Goal: Task Accomplishment & Management: Use online tool/utility

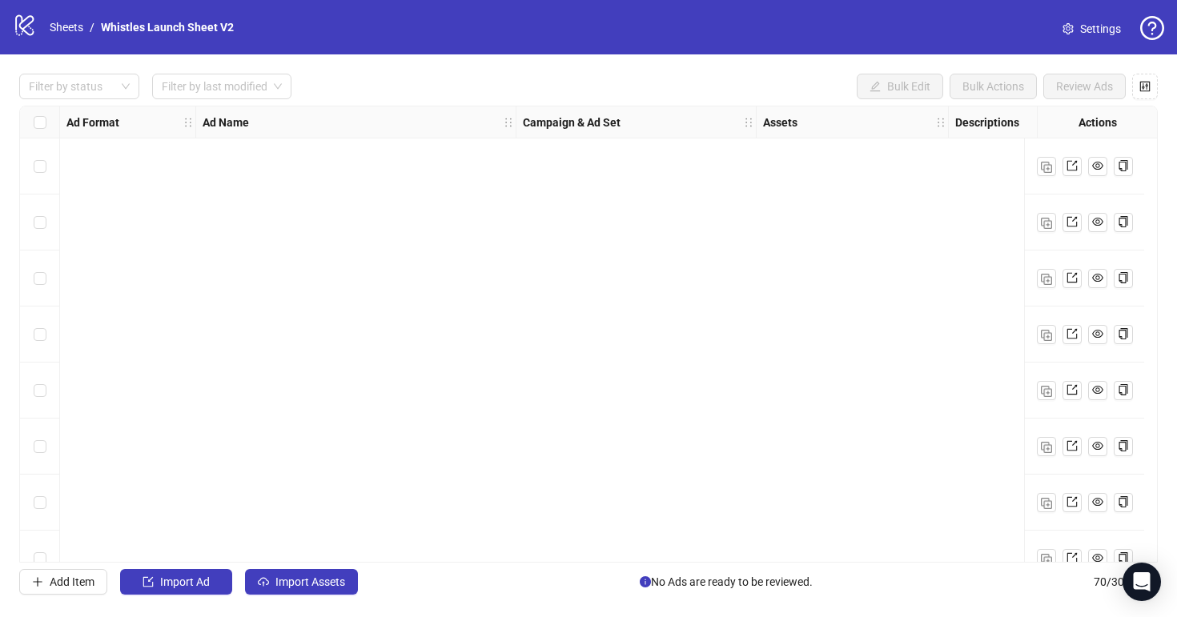
scroll to position [3505, 0]
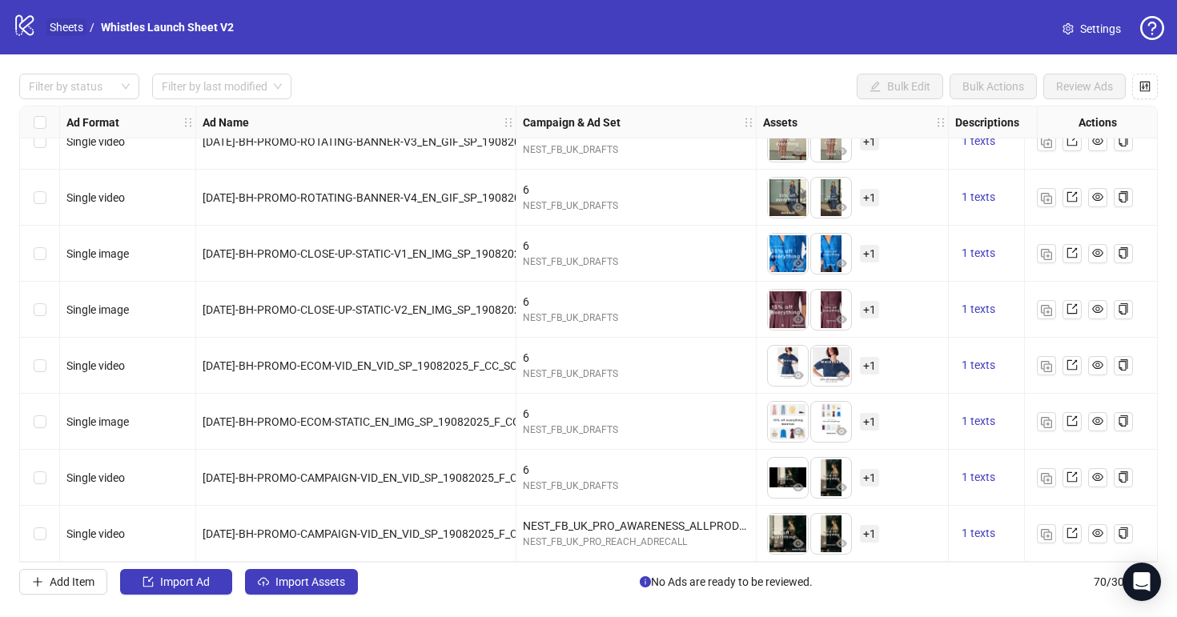
click at [70, 29] on link "Sheets" at bounding box center [66, 27] width 40 height 18
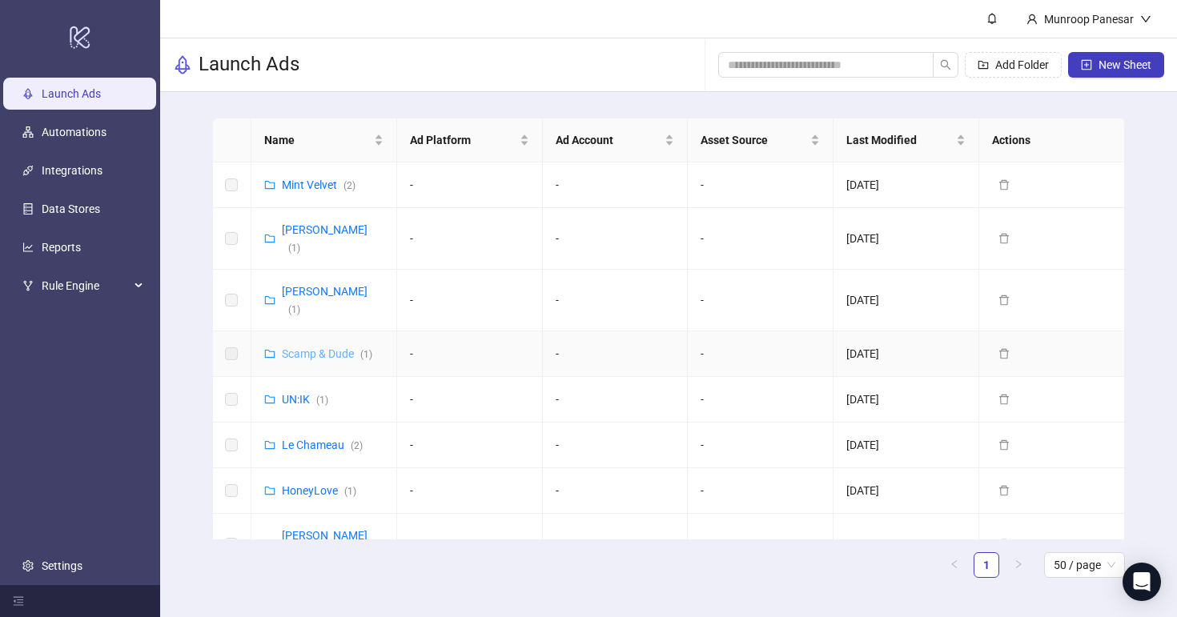
click at [347, 347] on link "Scamp & Dude ( 1 )" at bounding box center [327, 353] width 90 height 13
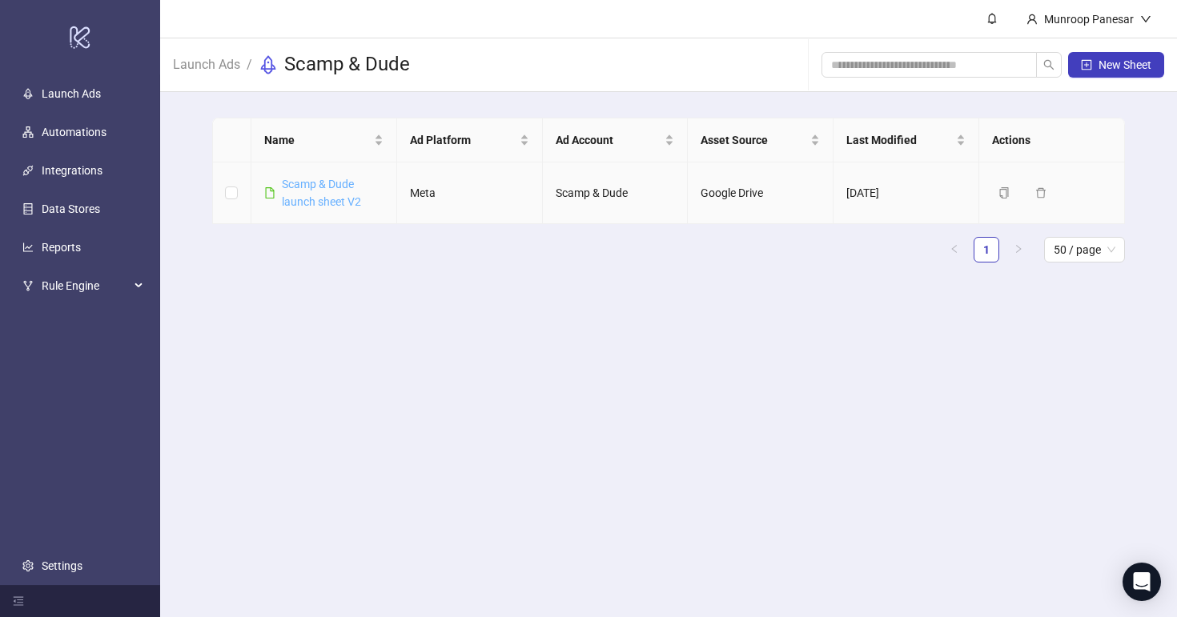
click at [335, 205] on link "Scamp & Dude launch sheet V2" at bounding box center [321, 193] width 79 height 30
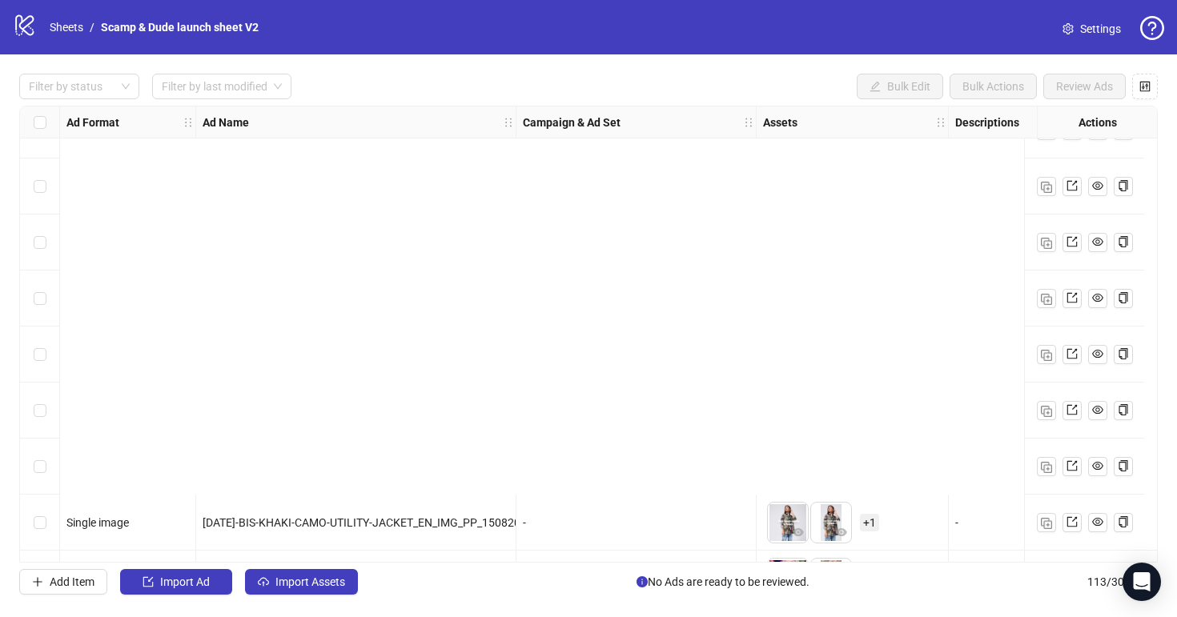
scroll to position [5915, 0]
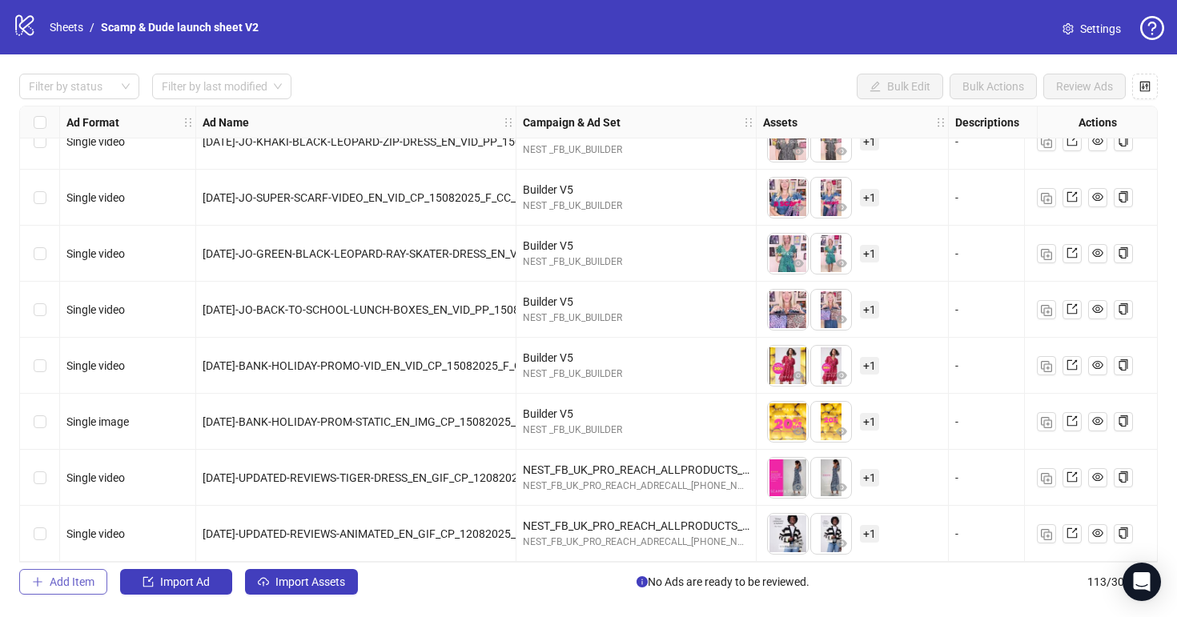
click at [73, 573] on button "Add Item" at bounding box center [63, 582] width 88 height 26
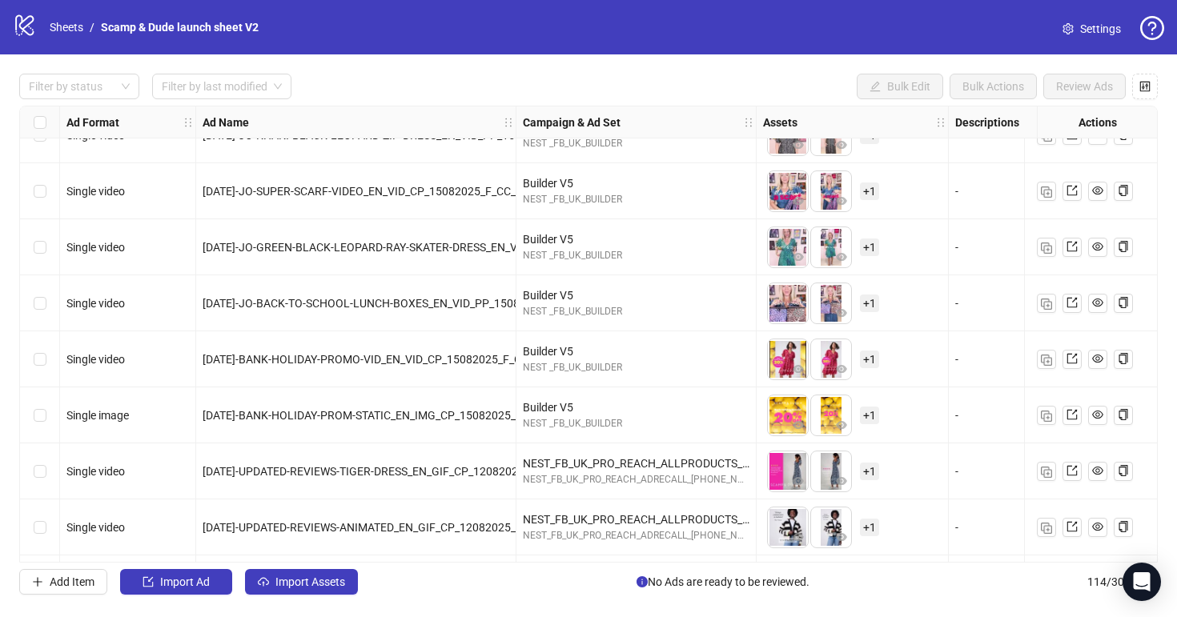
scroll to position [5971, 0]
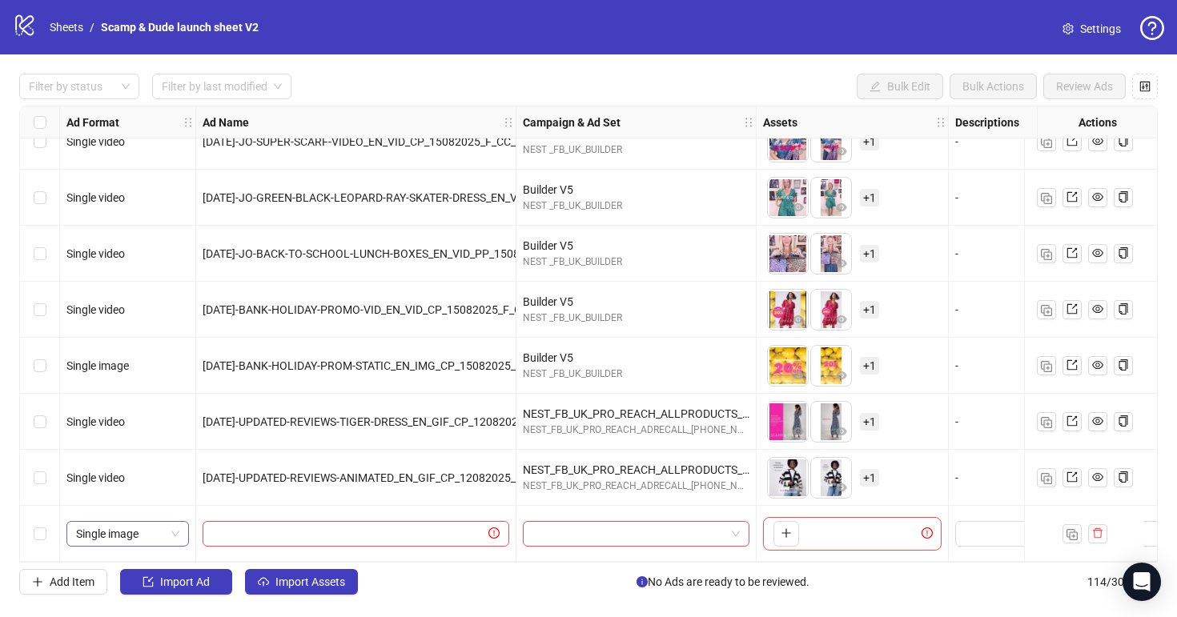
click at [170, 522] on span "Single image" at bounding box center [127, 534] width 103 height 24
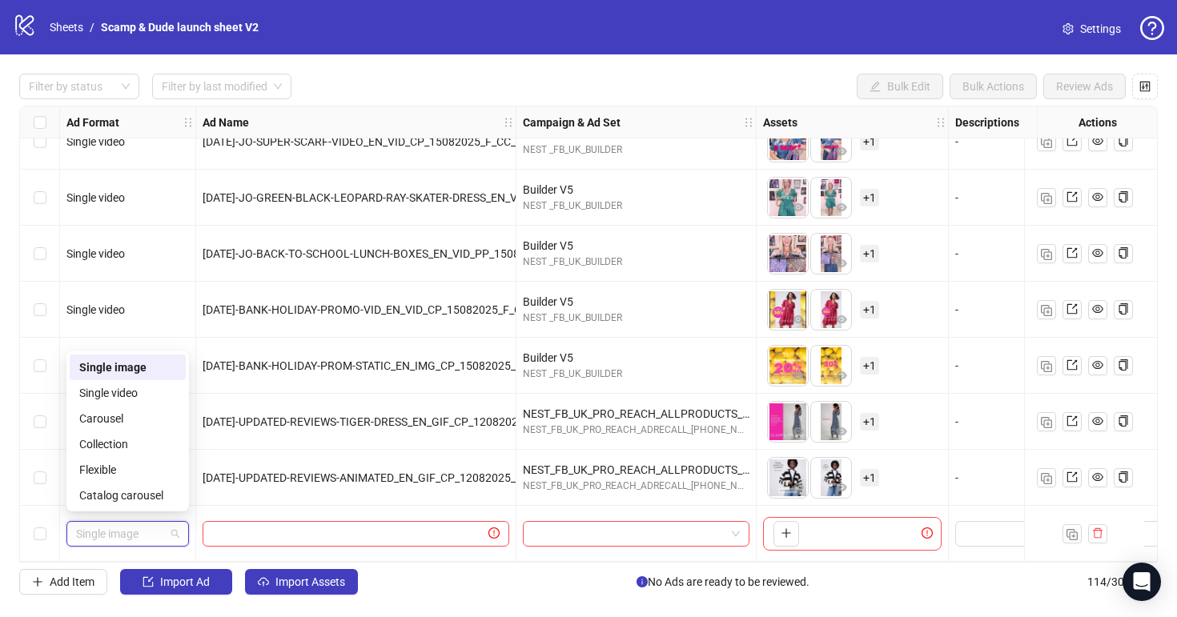
drag, startPoint x: 162, startPoint y: 371, endPoint x: 151, endPoint y: 399, distance: 29.4
click at [162, 371] on div "Single image" at bounding box center [127, 368] width 97 height 18
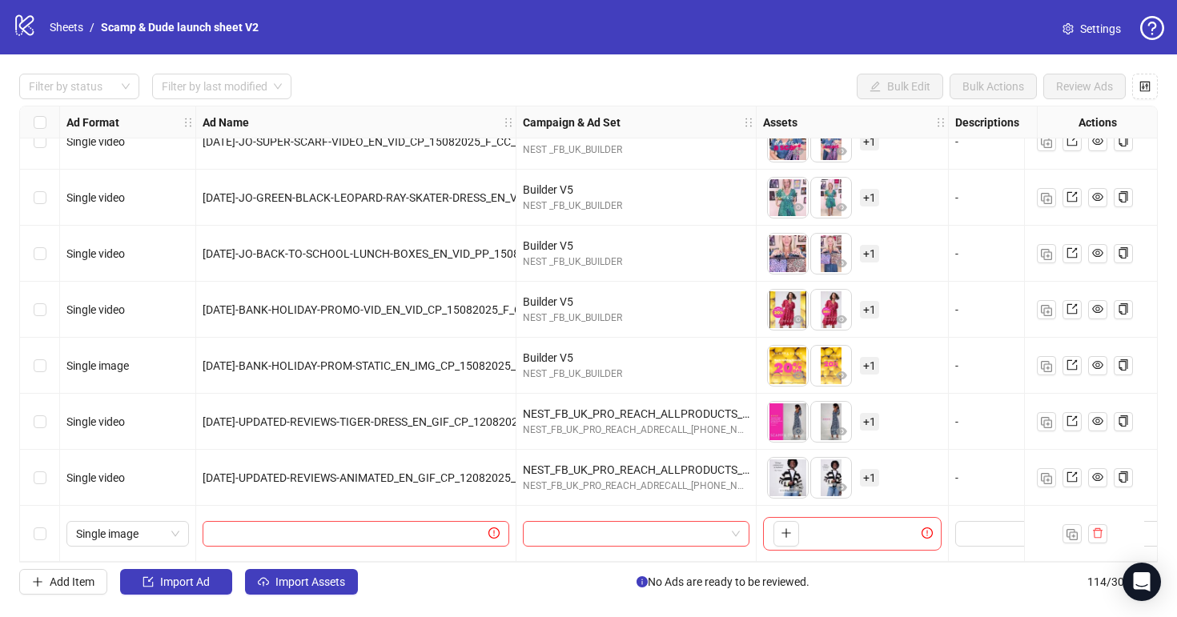
click at [151, 399] on div "Single video" at bounding box center [128, 422] width 136 height 56
click at [178, 527] on span "Single image" at bounding box center [127, 534] width 103 height 24
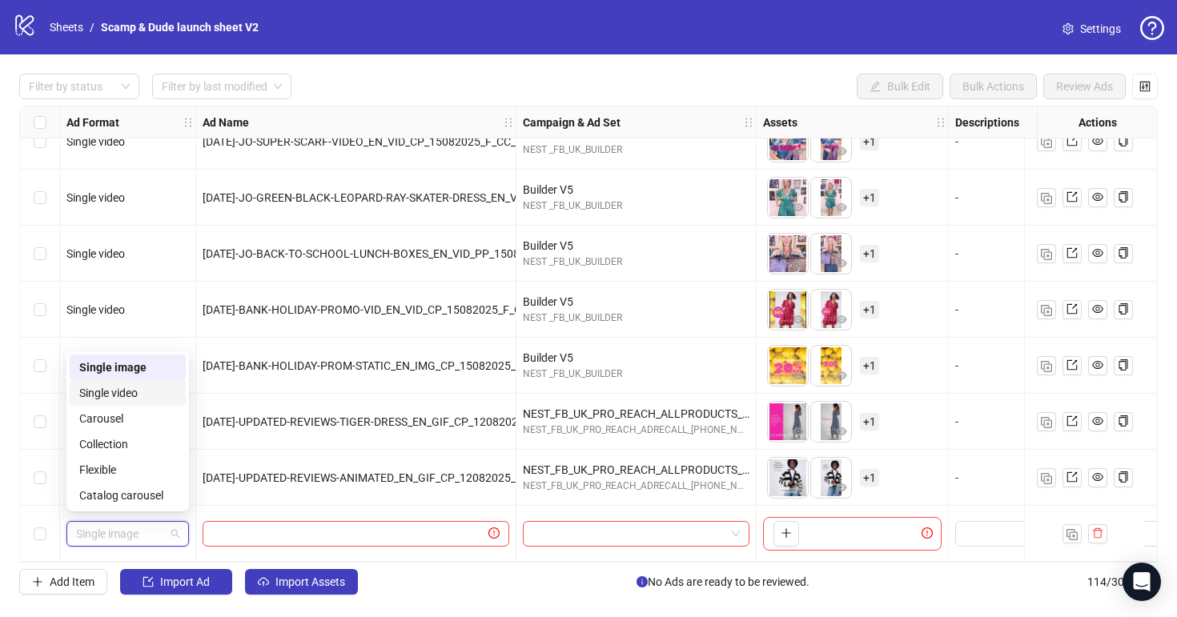
click at [158, 397] on div "Single video" at bounding box center [127, 393] width 97 height 18
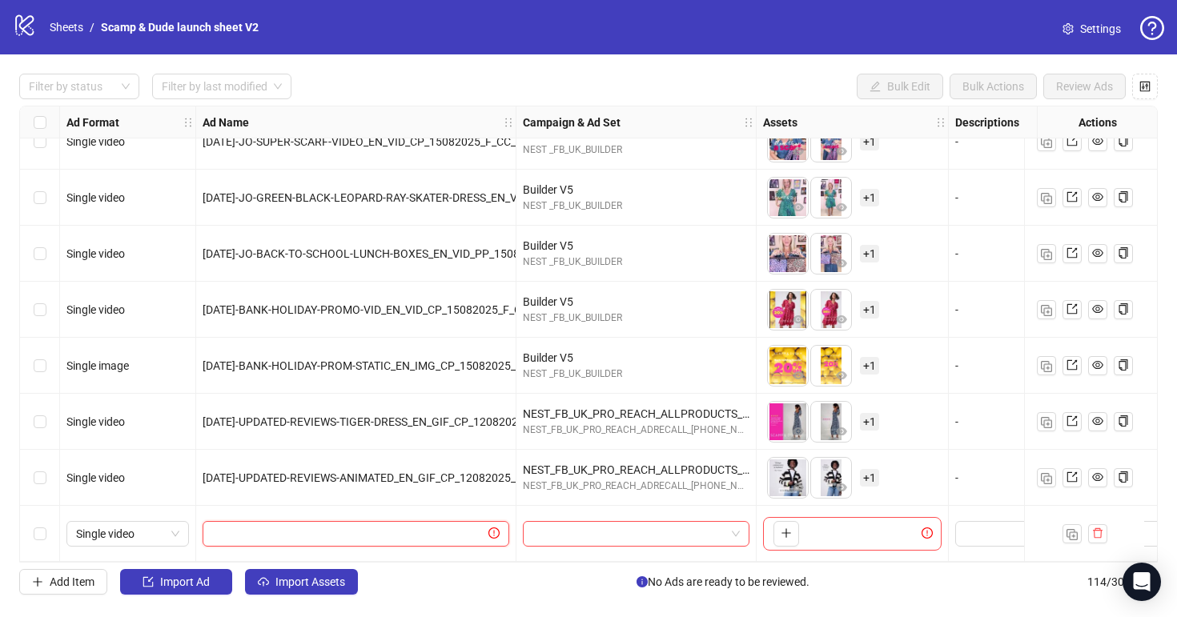
click at [274, 533] on input "text" at bounding box center [348, 534] width 273 height 18
paste input "**********"
type input "**********"
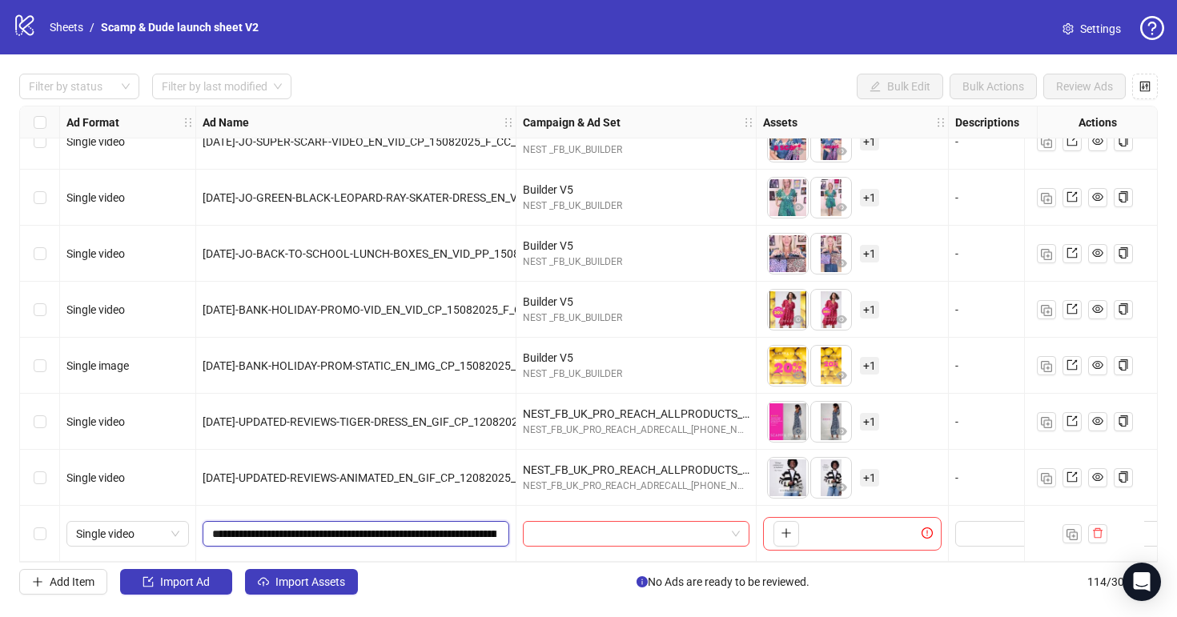
scroll to position [0, 196]
click at [569, 524] on input "search" at bounding box center [628, 534] width 193 height 24
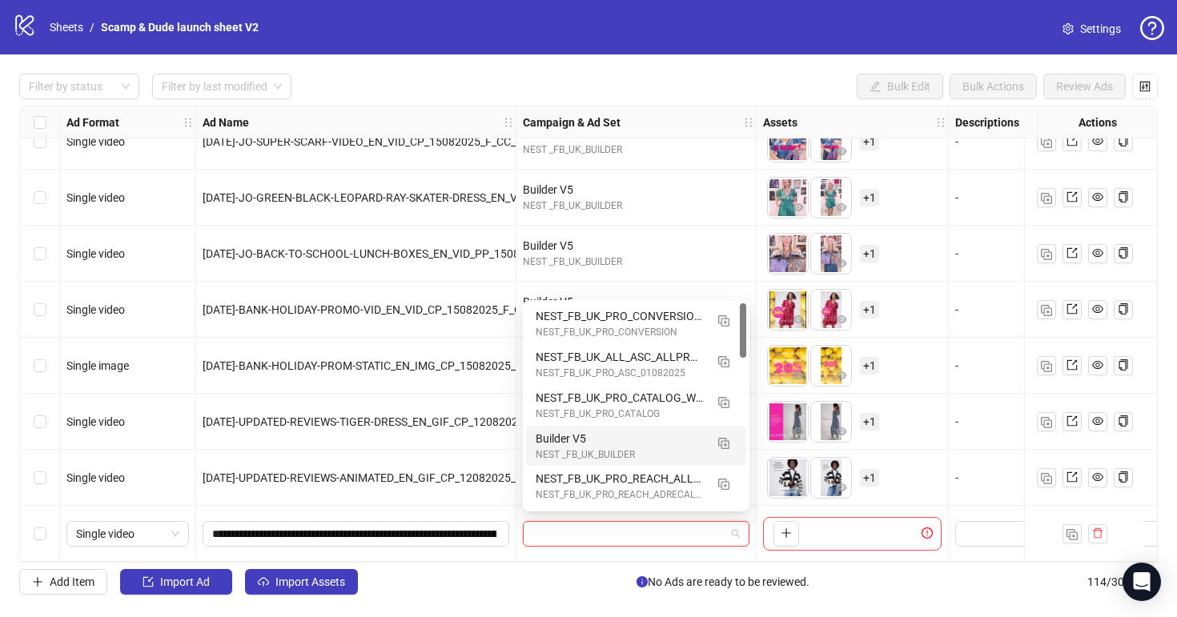
click at [589, 439] on div "Builder V5" at bounding box center [620, 439] width 169 height 18
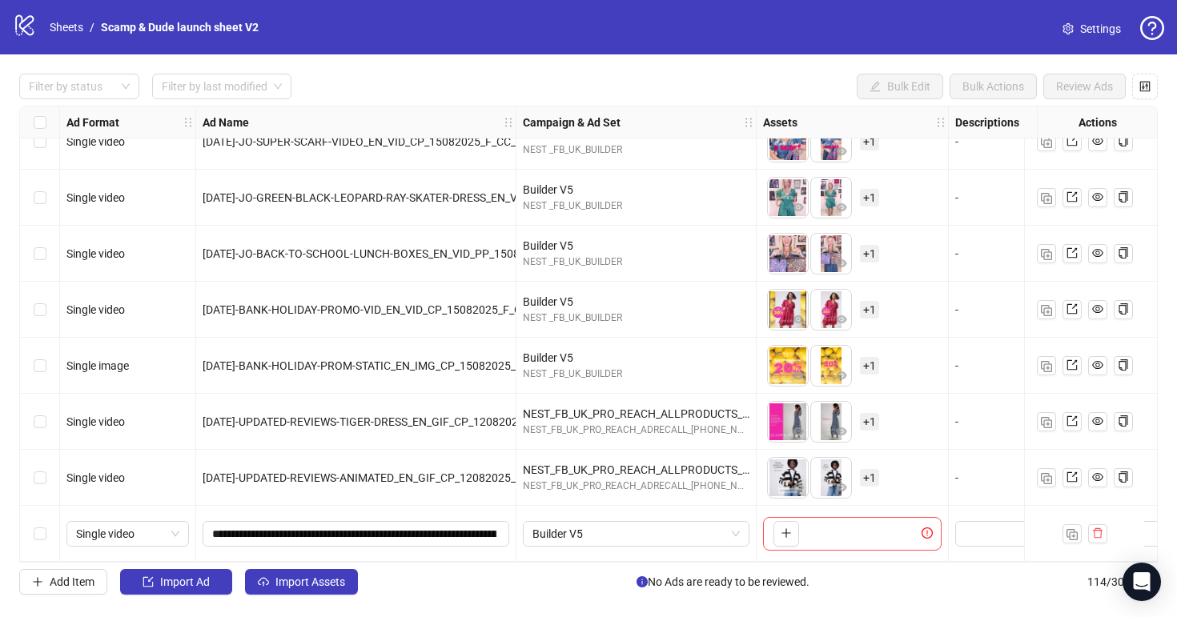
scroll to position [5971, 302]
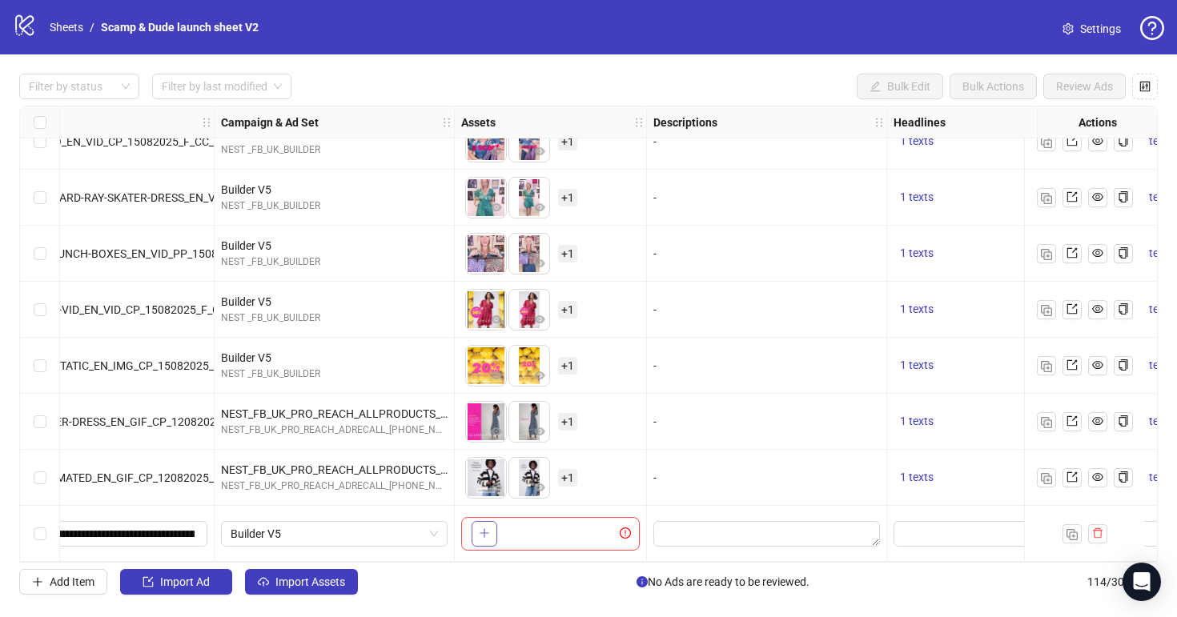
click at [484, 528] on icon "plus" at bounding box center [484, 533] width 11 height 11
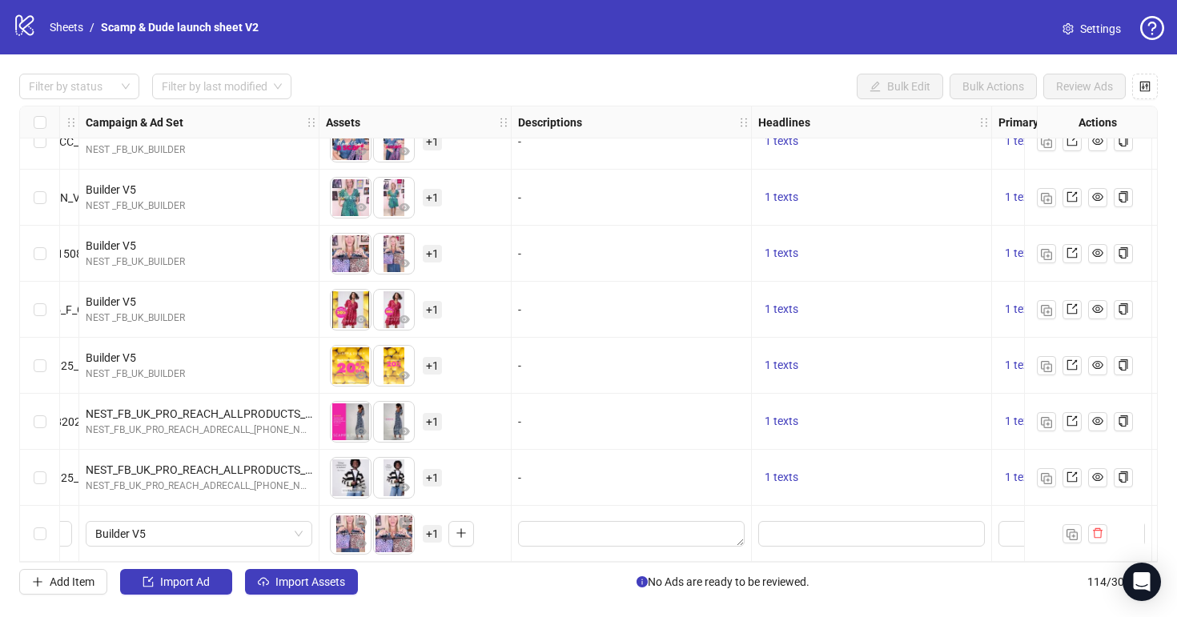
scroll to position [5971, 592]
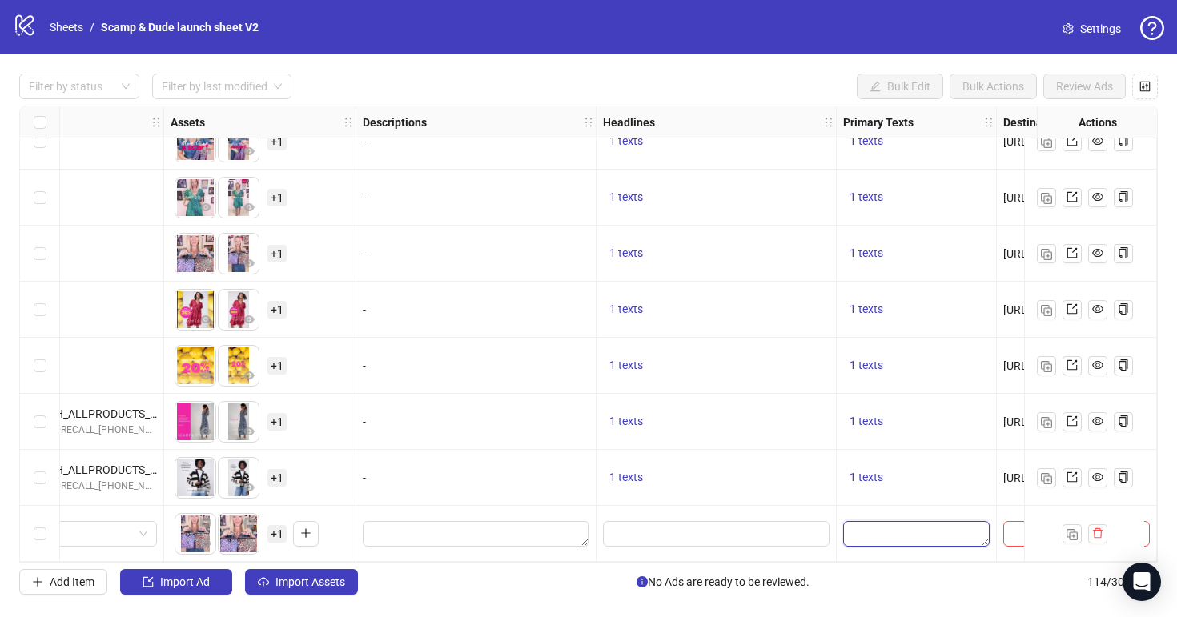
click at [899, 528] on textarea "Edit values" at bounding box center [916, 534] width 146 height 26
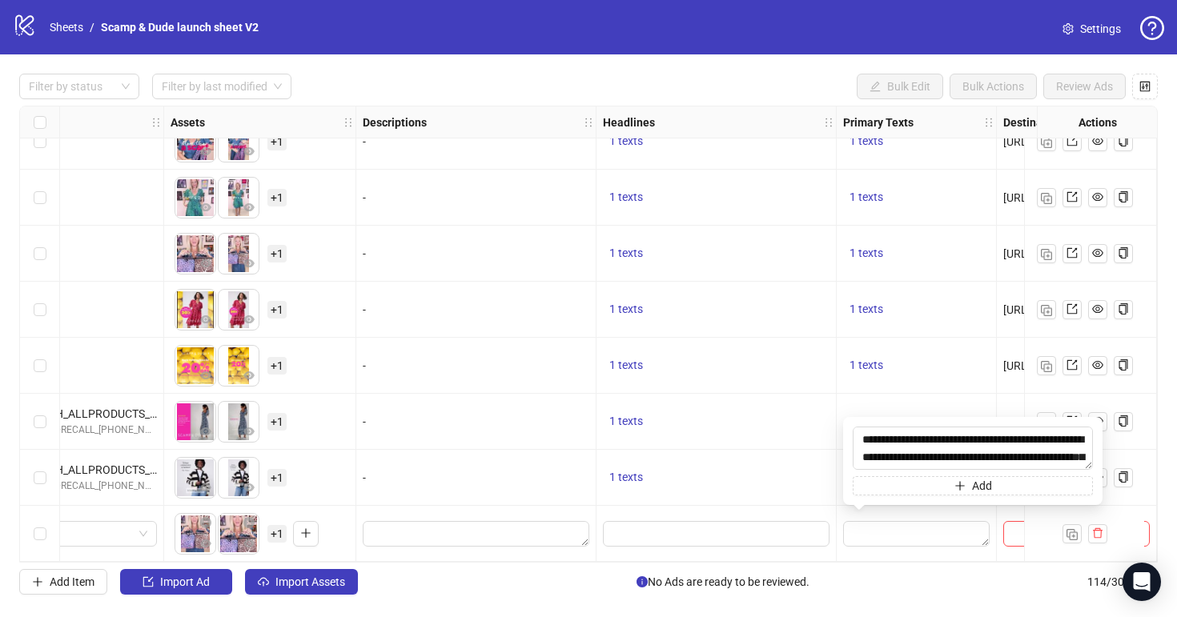
scroll to position [12, 0]
type textarea "**********"
click at [671, 536] on span "Edit values" at bounding box center [716, 534] width 227 height 26
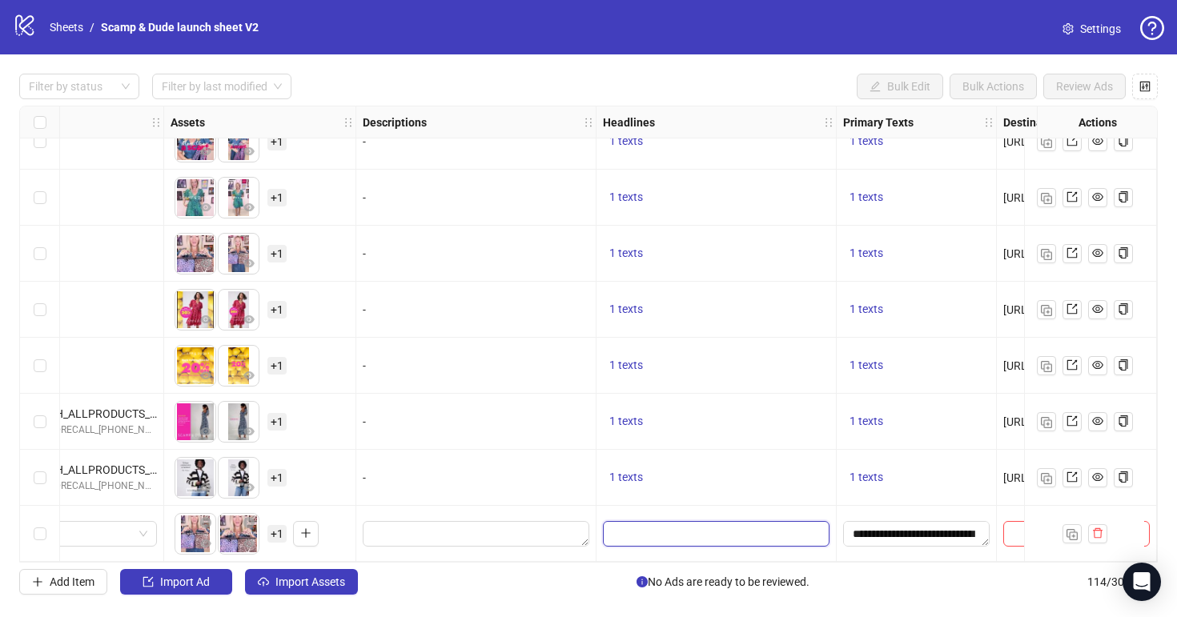
click at [647, 536] on span "Edit values" at bounding box center [716, 534] width 227 height 26
type input "**********"
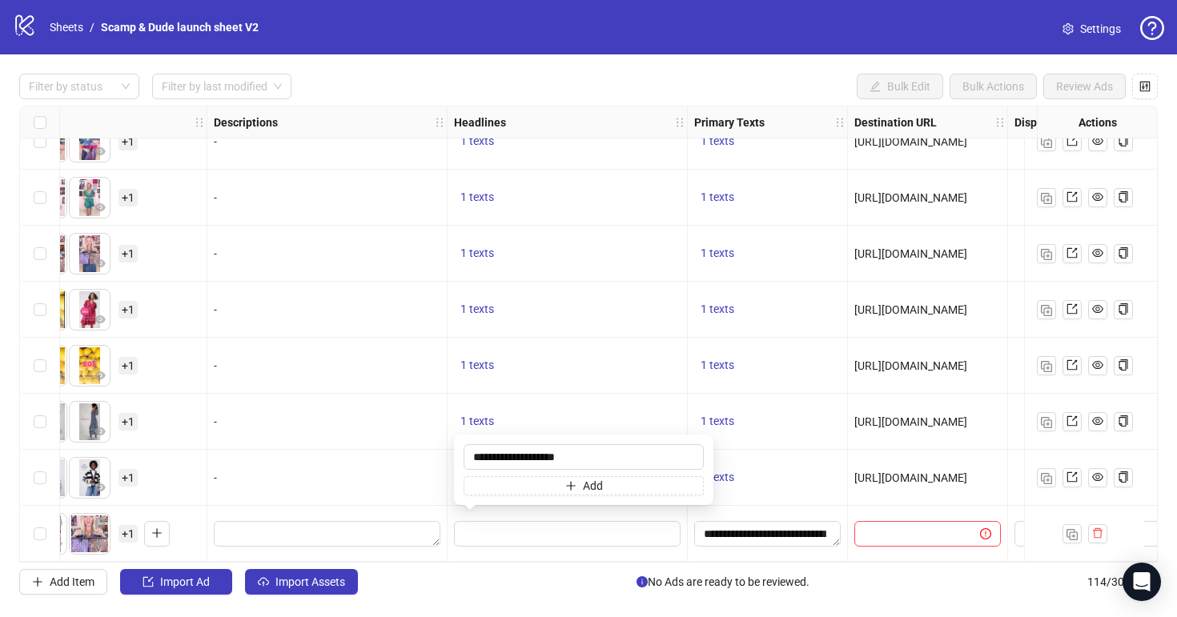
scroll to position [5971, 950]
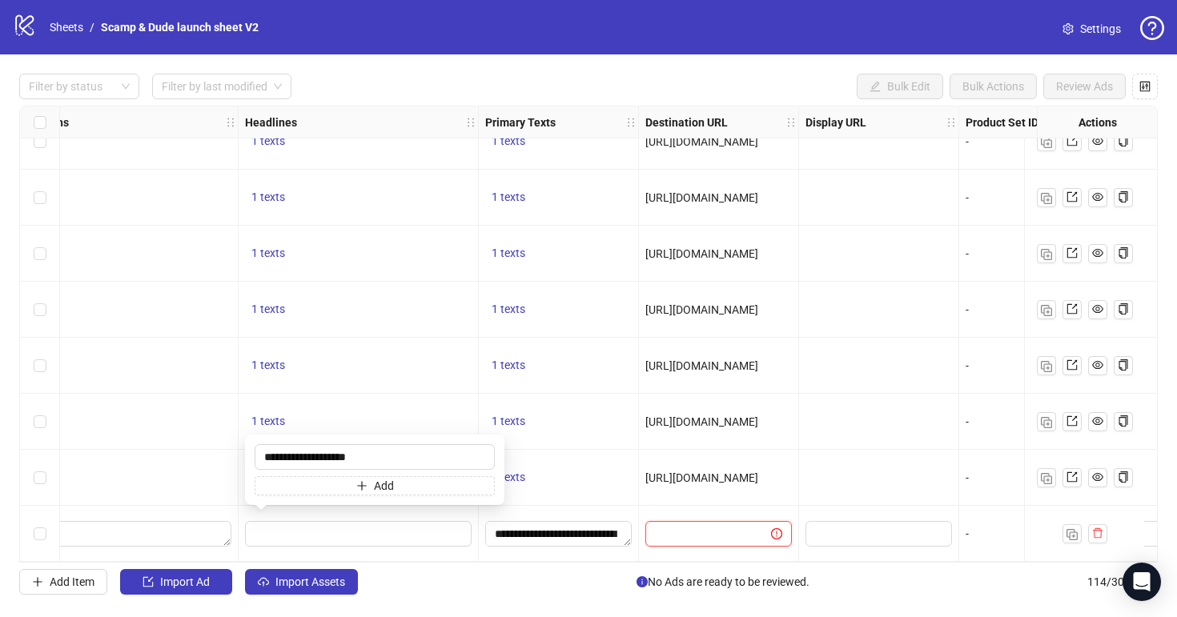
click at [710, 525] on input "text" at bounding box center [702, 534] width 94 height 18
paste input "**********"
type input "**********"
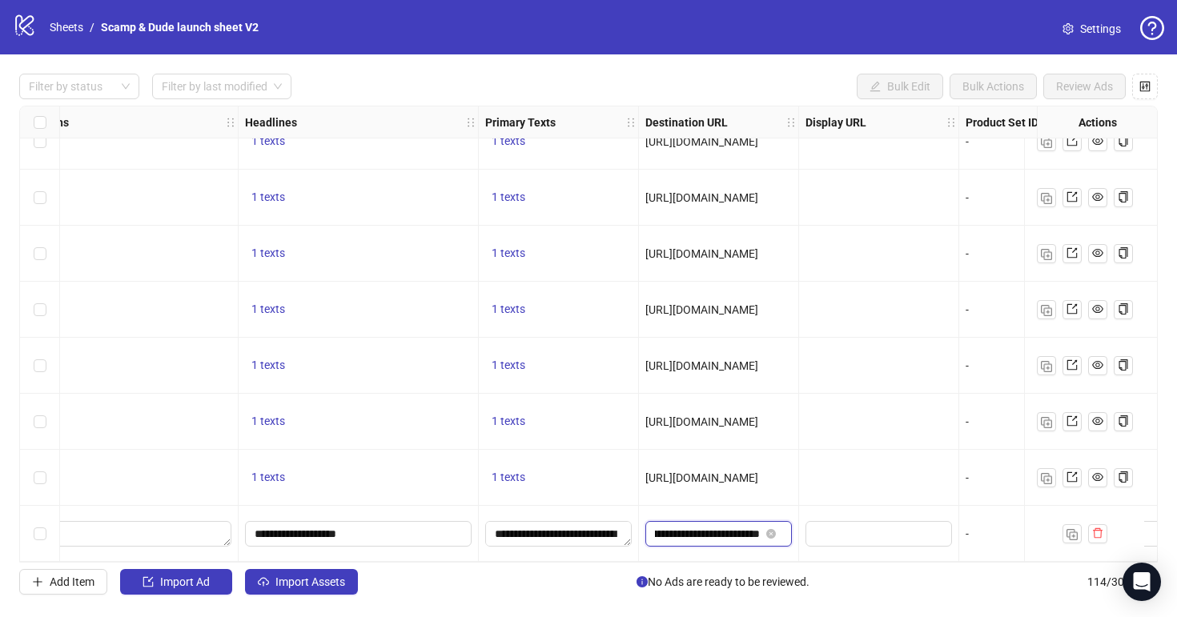
scroll to position [5971, 1374]
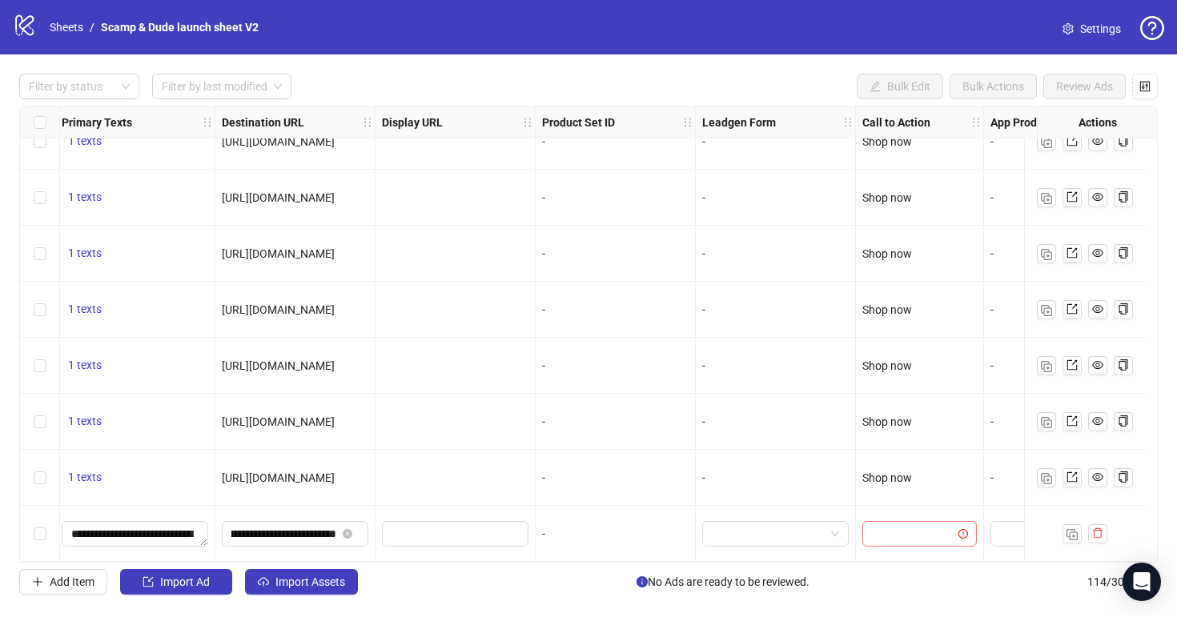
click at [905, 522] on input "search" at bounding box center [912, 534] width 81 height 24
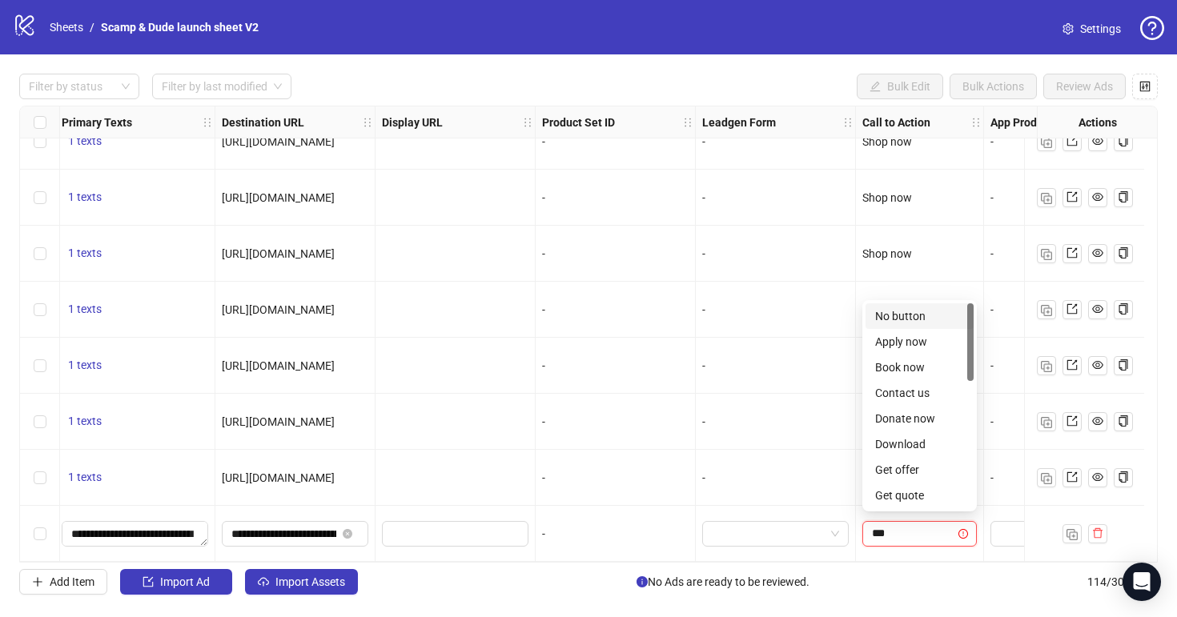
type input "****"
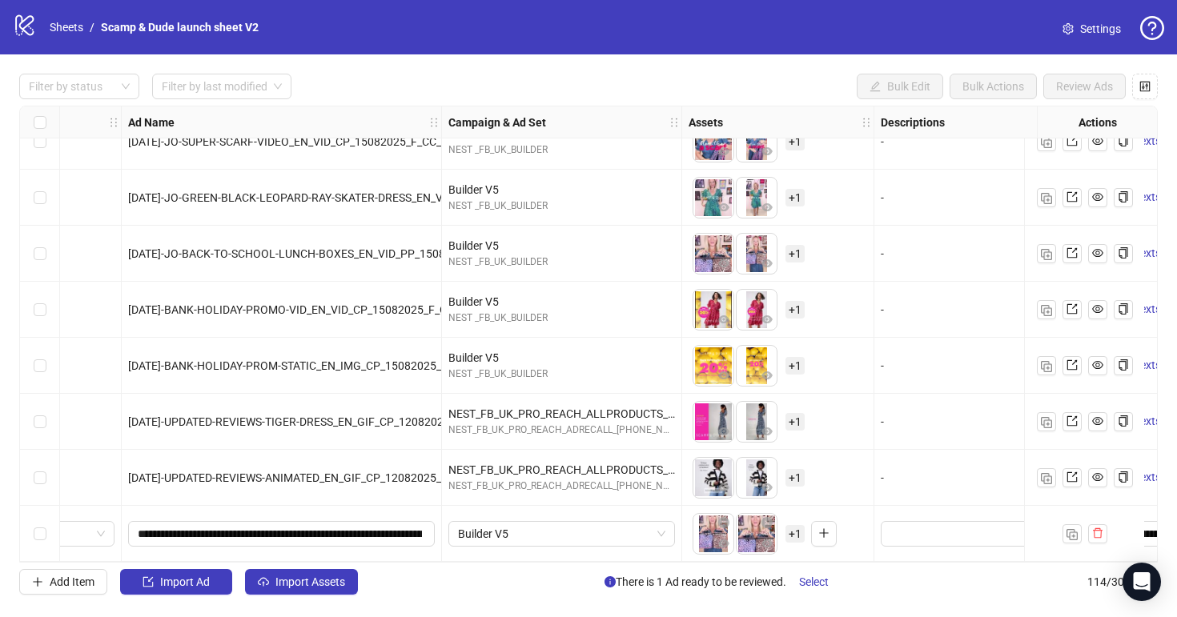
scroll to position [5971, 34]
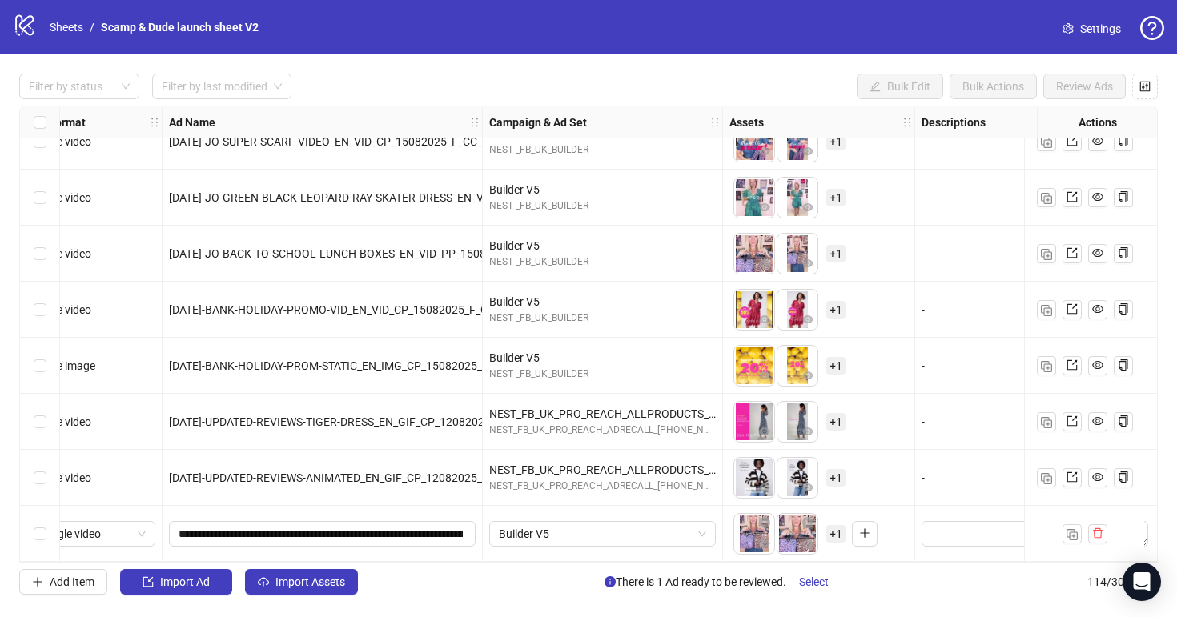
click at [840, 528] on span "+ 1" at bounding box center [835, 534] width 19 height 18
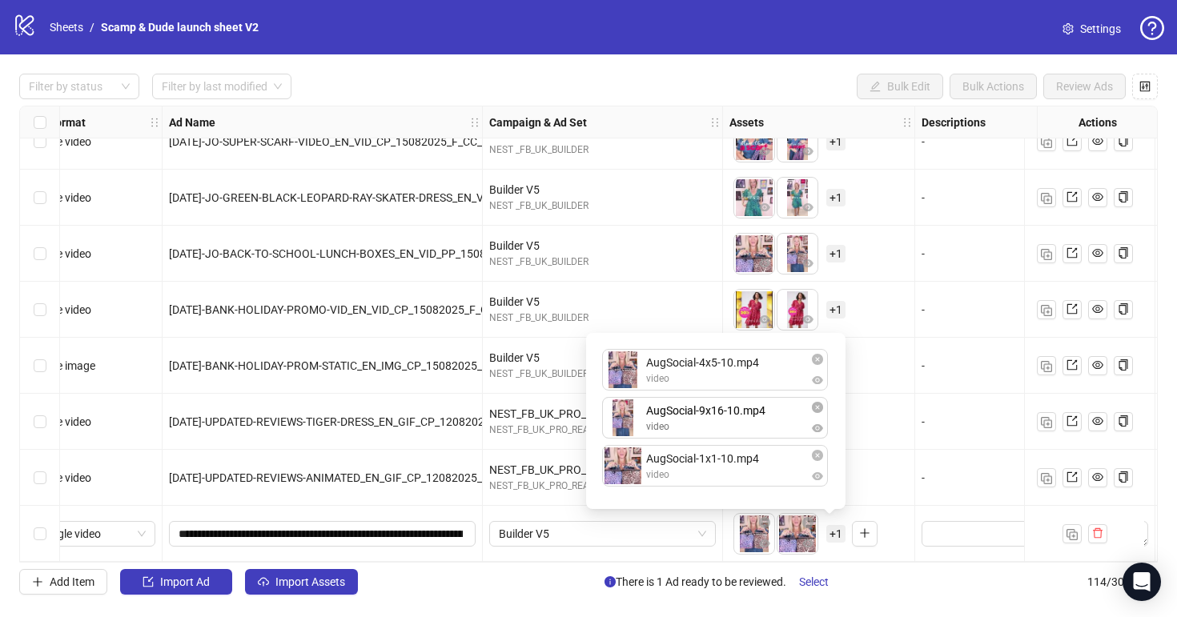
drag, startPoint x: 732, startPoint y: 471, endPoint x: 732, endPoint y: 416, distance: 55.2
click at [732, 416] on div "AugSocial-4x5-10.mp4 video AugSocial-1x1-10.mp4 video AugSocial-9x16-10.mp4 vid…" at bounding box center [716, 421] width 240 height 157
drag, startPoint x: 756, startPoint y: 471, endPoint x: 756, endPoint y: 367, distance: 104.1
click at [756, 367] on div "AugSocial-4x5-10.mp4 video AugSocial-9x16-10.mp4 video AugSocial-1x1-10.mp4 vid…" at bounding box center [716, 421] width 240 height 157
click at [755, 426] on div "AugSocial-1x1-10.mp4 video AugSocial-4x5-10.mp4 video AugSocial-9x16-10.mp4 vid…" at bounding box center [716, 421] width 240 height 157
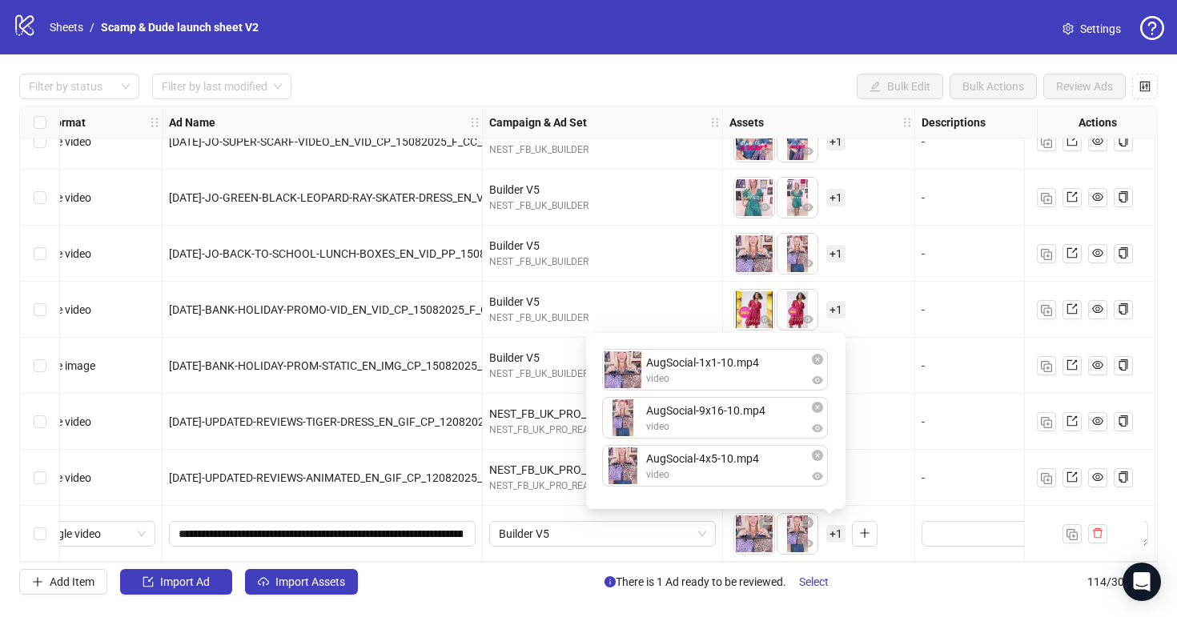
click at [893, 548] on div "To pick up a draggable item, press the space bar. While dragging, use the arrow…" at bounding box center [818, 534] width 179 height 50
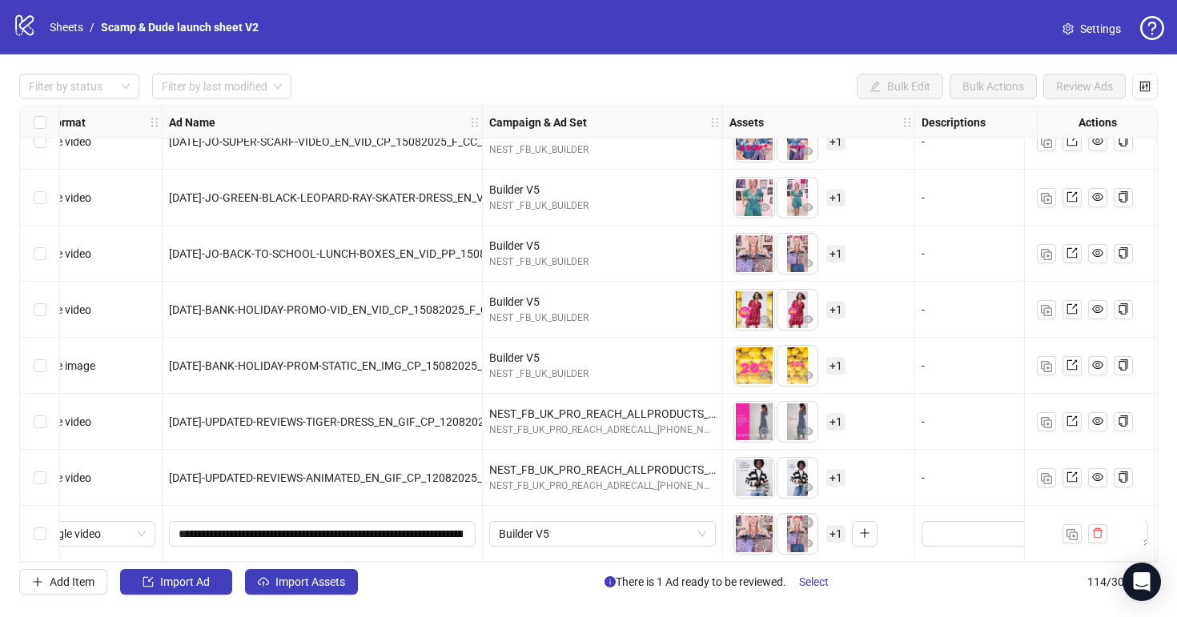
scroll to position [5971, 0]
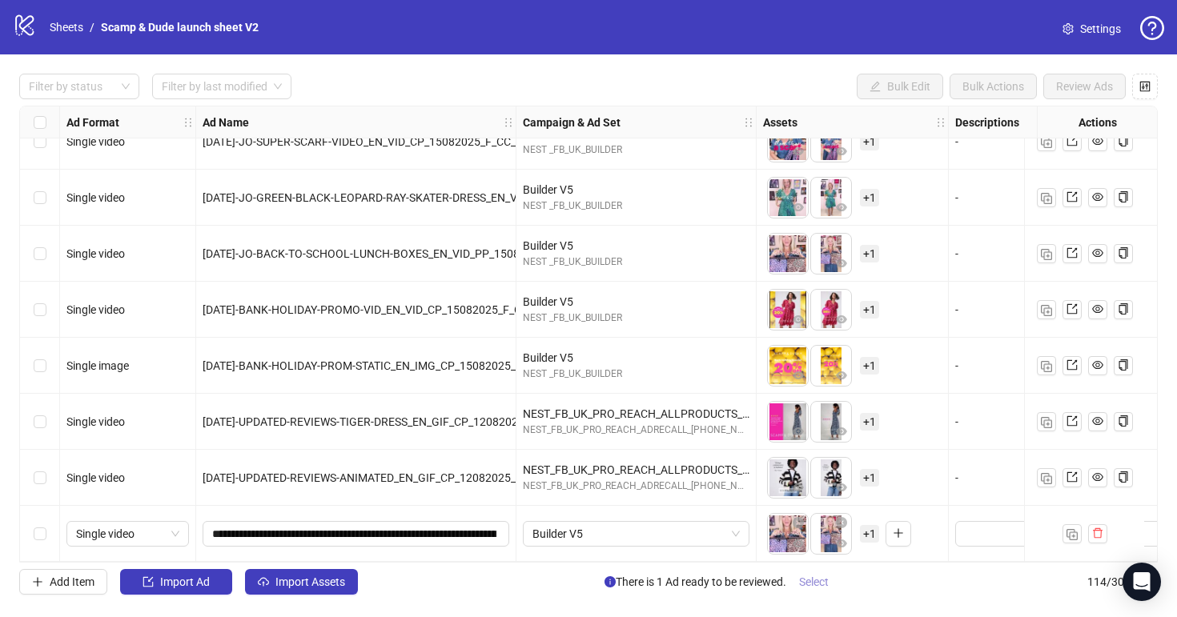
click at [818, 580] on span "Select" at bounding box center [814, 582] width 30 height 13
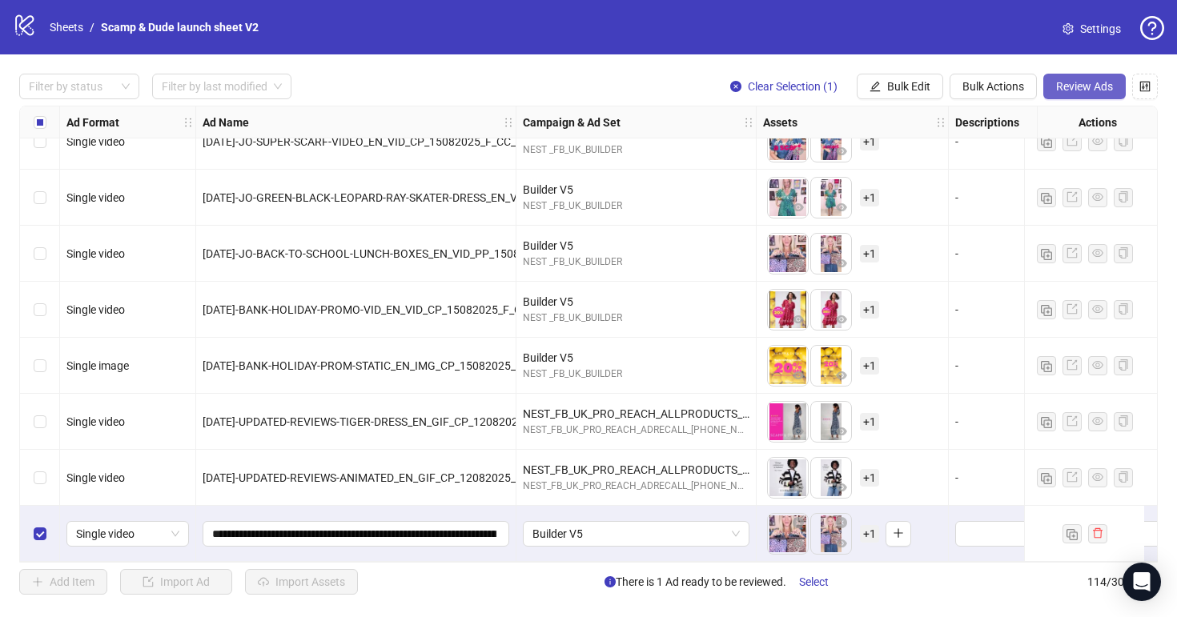
click at [1085, 89] on span "Review Ads" at bounding box center [1084, 86] width 57 height 13
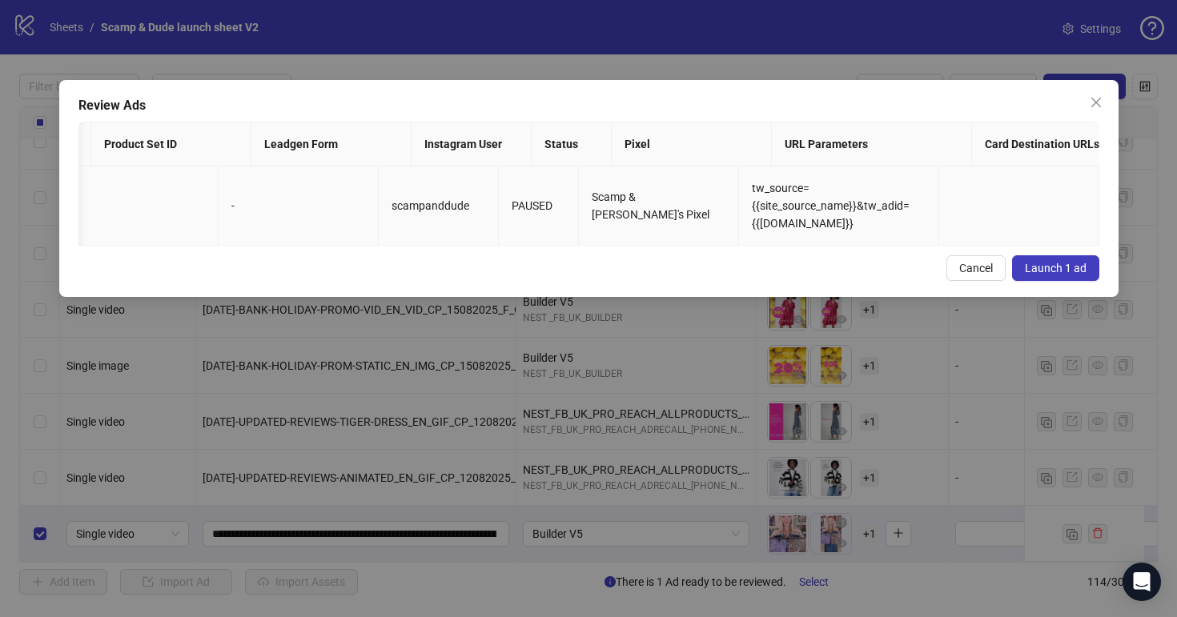
scroll to position [0, 1888]
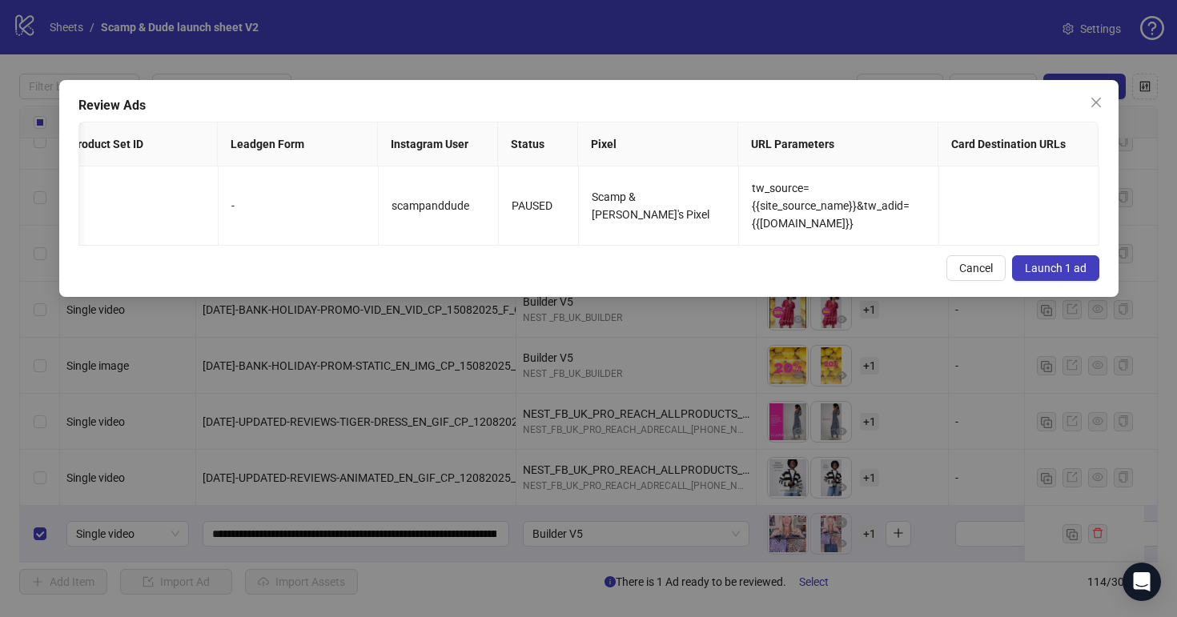
click at [1068, 264] on span "Launch 1 ad" at bounding box center [1056, 268] width 62 height 13
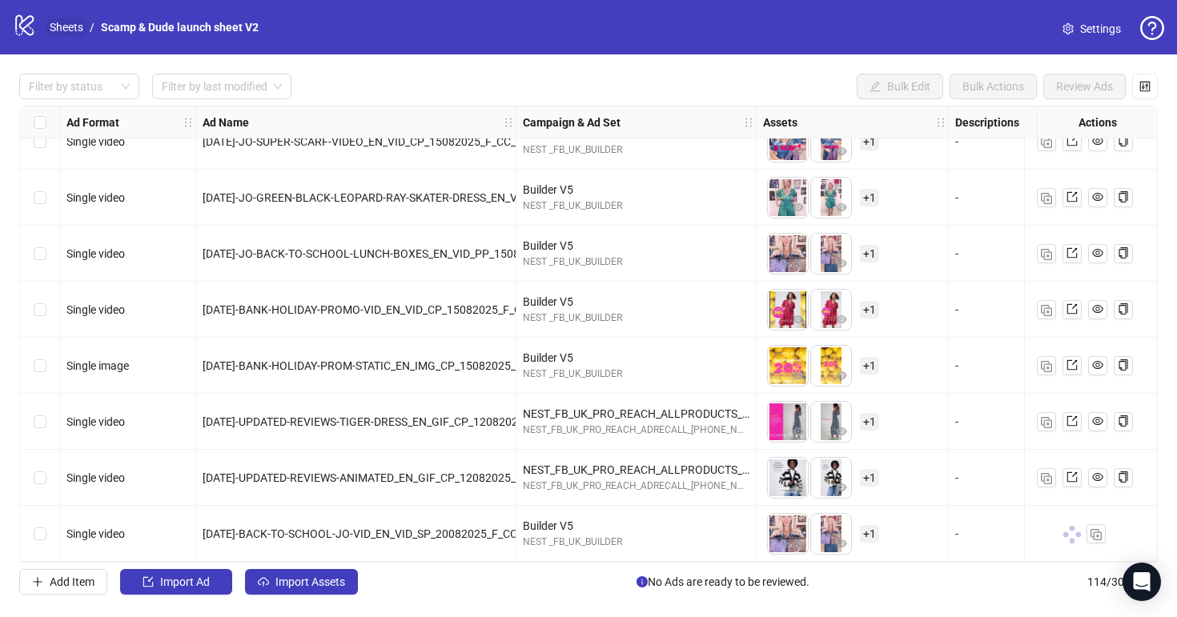
click at [75, 22] on link "Sheets" at bounding box center [66, 27] width 40 height 18
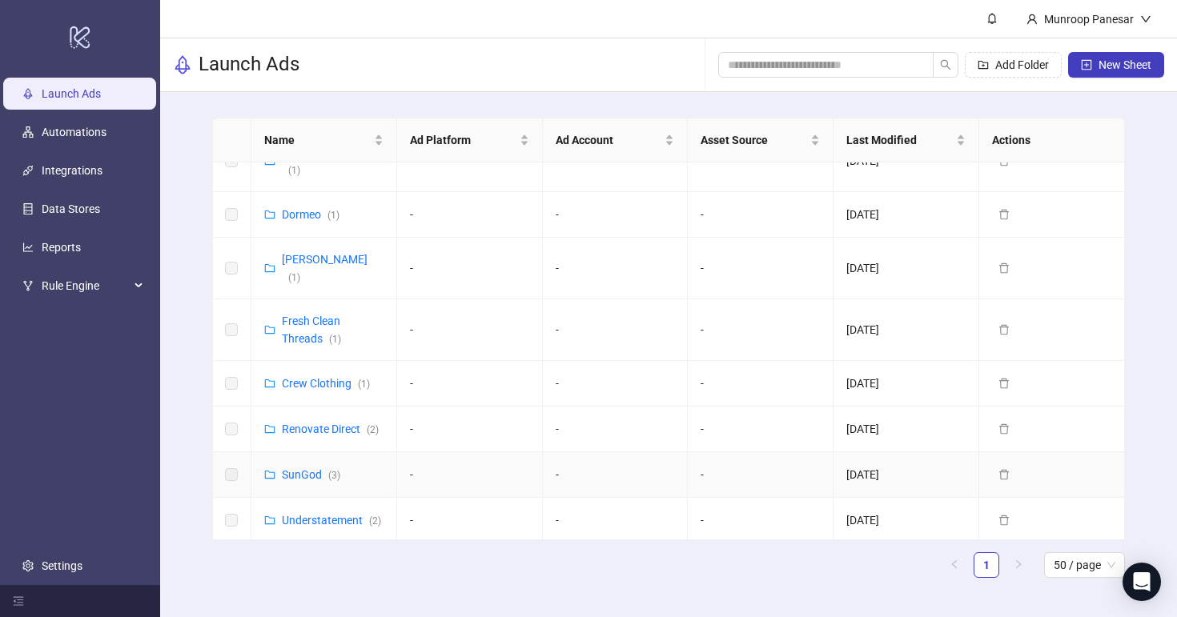
scroll to position [449, 0]
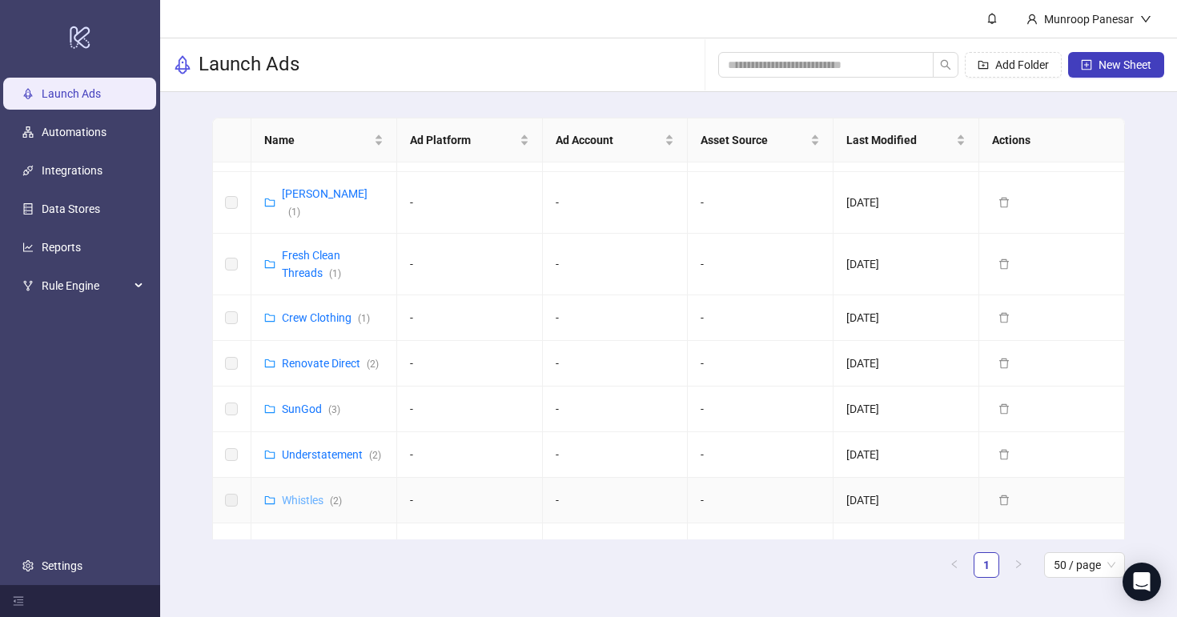
click at [311, 494] on link "Whistles ( 2 )" at bounding box center [312, 500] width 60 height 13
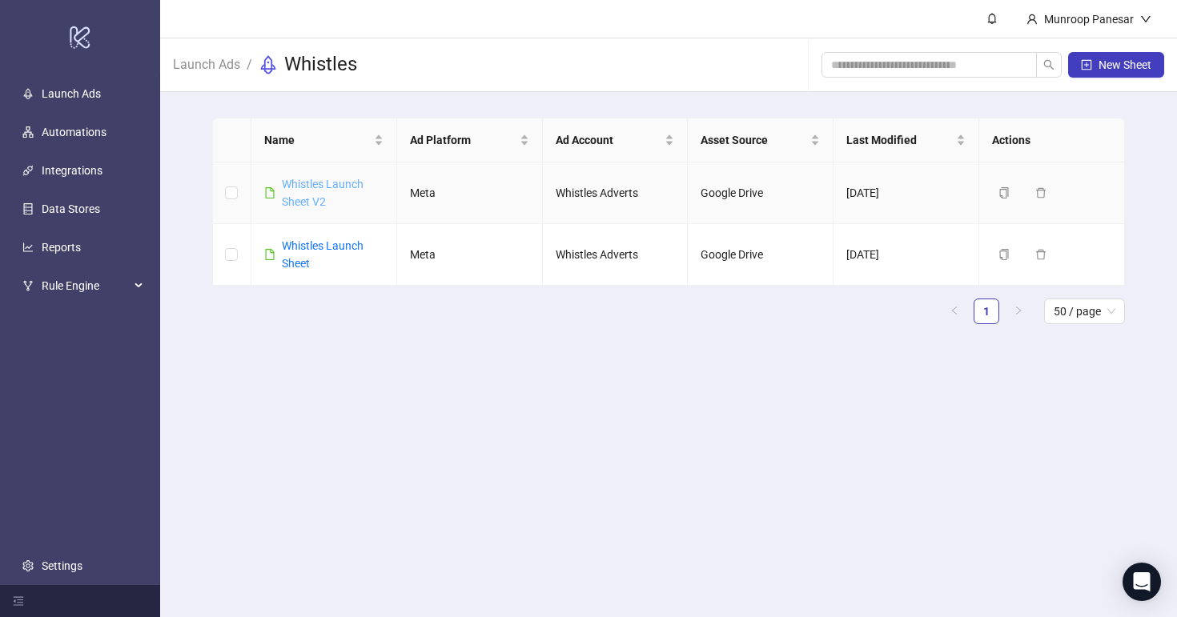
click at [337, 186] on link "Whistles Launch Sheet V2" at bounding box center [323, 193] width 82 height 30
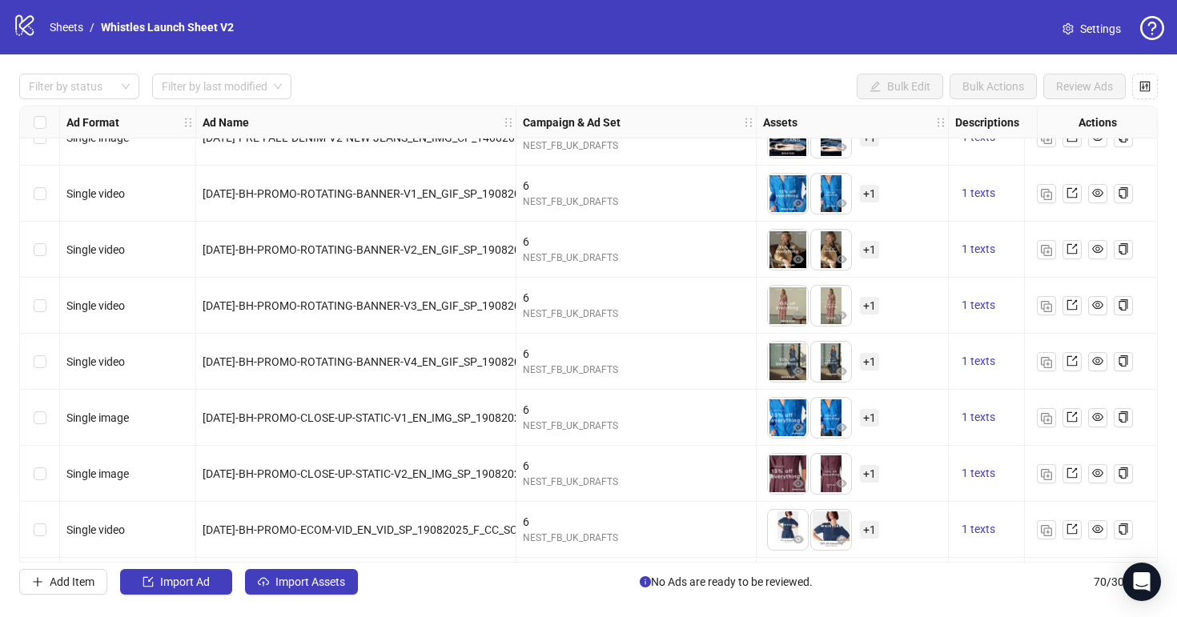
scroll to position [3505, 0]
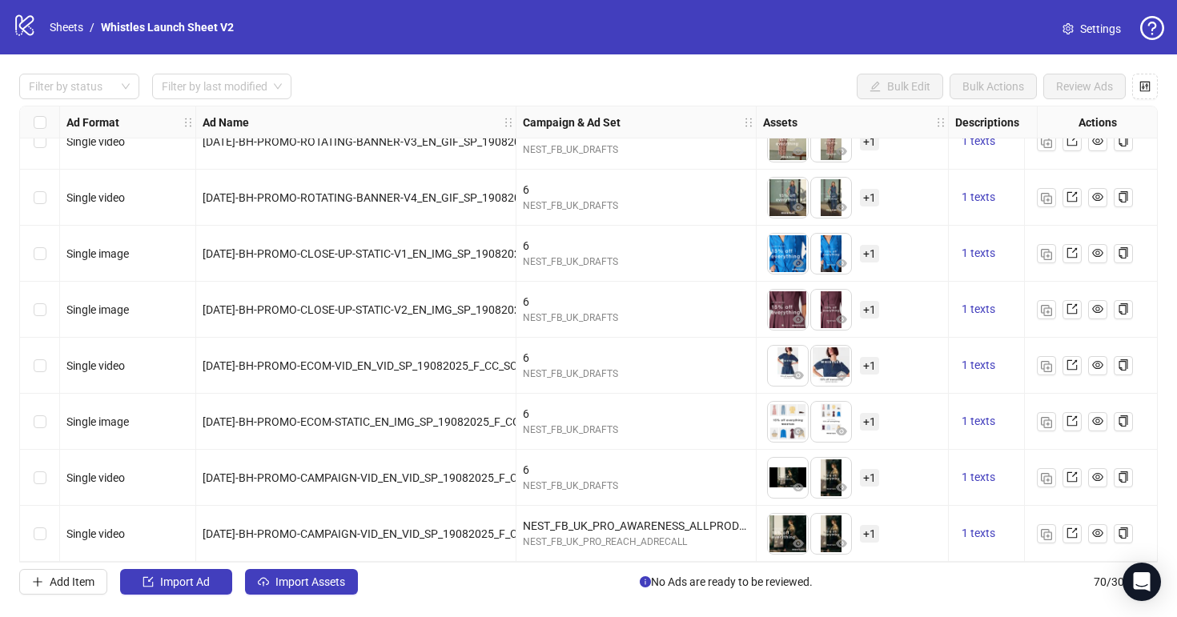
click at [1073, 29] on link "Settings" at bounding box center [1091, 29] width 84 height 26
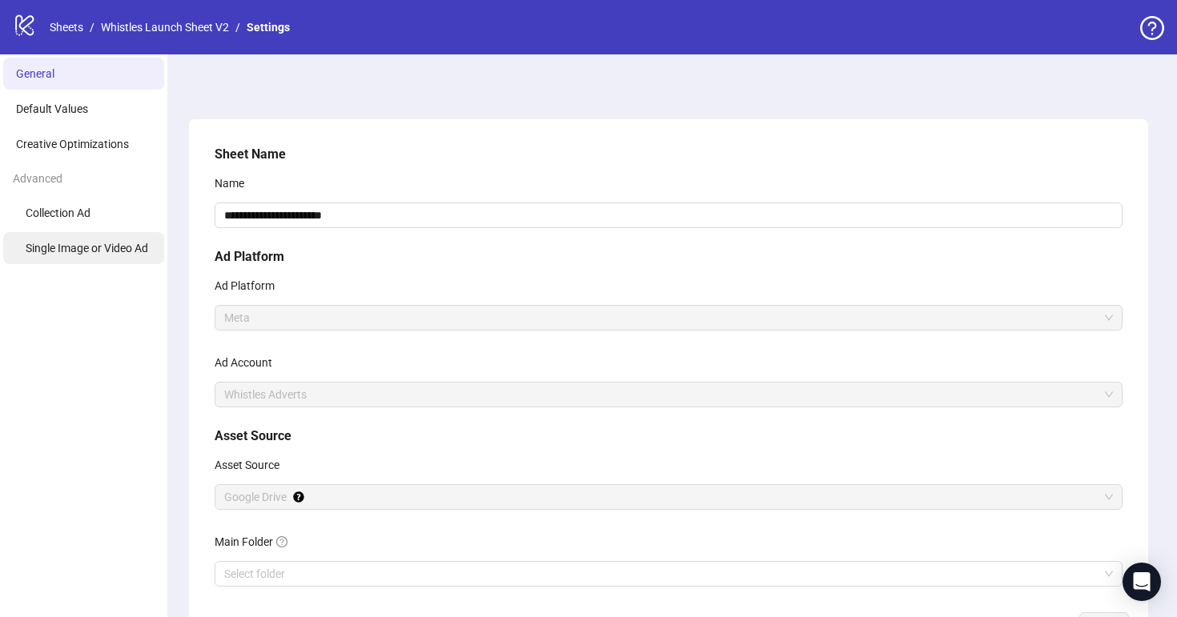
click at [128, 242] on span "Single Image or Video Ad" at bounding box center [87, 248] width 122 height 13
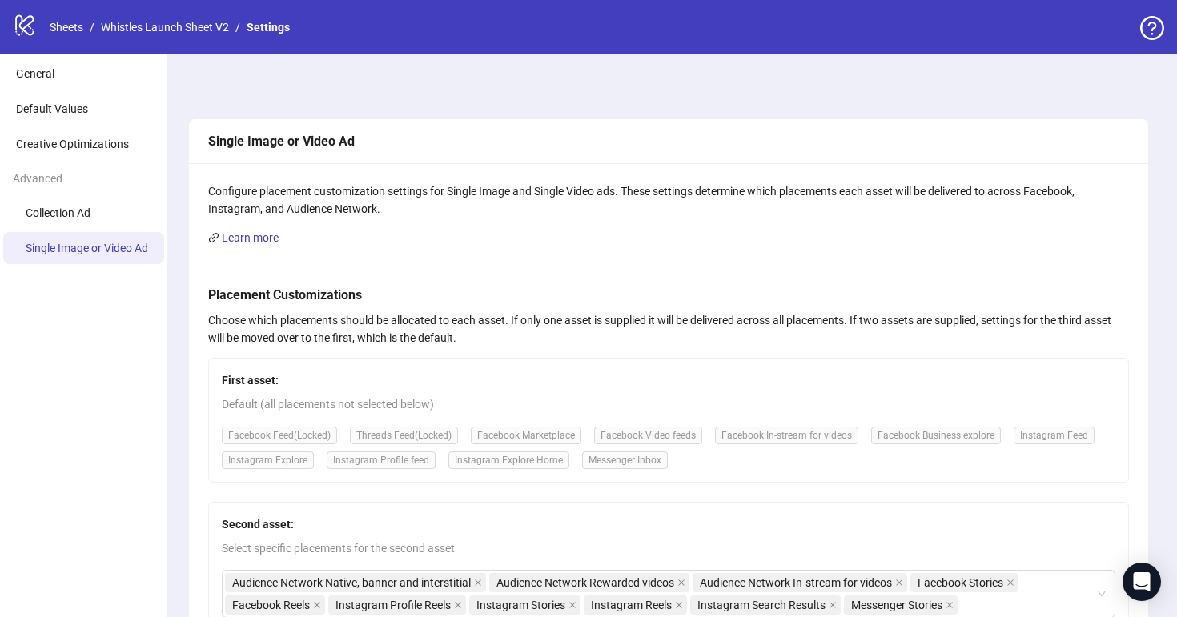
scroll to position [352, 0]
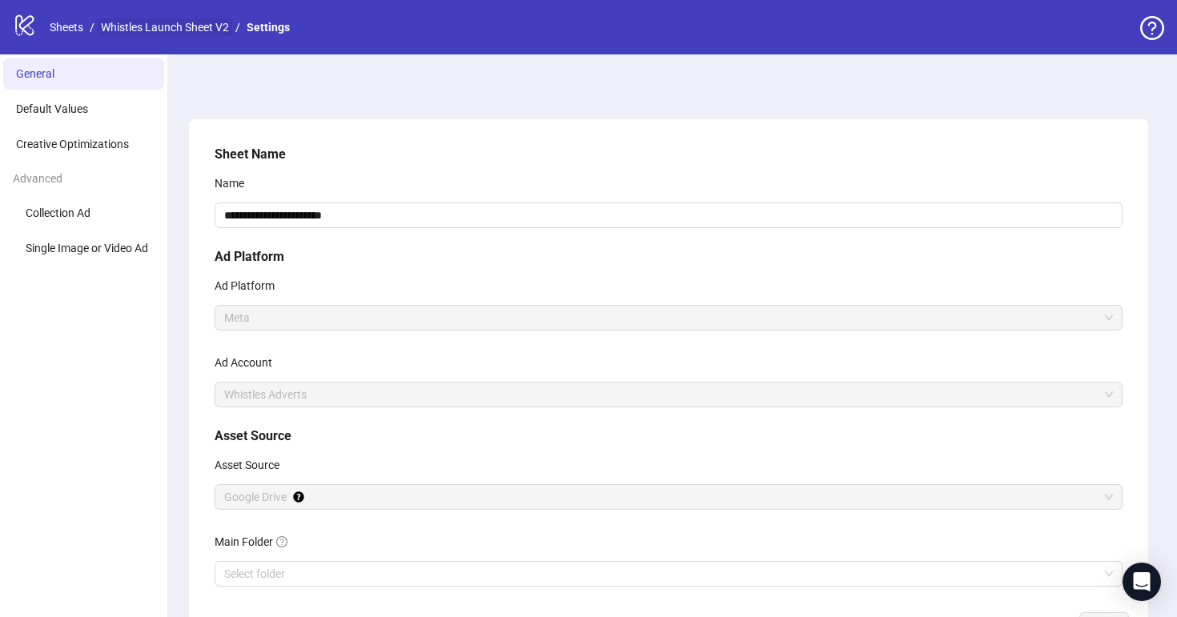
click at [130, 30] on link "Whistles Launch Sheet V2" at bounding box center [165, 27] width 134 height 18
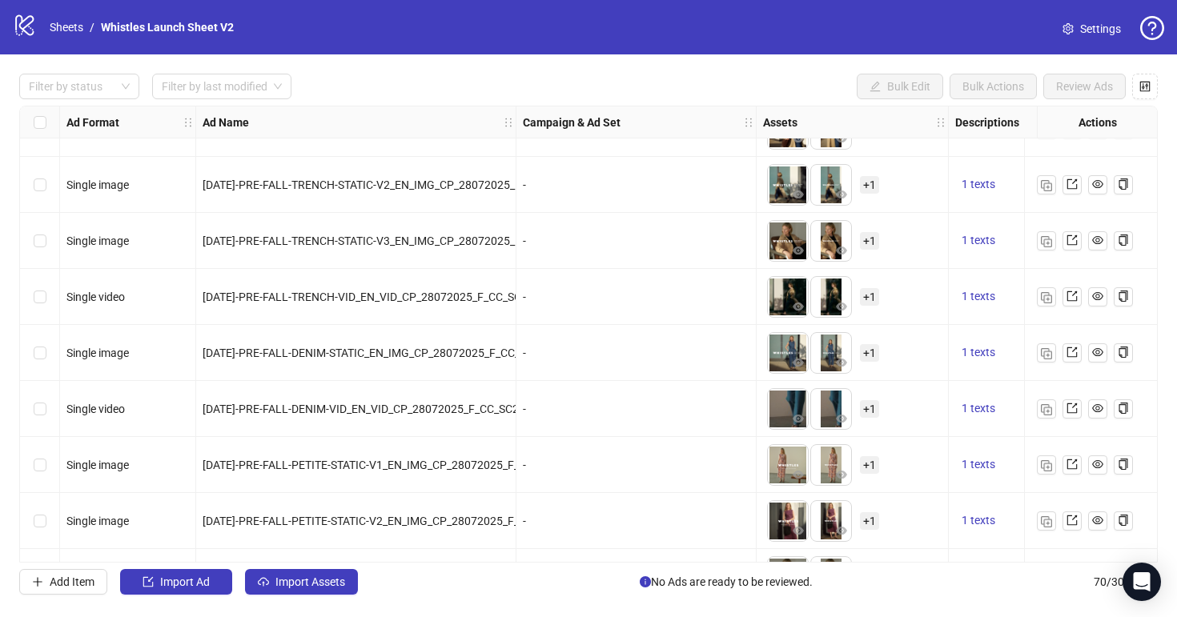
scroll to position [3505, 0]
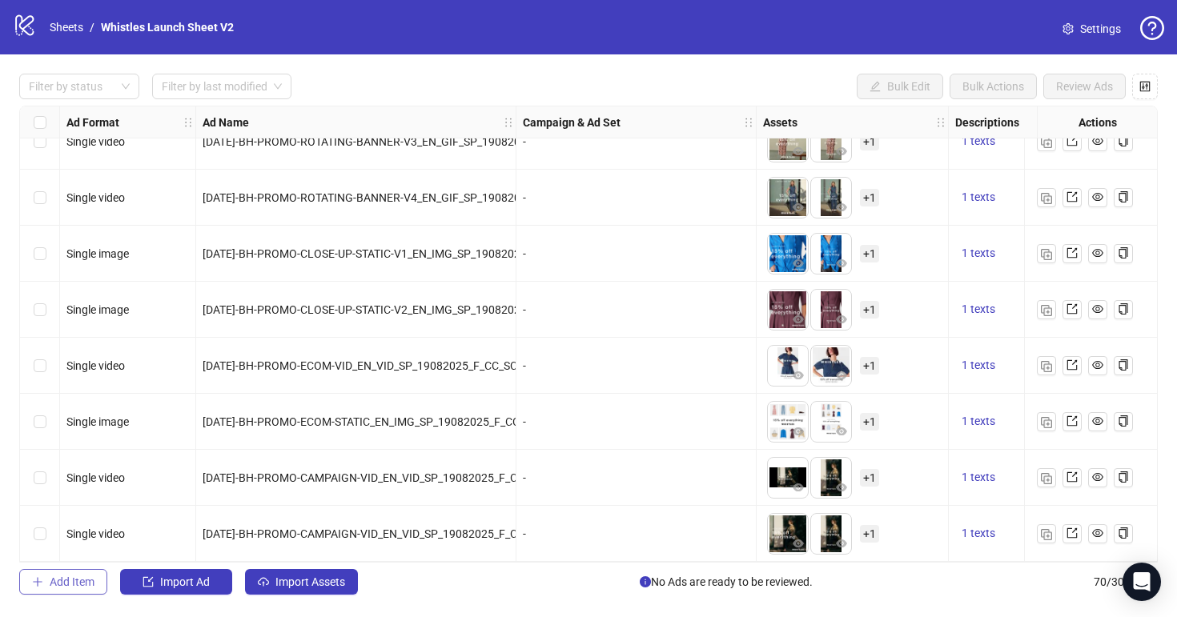
click at [74, 580] on span "Add Item" at bounding box center [72, 582] width 45 height 13
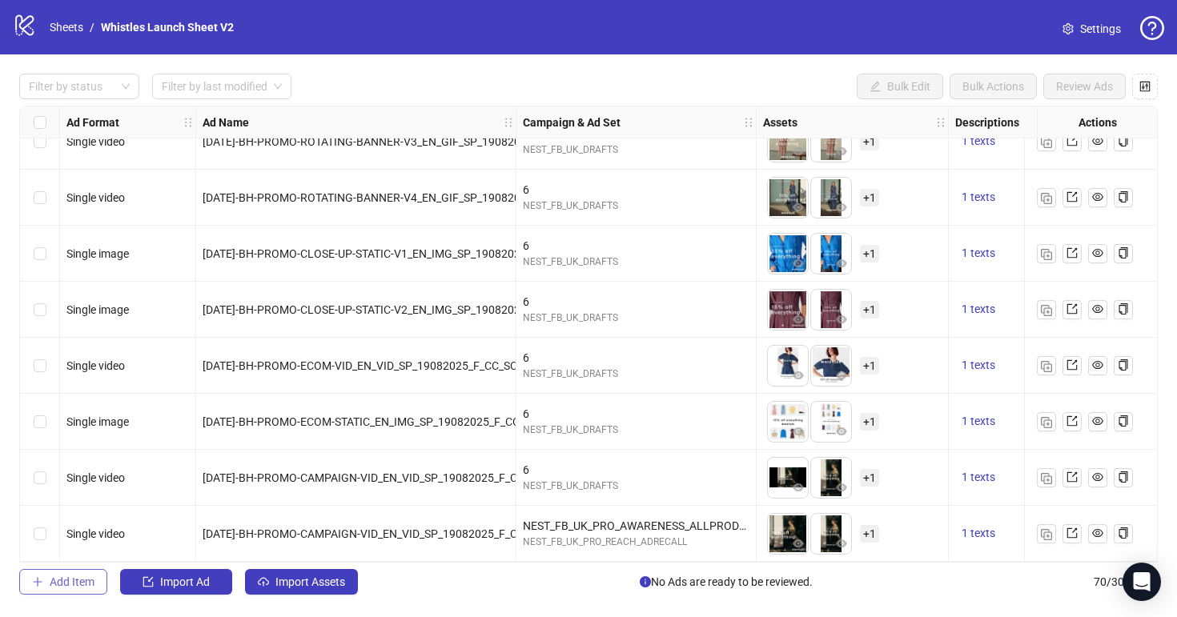
click at [91, 584] on span "Add Item" at bounding box center [72, 582] width 45 height 13
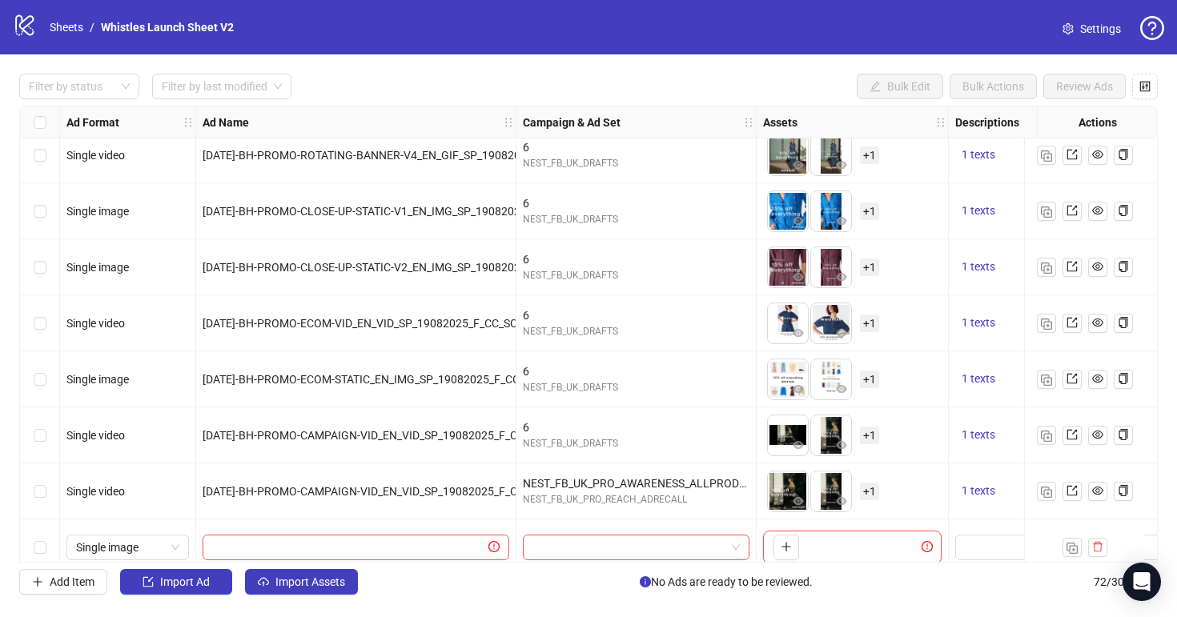
scroll to position [3617, 0]
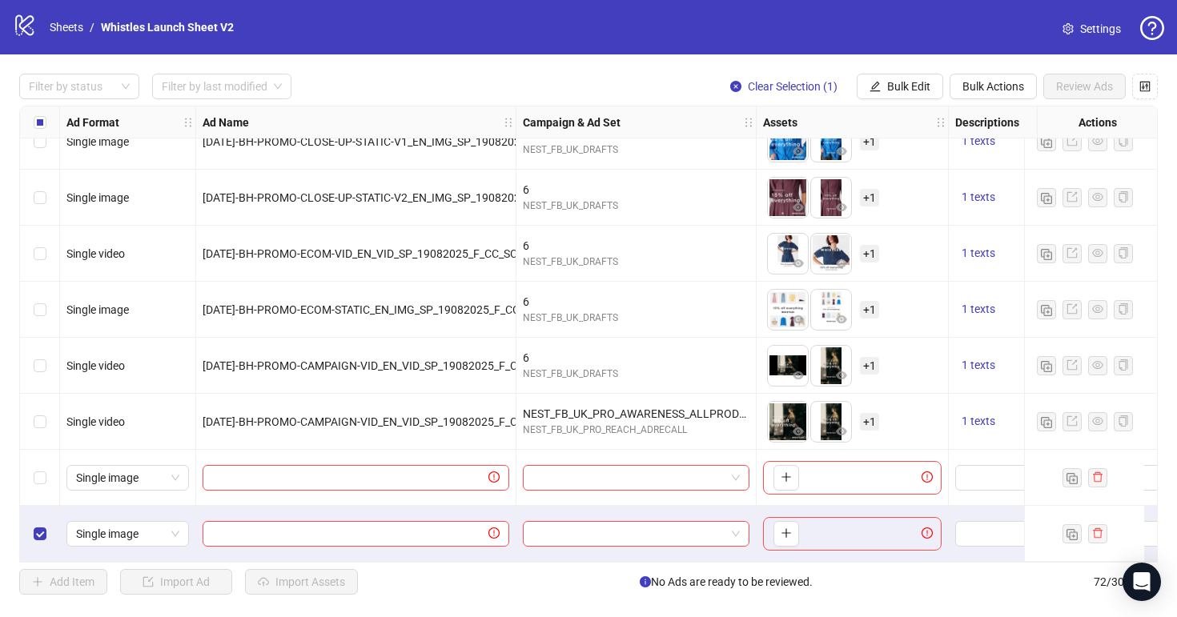
click at [881, 596] on div "Filter by status Filter by last modified Clear Selection (1) Bulk Edit Bulk Act…" at bounding box center [588, 334] width 1177 height 560
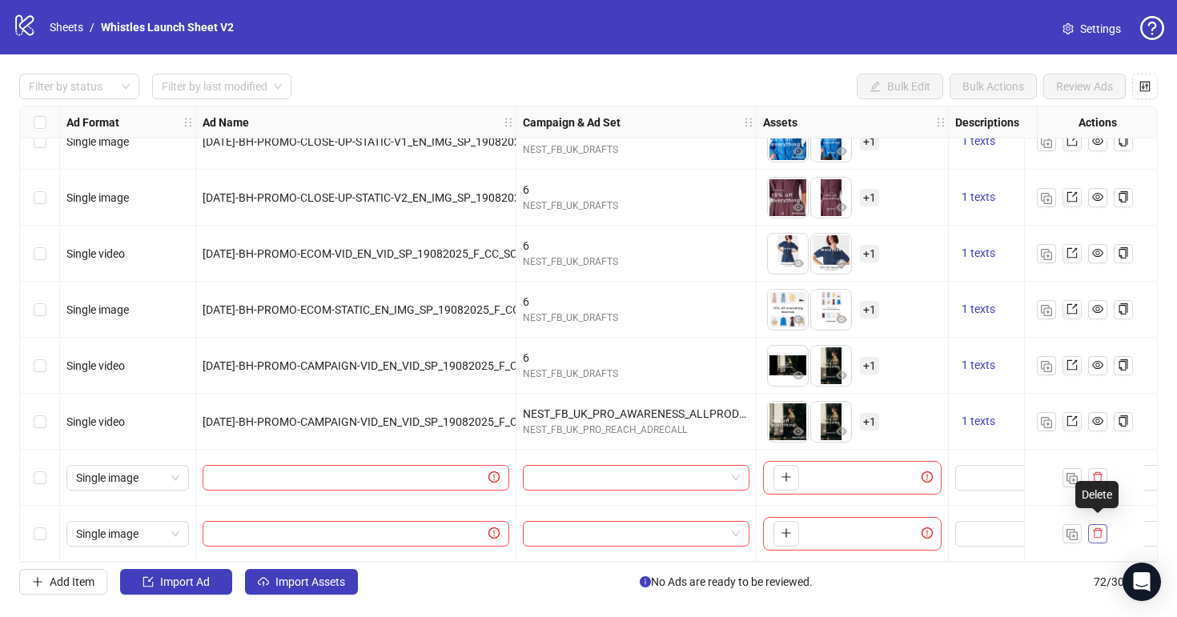
click at [1100, 528] on icon "delete" at bounding box center [1098, 533] width 10 height 10
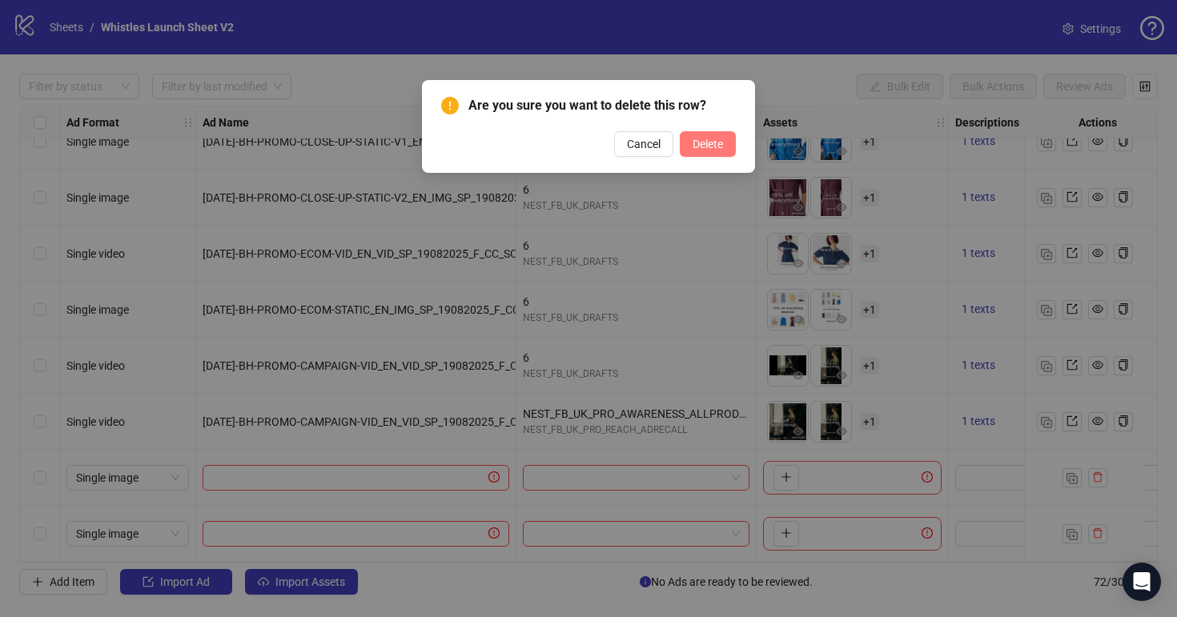
click at [720, 150] on button "Delete" at bounding box center [708, 144] width 56 height 26
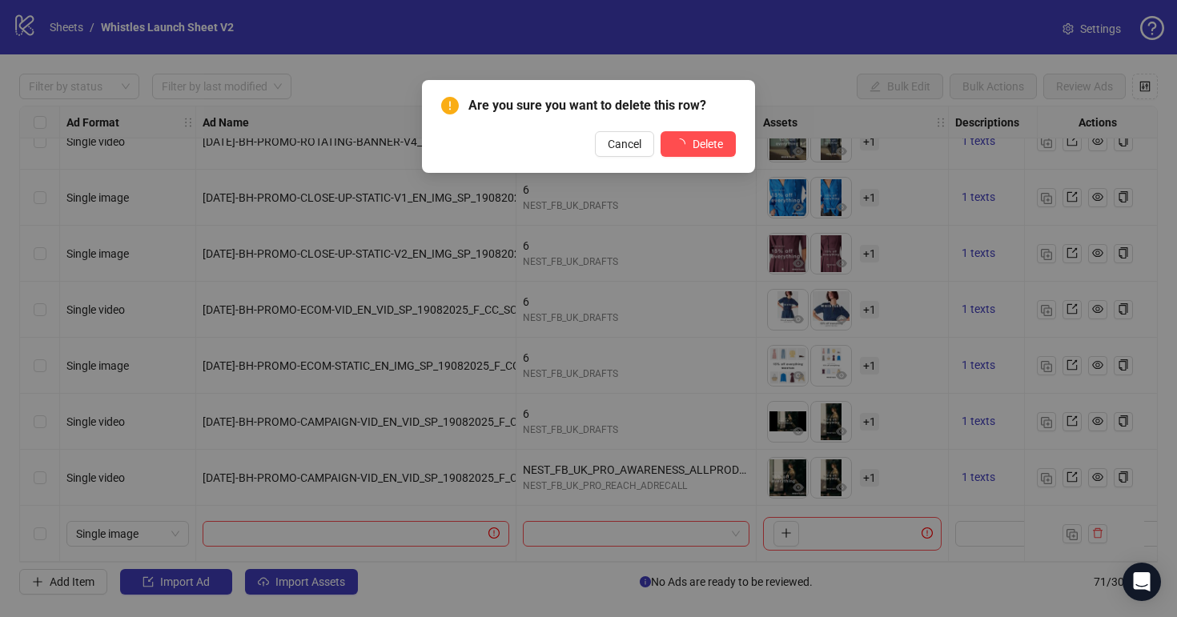
scroll to position [3561, 0]
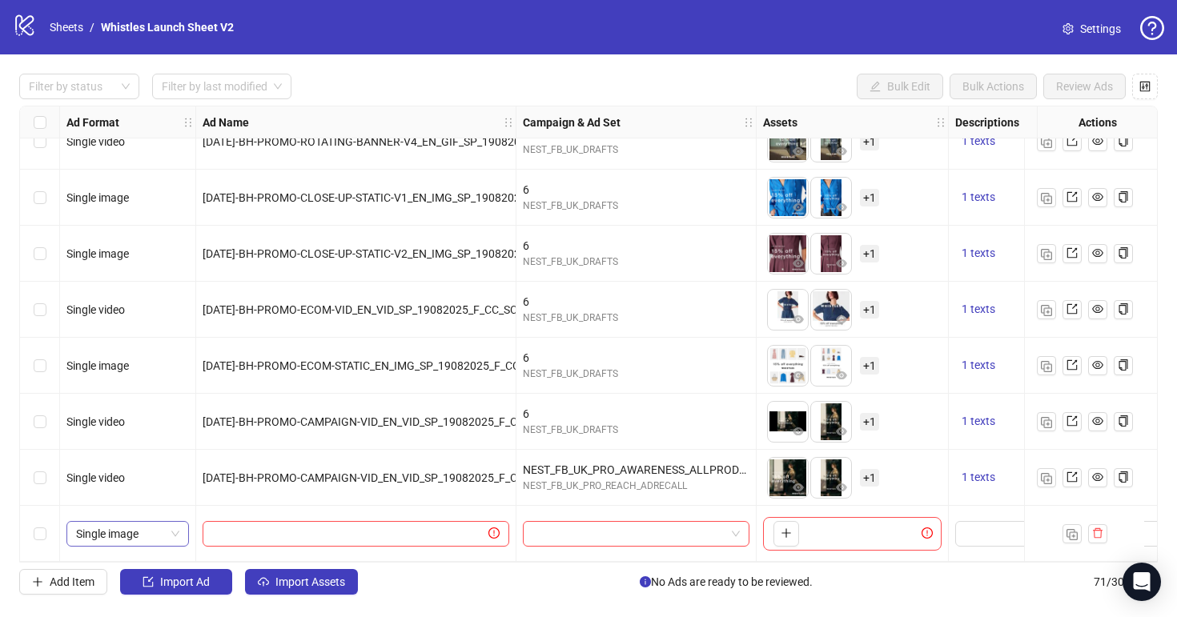
click at [146, 535] on span "Single image" at bounding box center [127, 534] width 103 height 24
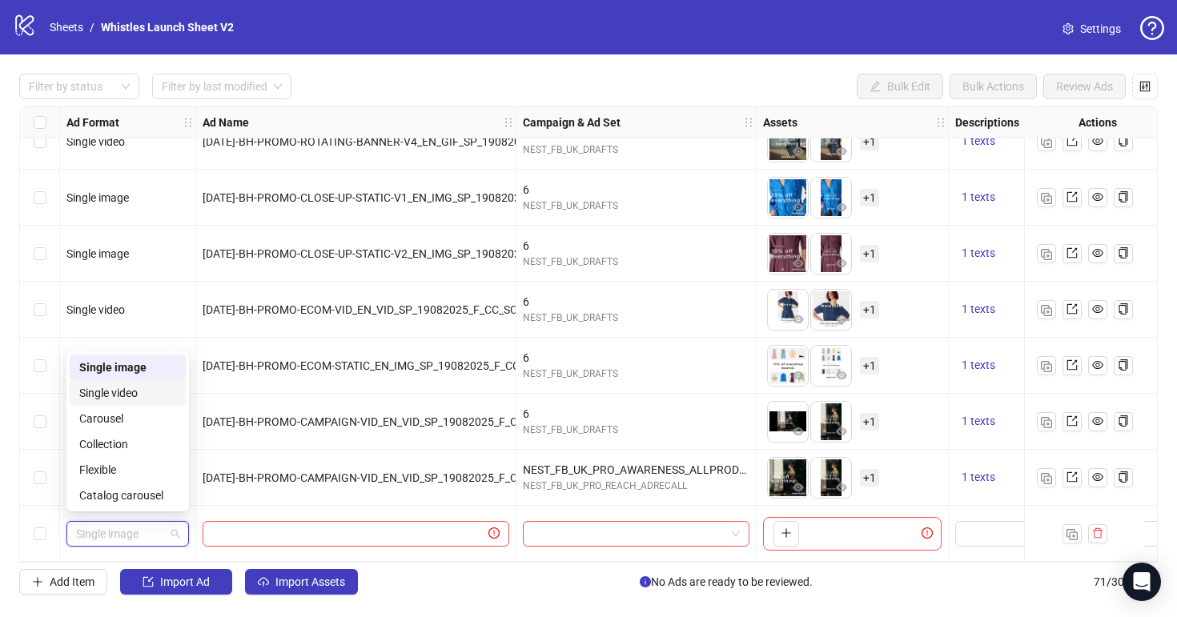
click at [143, 391] on div "Single video" at bounding box center [127, 393] width 97 height 18
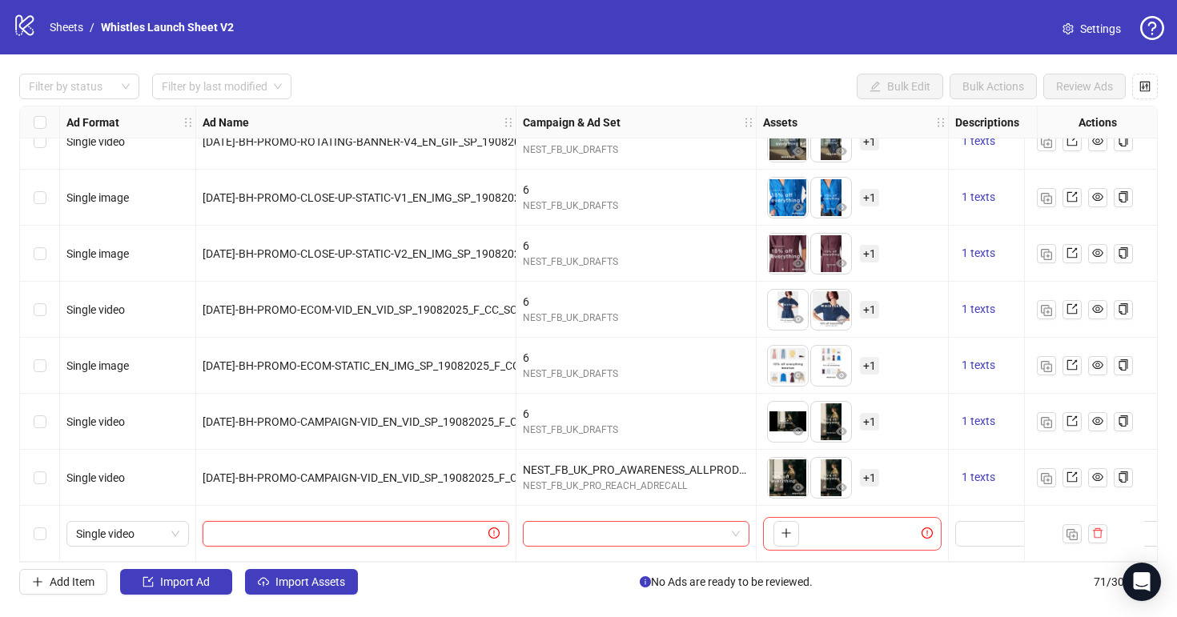
click at [277, 530] on input "text" at bounding box center [348, 534] width 273 height 18
paste input "**********"
type input "**********"
click at [556, 532] on input "search" at bounding box center [628, 534] width 193 height 24
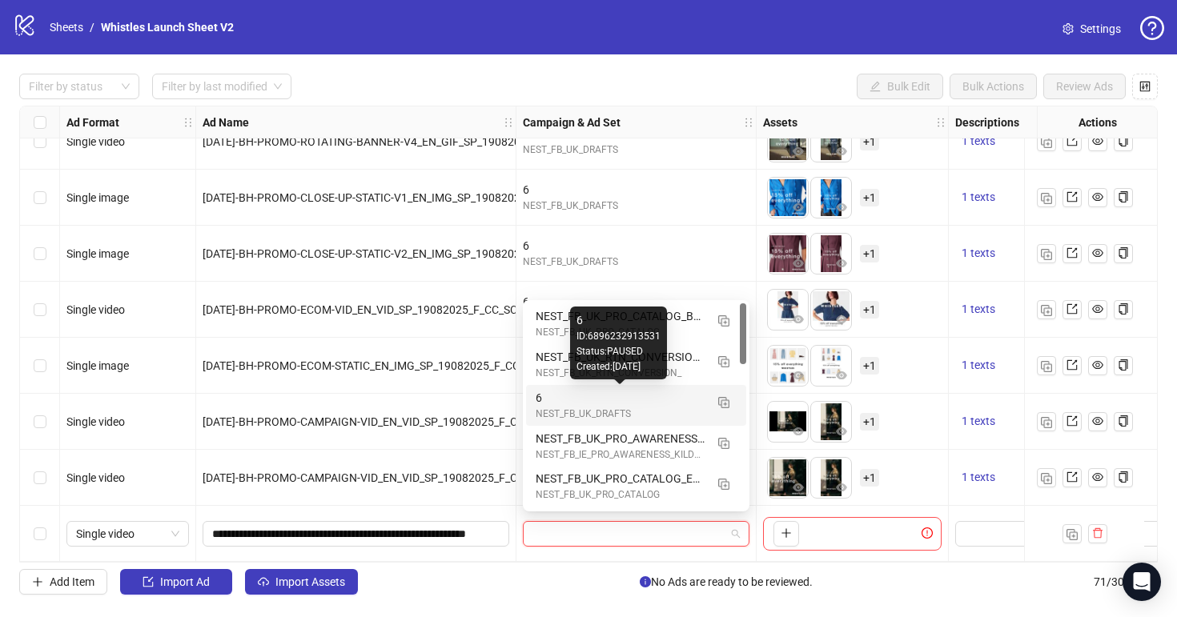
click at [580, 399] on div "6" at bounding box center [620, 398] width 169 height 18
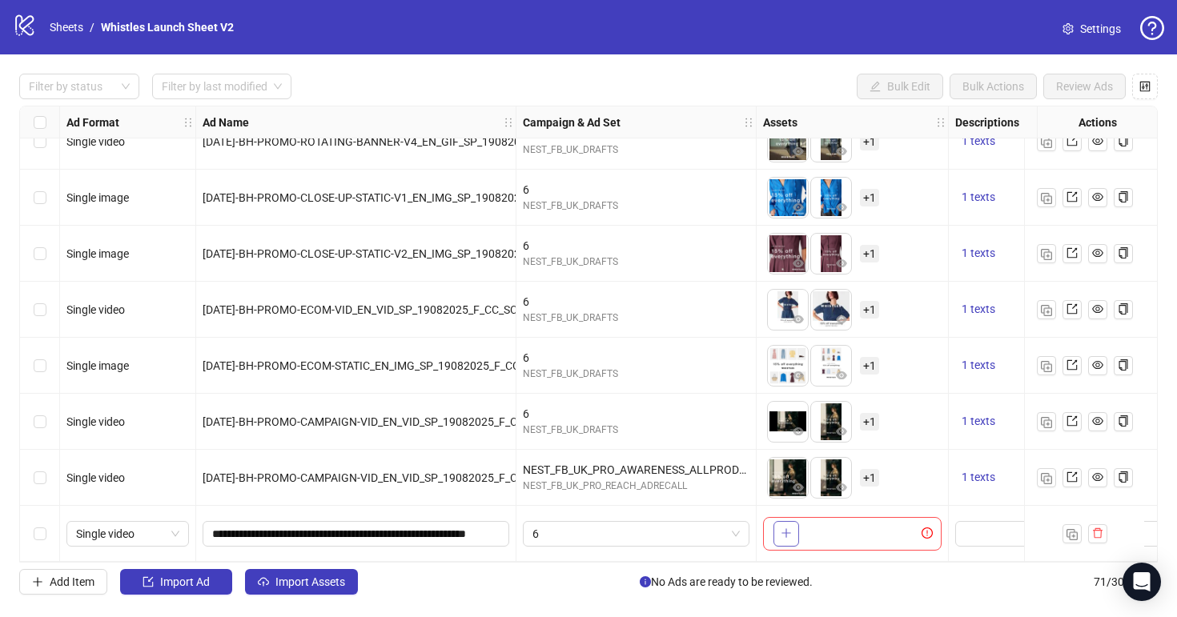
click at [780, 524] on button "button" at bounding box center [786, 534] width 26 height 26
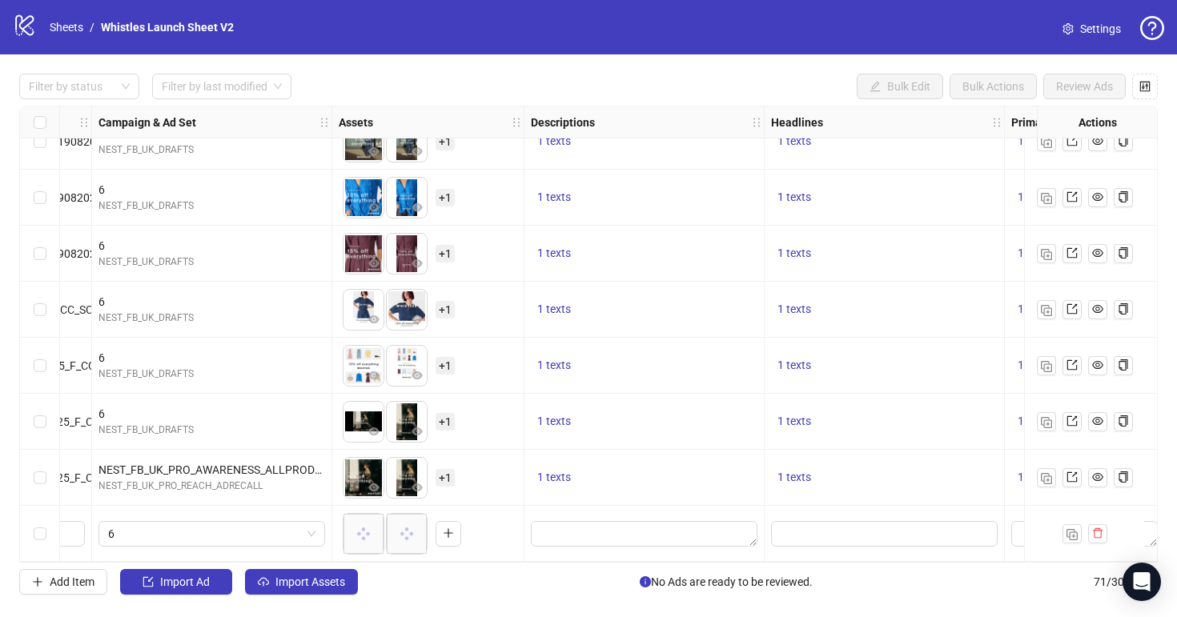
scroll to position [3561, 487]
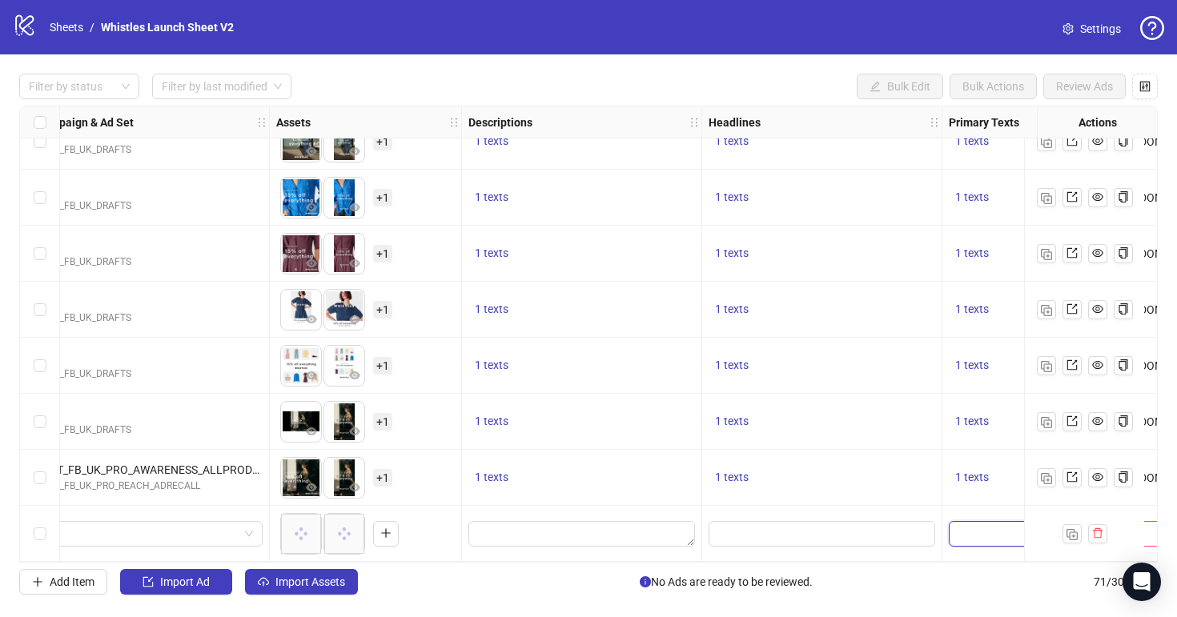
click at [969, 528] on textarea "Edit values" at bounding box center [1022, 534] width 146 height 26
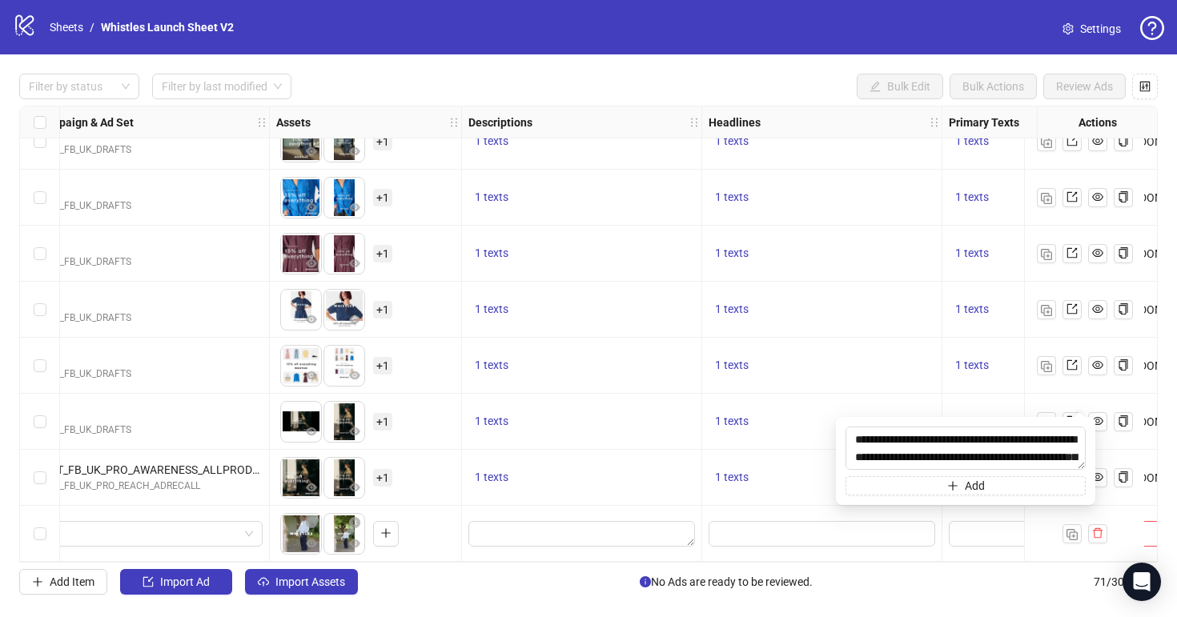
scroll to position [30, 0]
type textarea "**********"
click at [788, 531] on input "Edit values" at bounding box center [820, 534] width 204 height 18
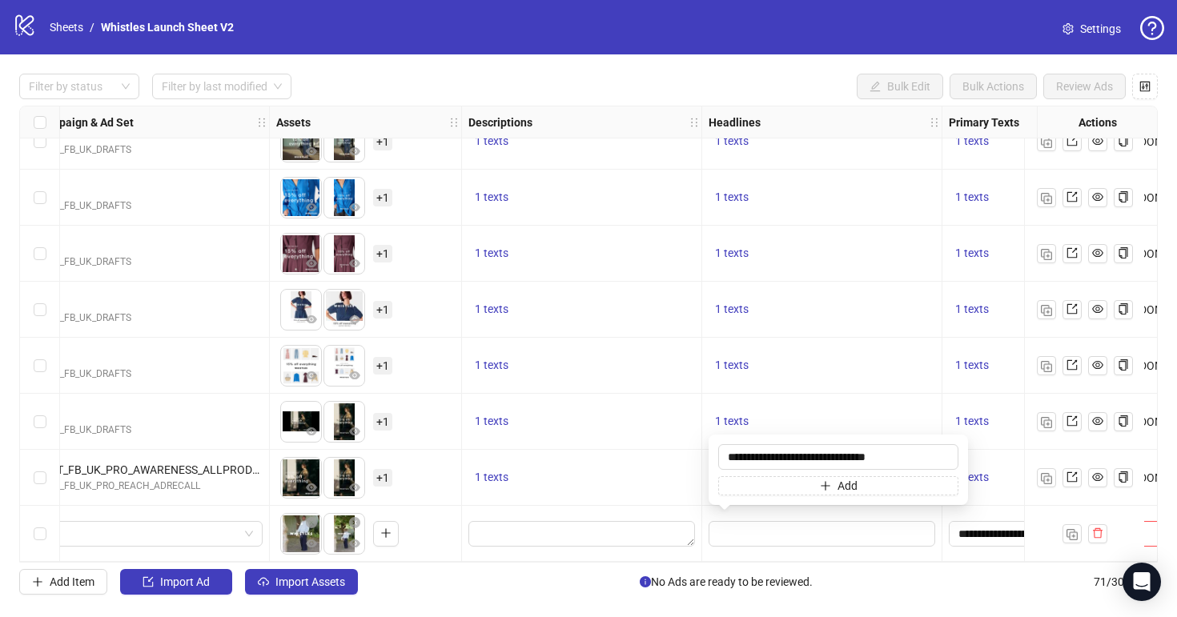
type input "**********"
click at [588, 533] on textarea "Edit values" at bounding box center [581, 534] width 227 height 26
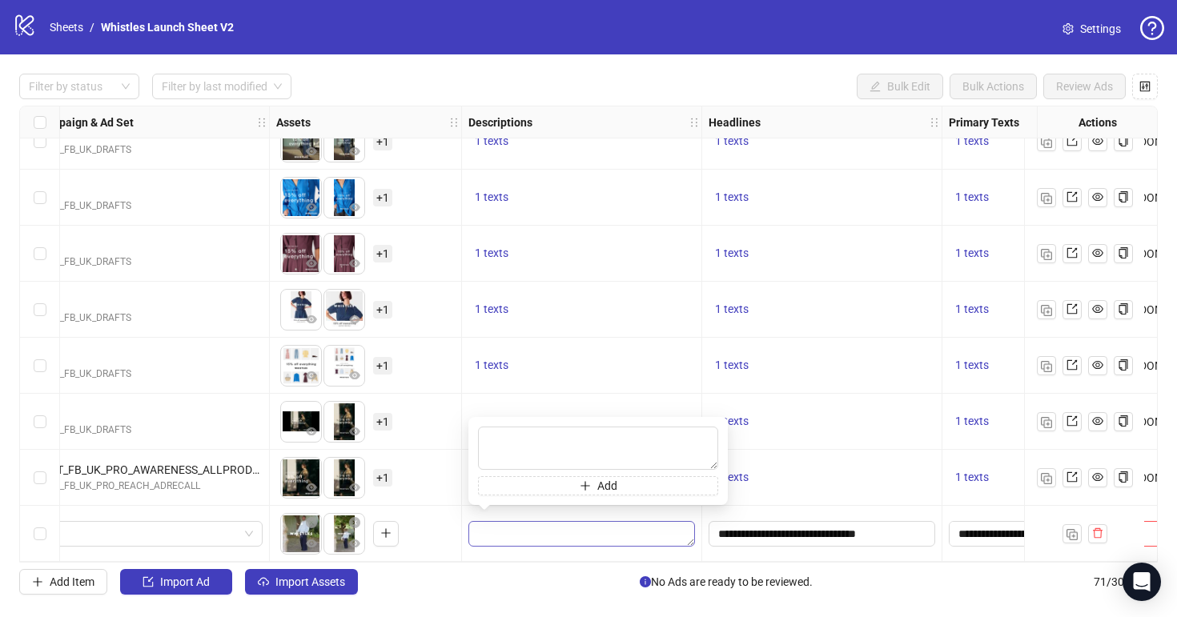
type textarea "**********"
click at [796, 486] on div "1 texts" at bounding box center [822, 478] width 240 height 56
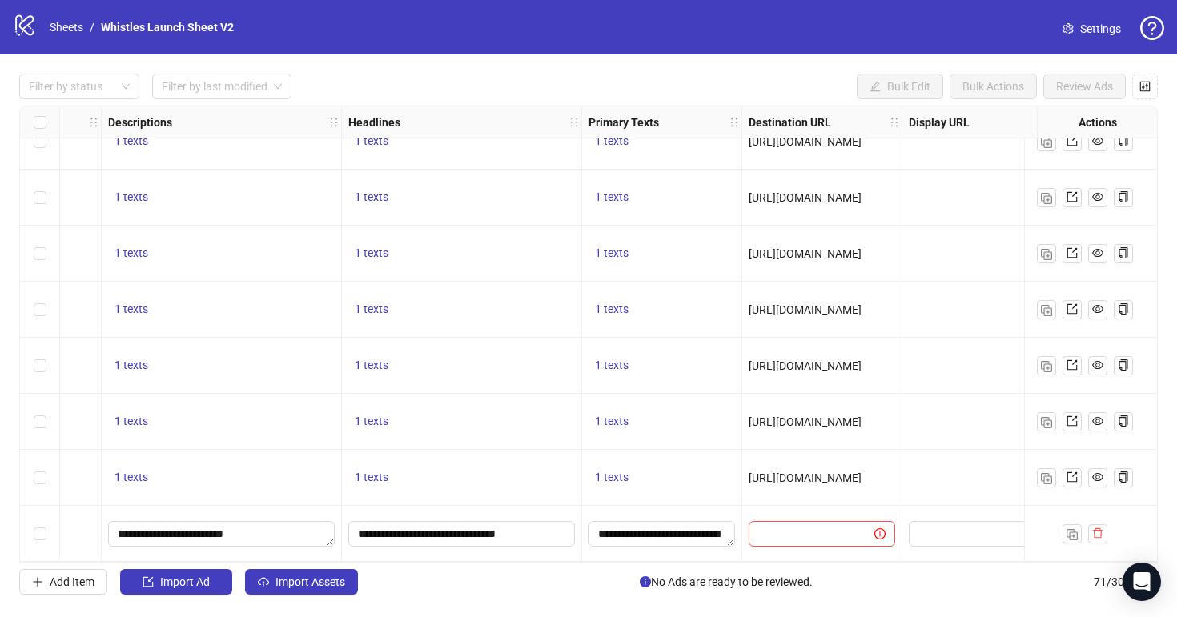
scroll to position [3561, 957]
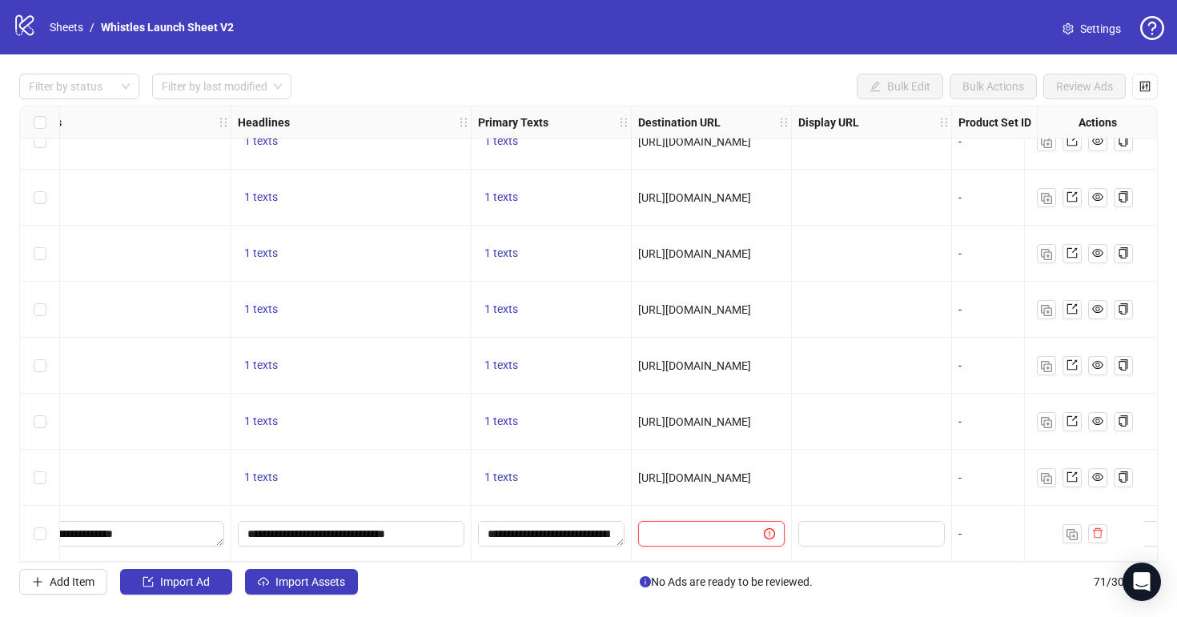
click at [708, 525] on input "text" at bounding box center [695, 534] width 94 height 18
paste input "**********"
type input "**********"
drag, startPoint x: 852, startPoint y: 578, endPoint x: 852, endPoint y: 508, distance: 69.6
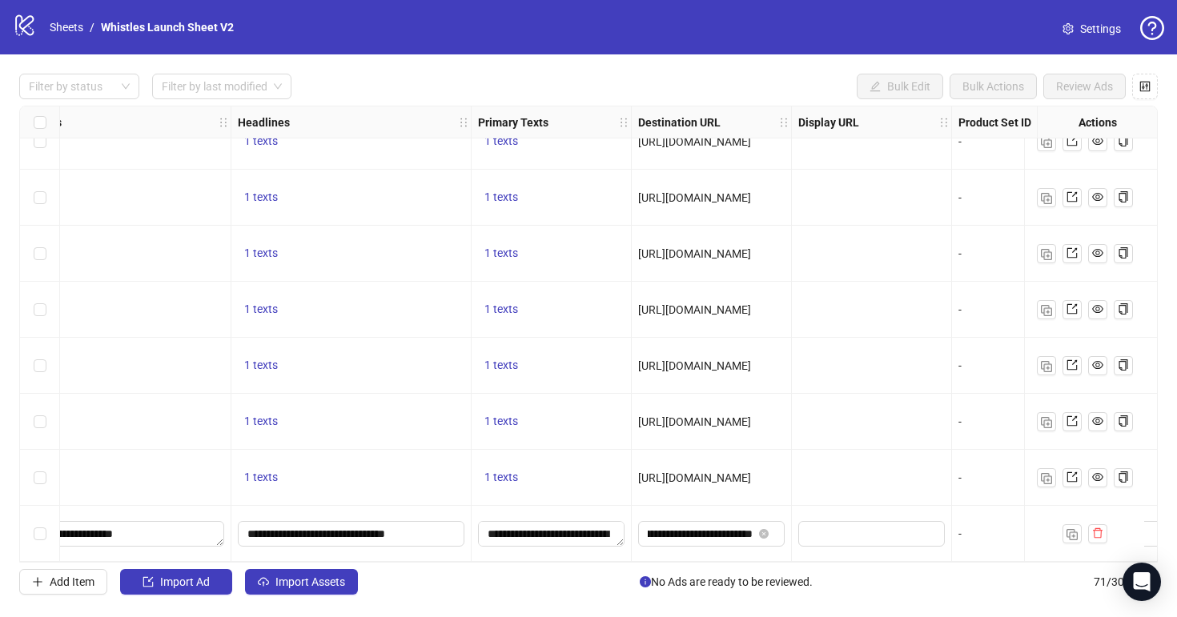
click at [852, 578] on div "Add Item Import Ad Import Assets No Ads are ready to be reviewed. 71 / 300 items" at bounding box center [588, 582] width 1138 height 26
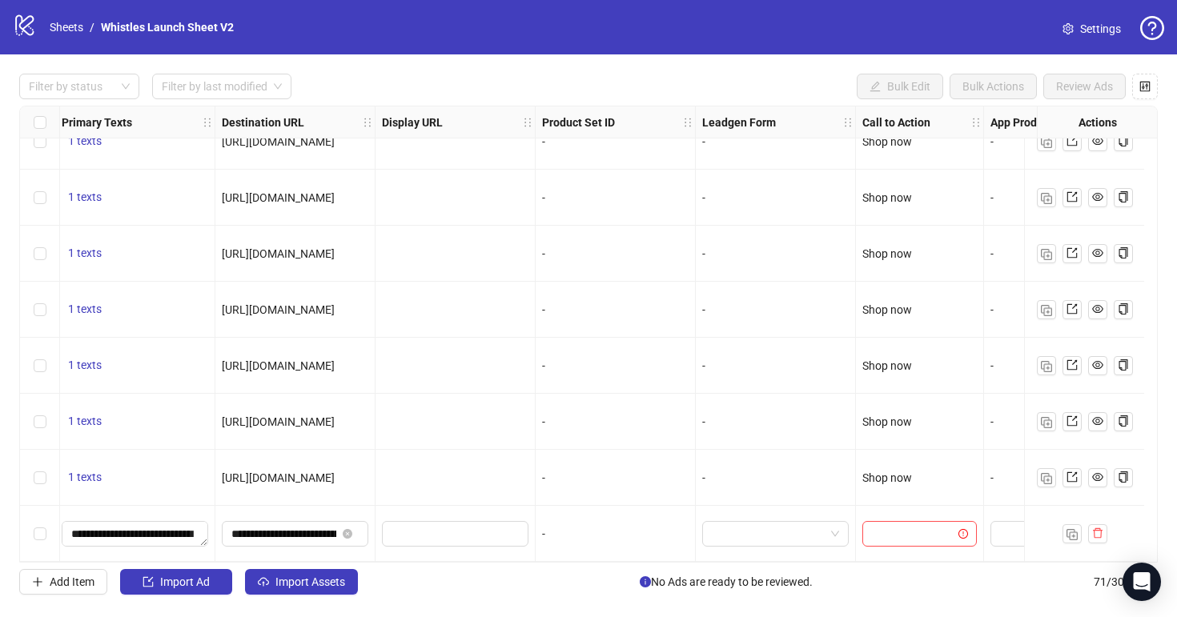
scroll to position [3561, 1494]
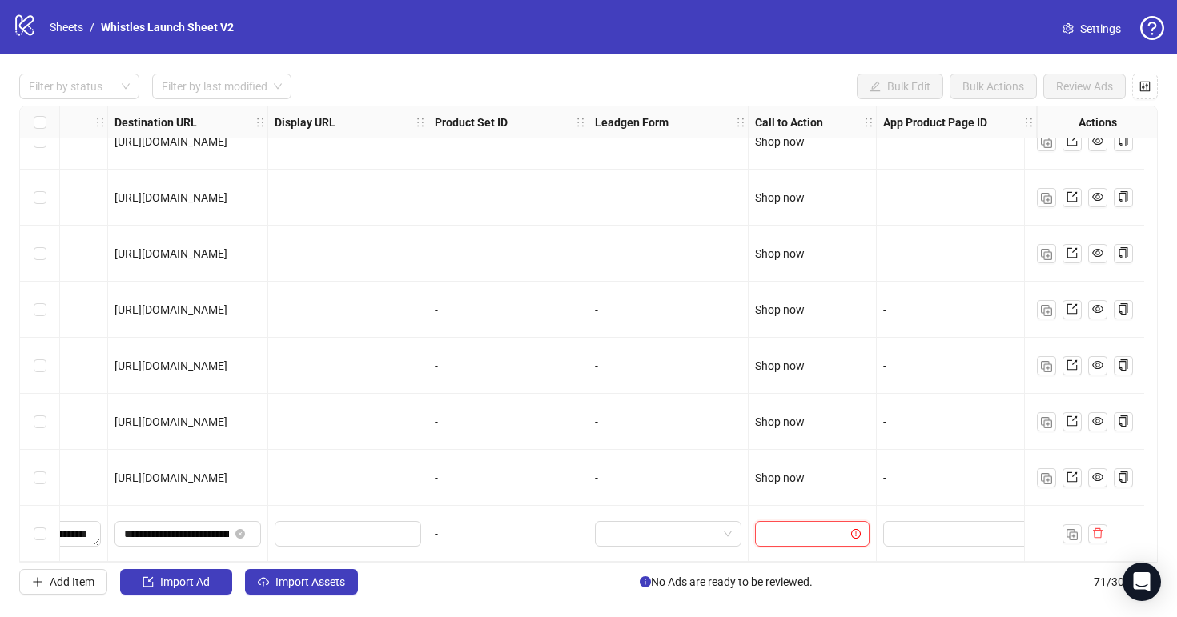
click at [816, 525] on input "search" at bounding box center [804, 534] width 81 height 24
type input "****"
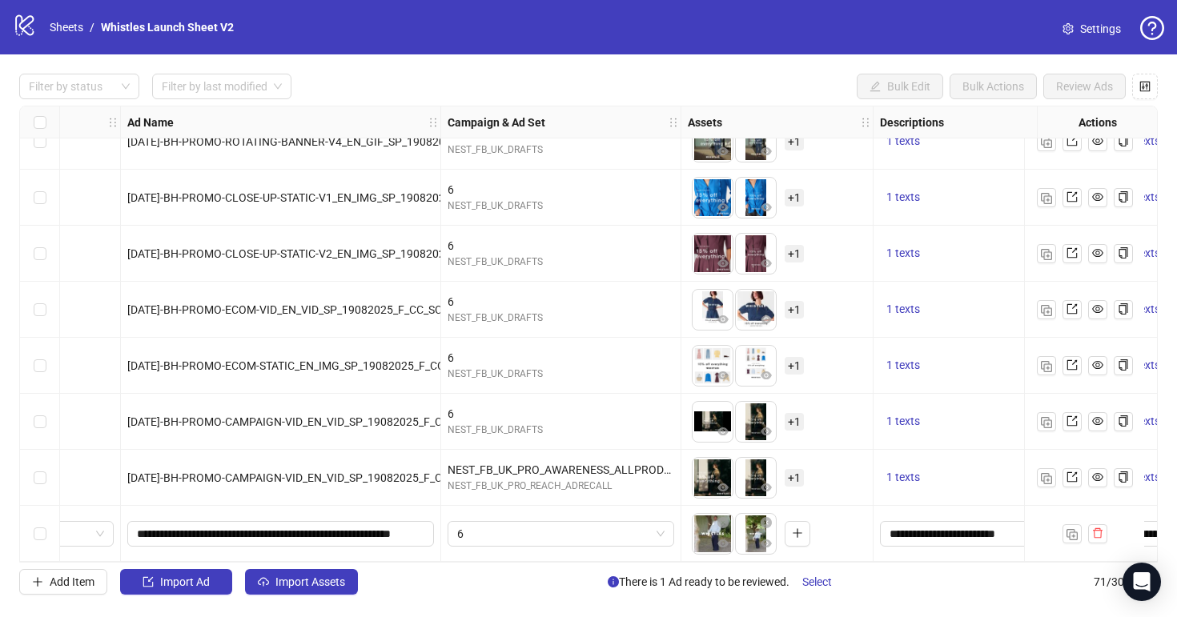
scroll to position [3561, 74]
click at [803, 528] on icon "plus" at bounding box center [797, 533] width 11 height 11
click at [814, 587] on span "Select" at bounding box center [817, 582] width 30 height 13
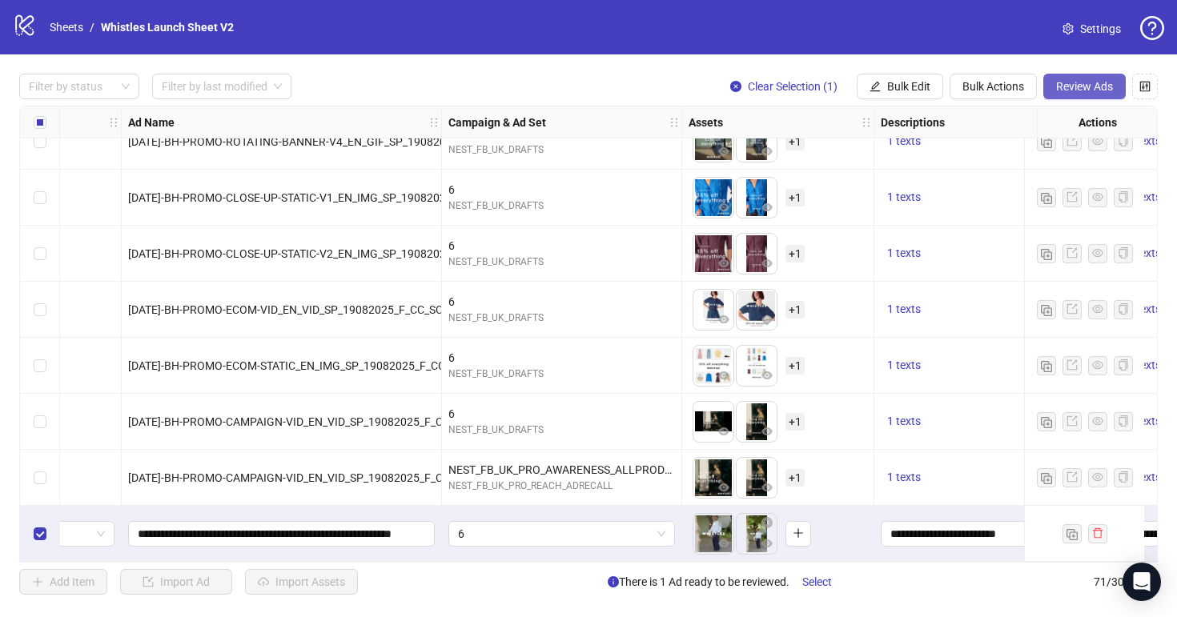
click at [1071, 88] on span "Review Ads" at bounding box center [1084, 86] width 57 height 13
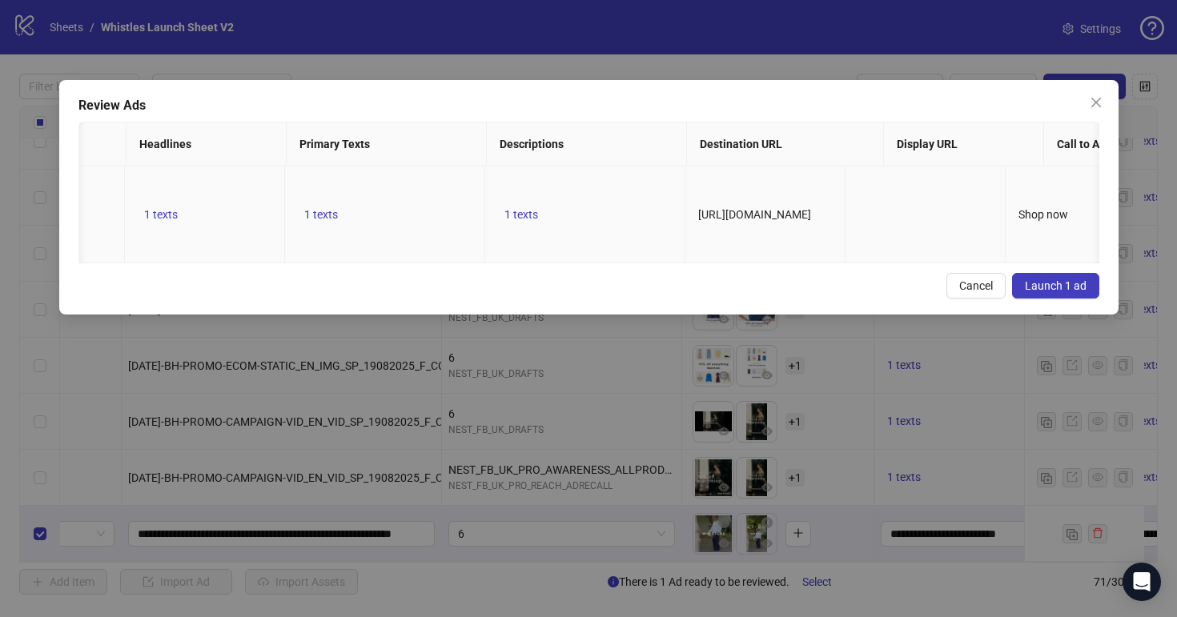
scroll to position [0, 0]
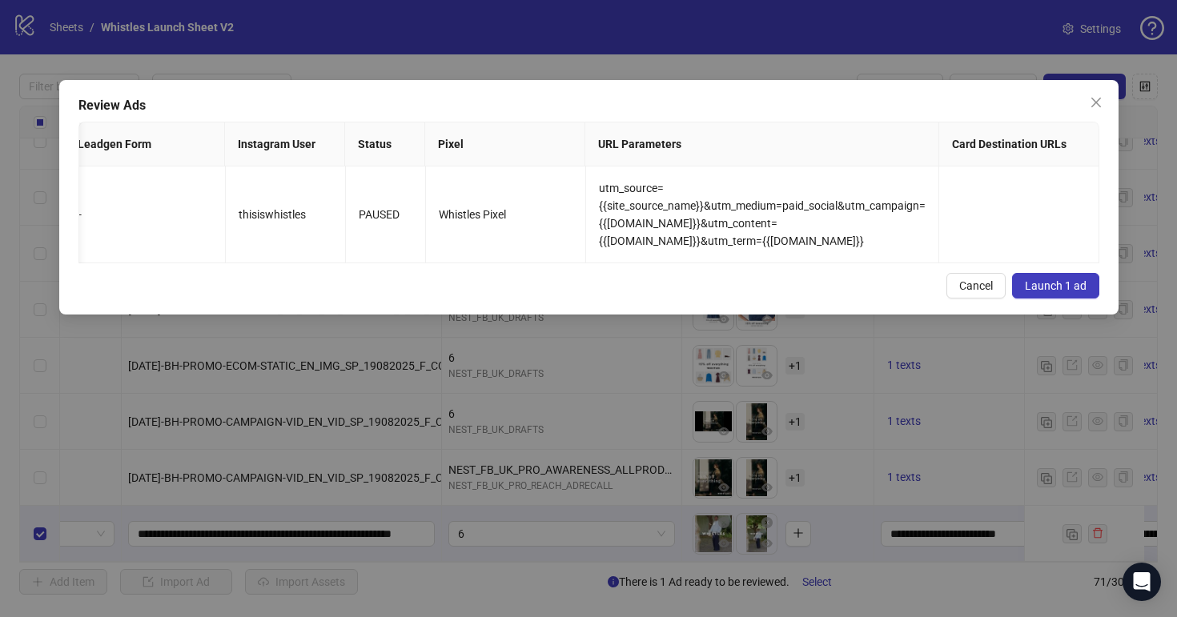
click at [1069, 297] on button "Launch 1 ad" at bounding box center [1055, 286] width 87 height 26
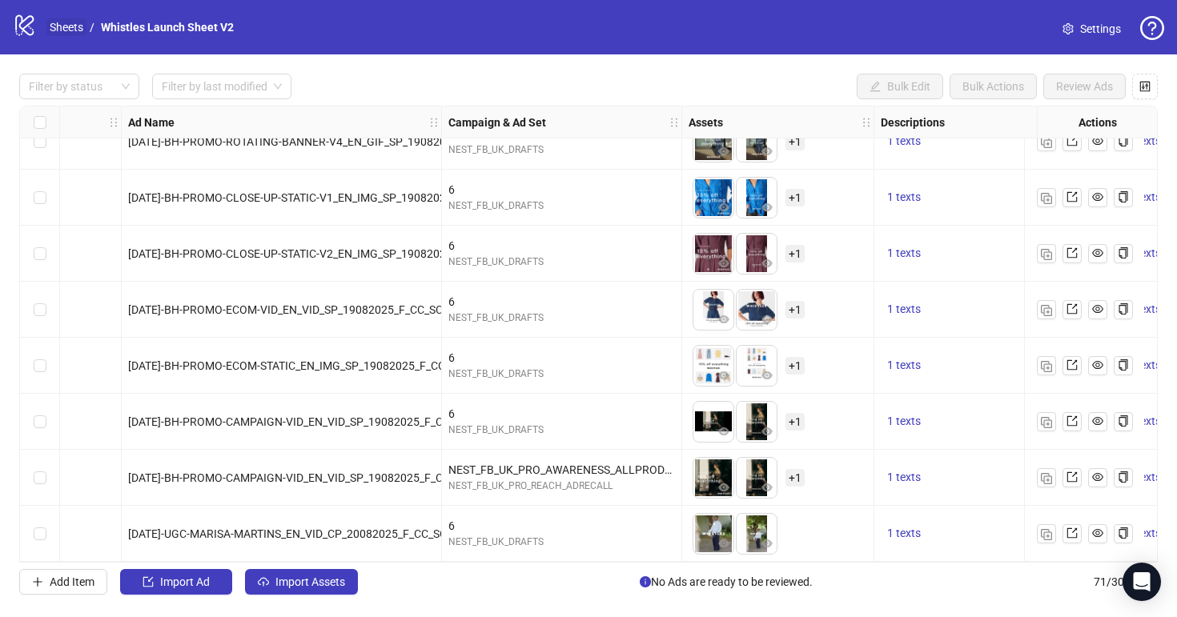
click at [54, 26] on link "Sheets" at bounding box center [66, 27] width 40 height 18
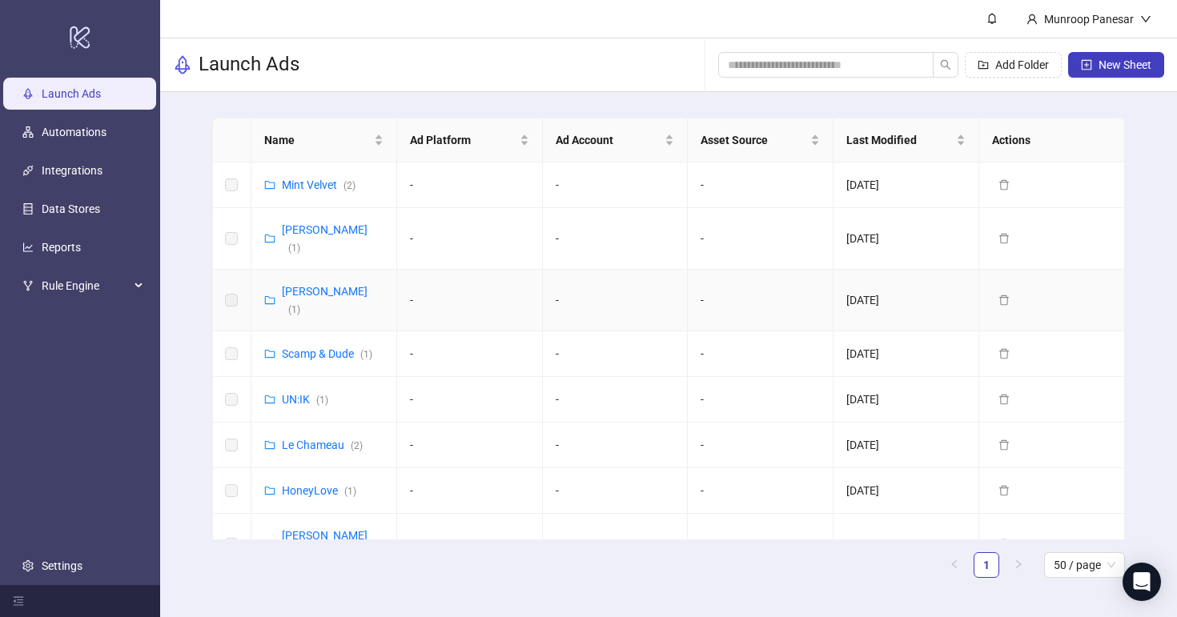
scroll to position [22, 0]
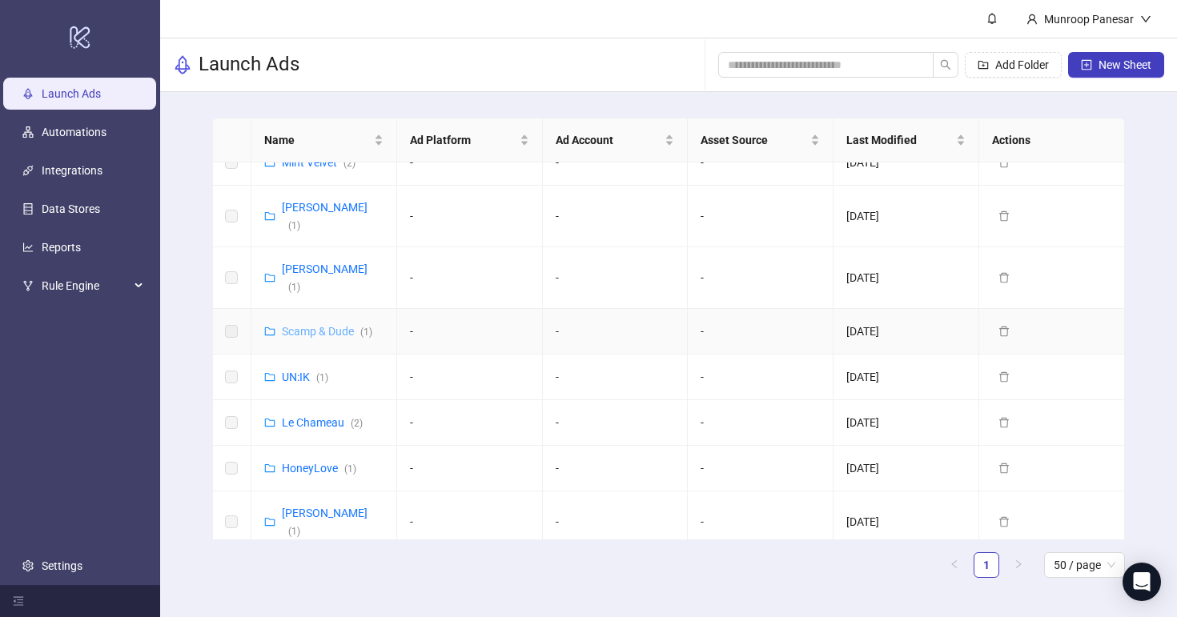
click at [340, 325] on link "Scamp & Dude ( 1 )" at bounding box center [327, 331] width 90 height 13
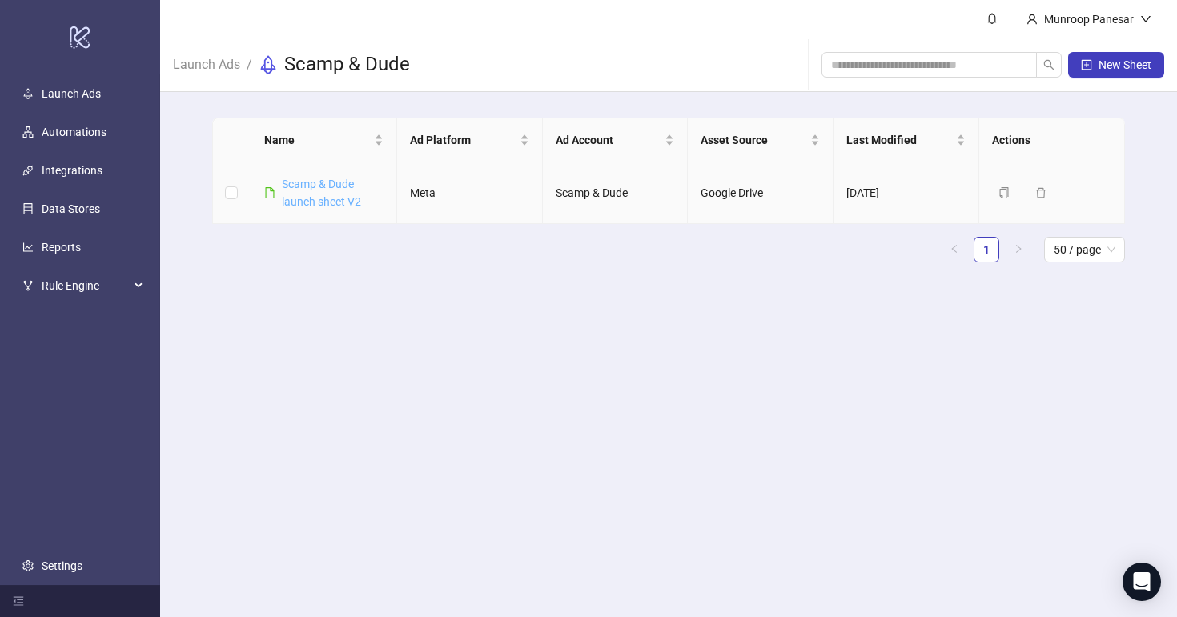
click at [335, 200] on link "Scamp & Dude launch sheet V2" at bounding box center [321, 193] width 79 height 30
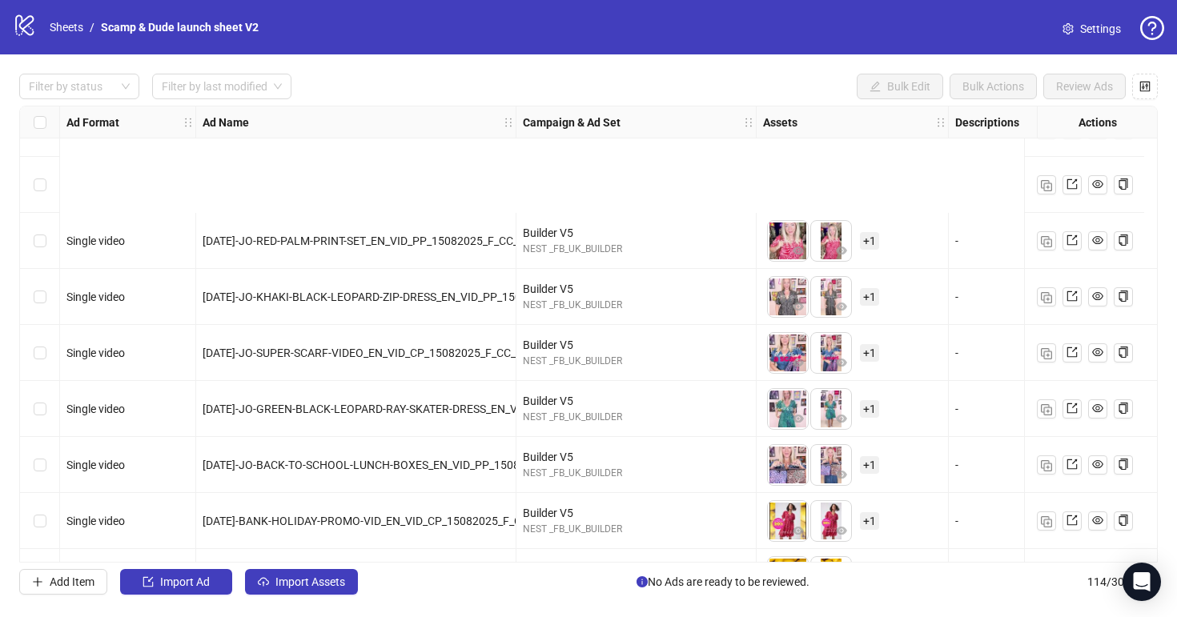
scroll to position [5971, 0]
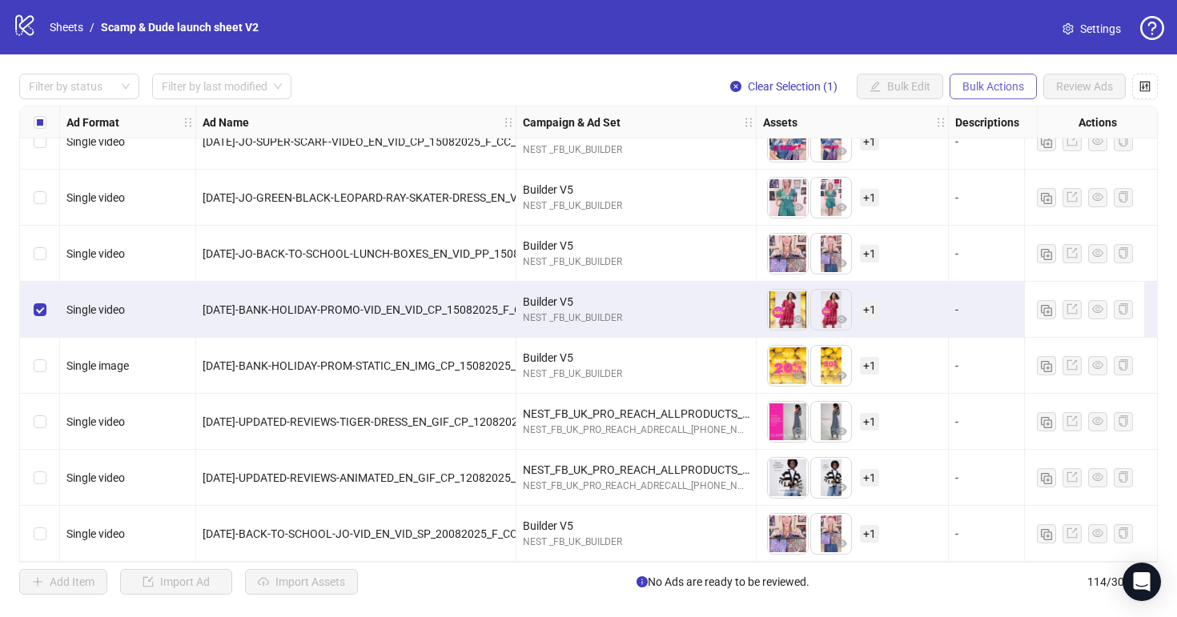
click at [977, 82] on span "Bulk Actions" at bounding box center [993, 86] width 62 height 13
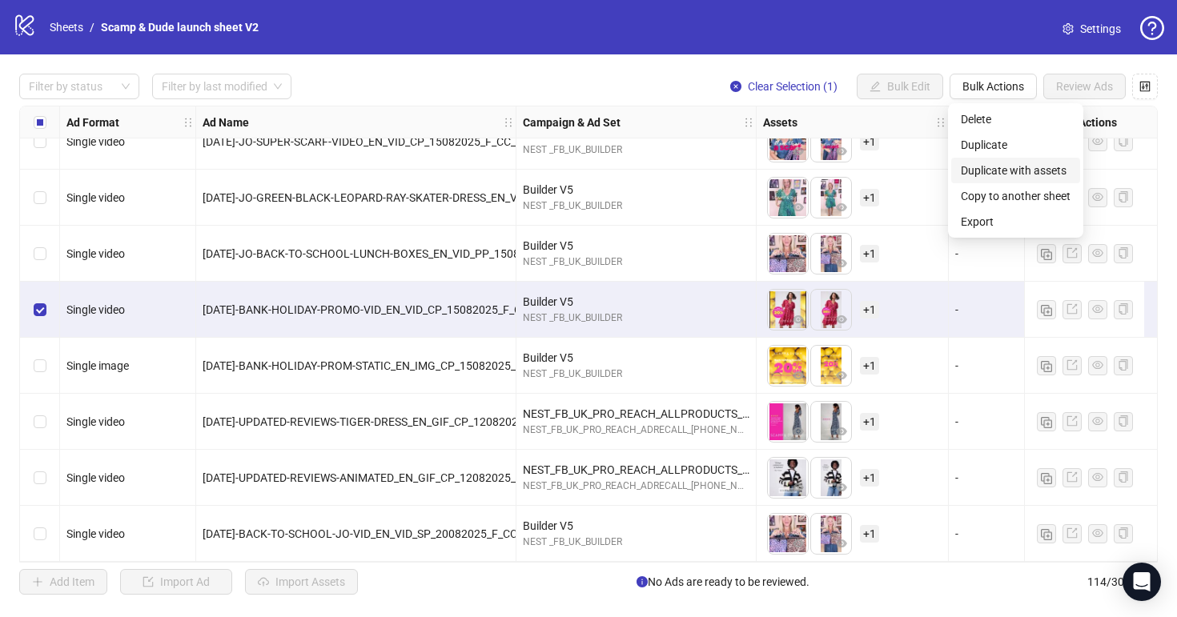
click at [1031, 170] on span "Duplicate with assets" at bounding box center [1016, 171] width 110 height 18
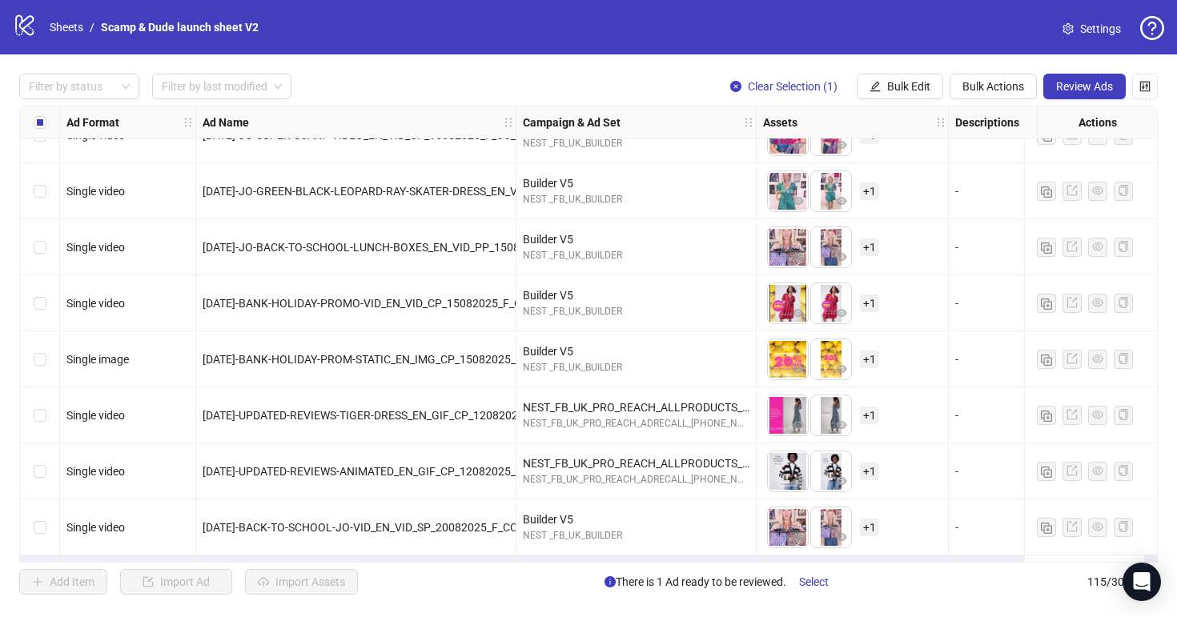
scroll to position [6027, 0]
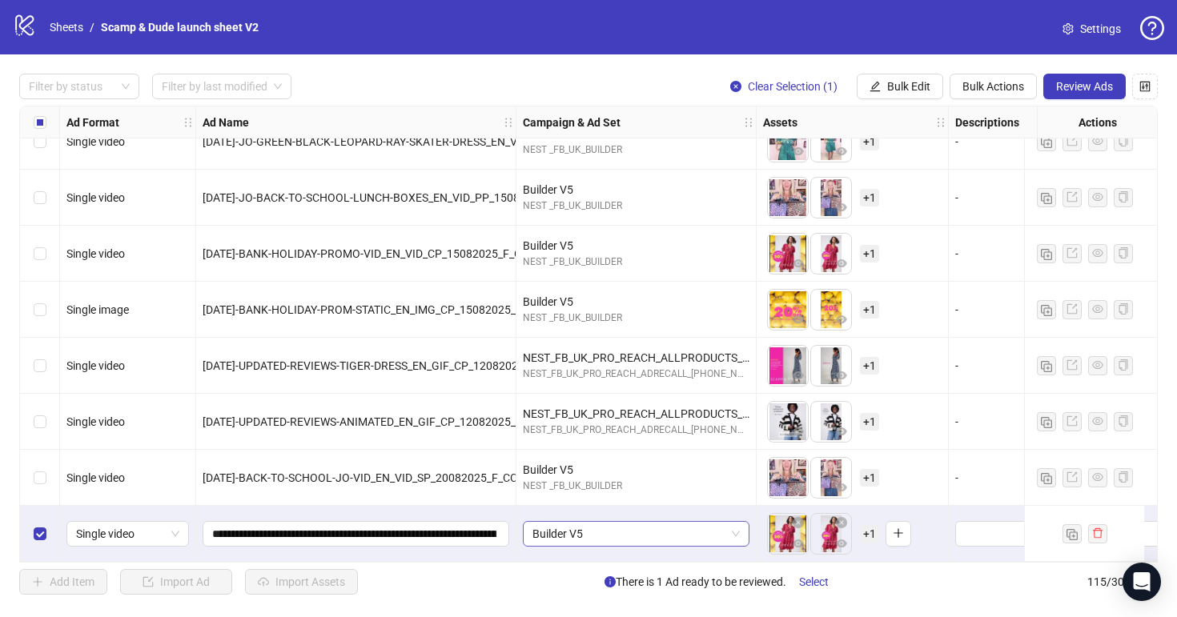
click at [630, 524] on span "Builder V5" at bounding box center [635, 534] width 207 height 24
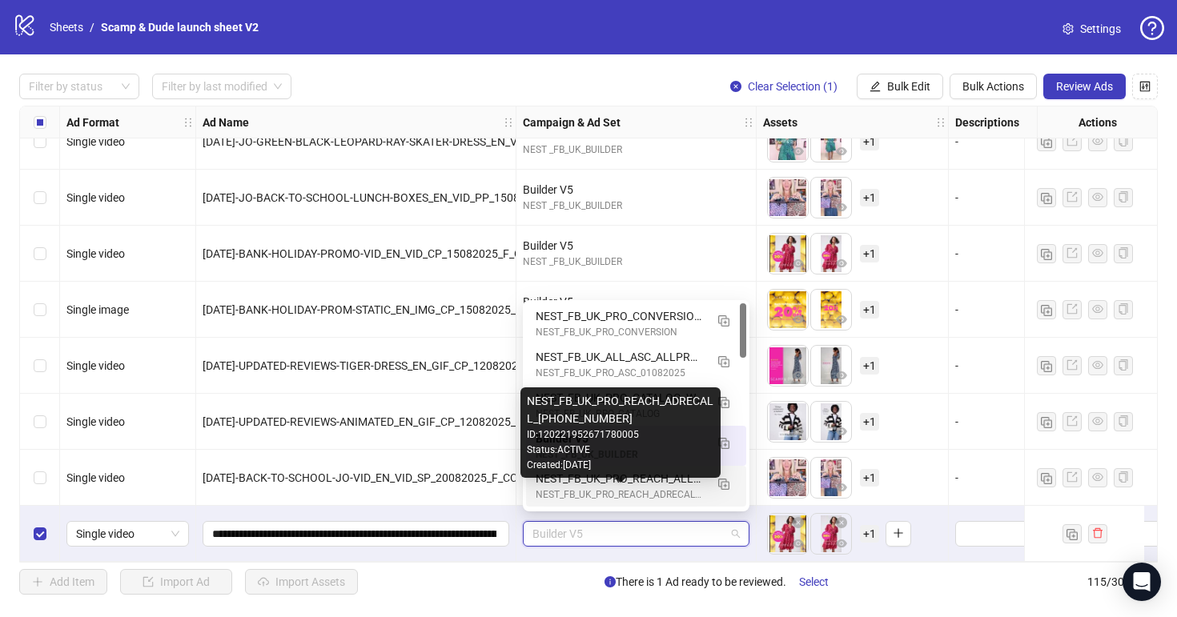
click at [638, 492] on div "NEST_FB_UK_PRO_REACH_ADRECALL_[PHONE_NUMBER]" at bounding box center [620, 494] width 169 height 15
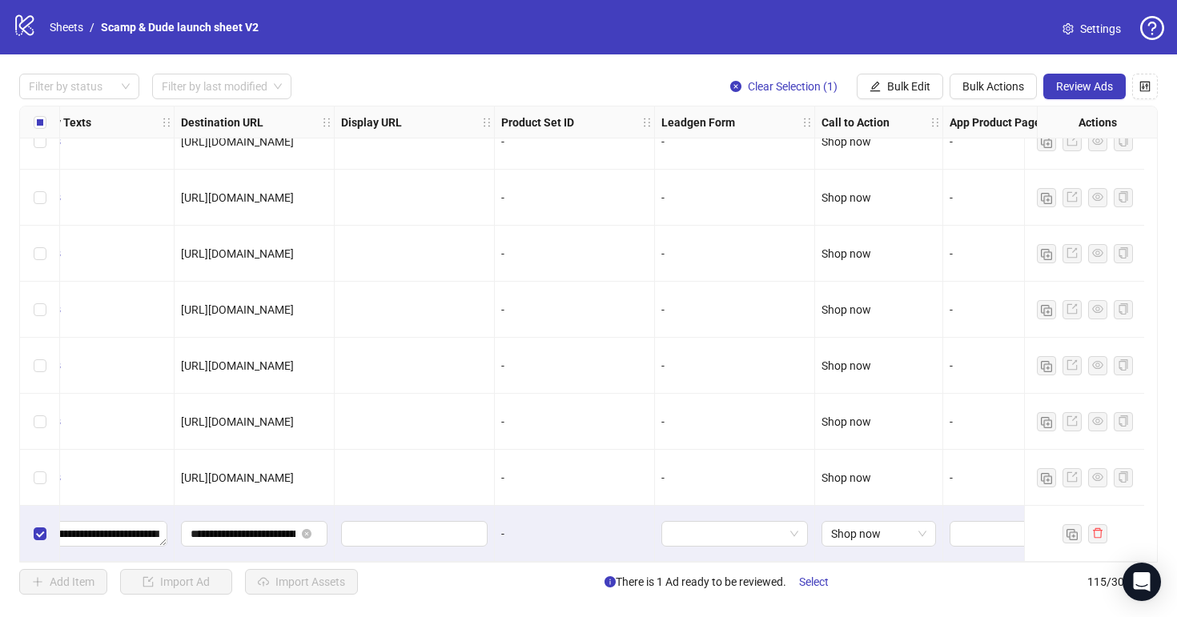
scroll to position [6027, 1494]
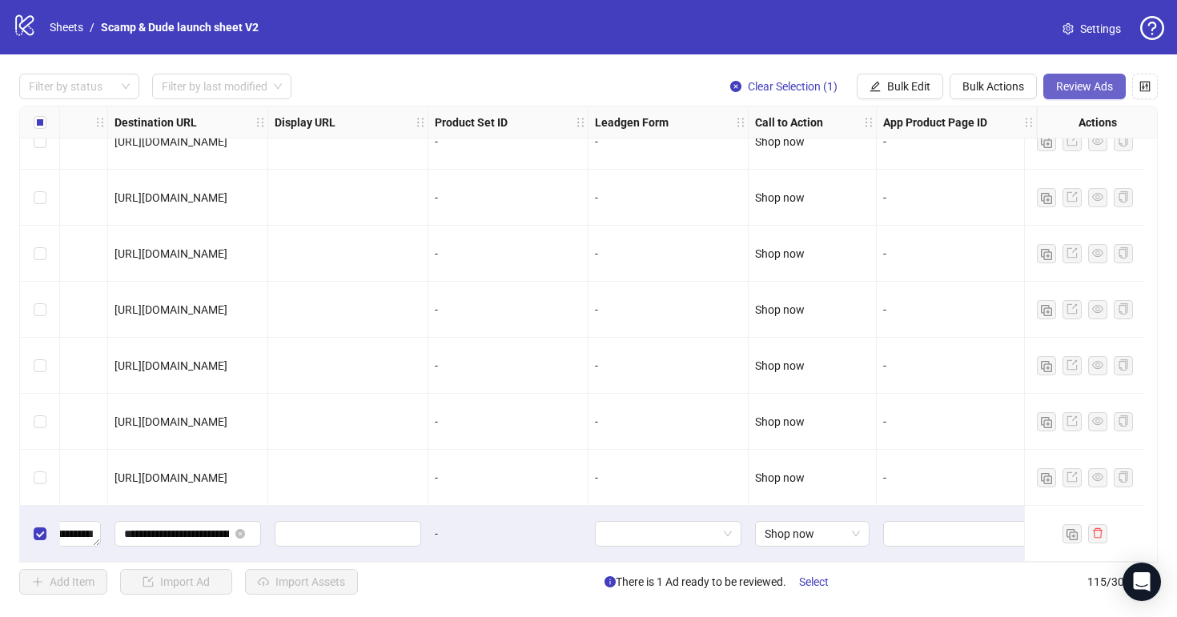
click at [1090, 87] on span "Review Ads" at bounding box center [1084, 86] width 57 height 13
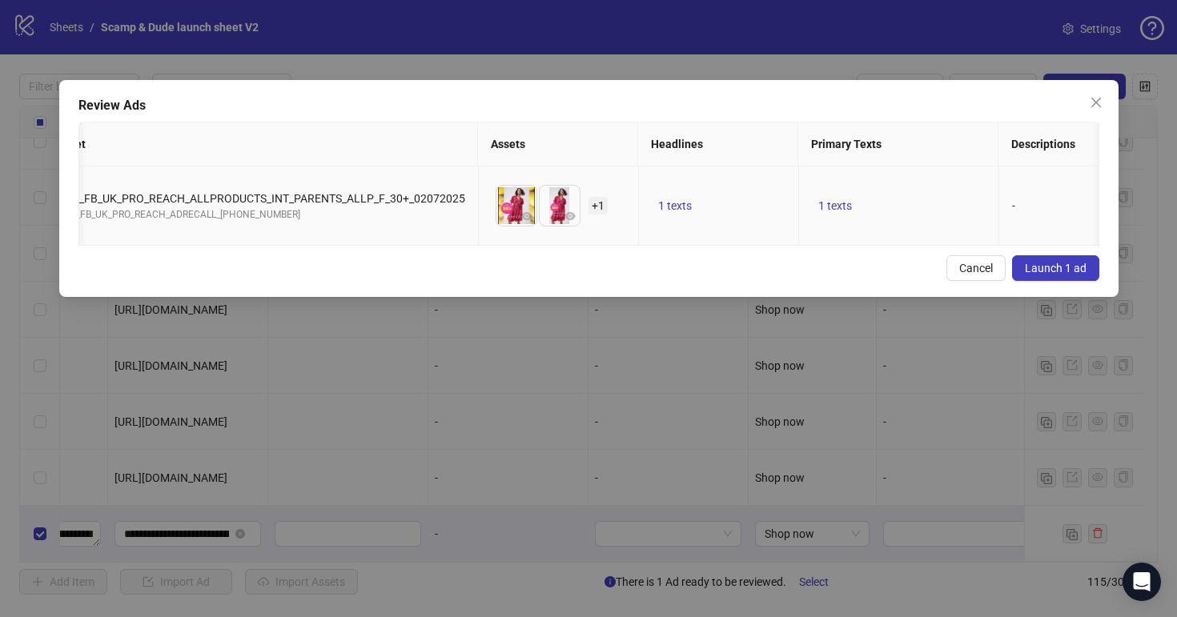
scroll to position [0, 365]
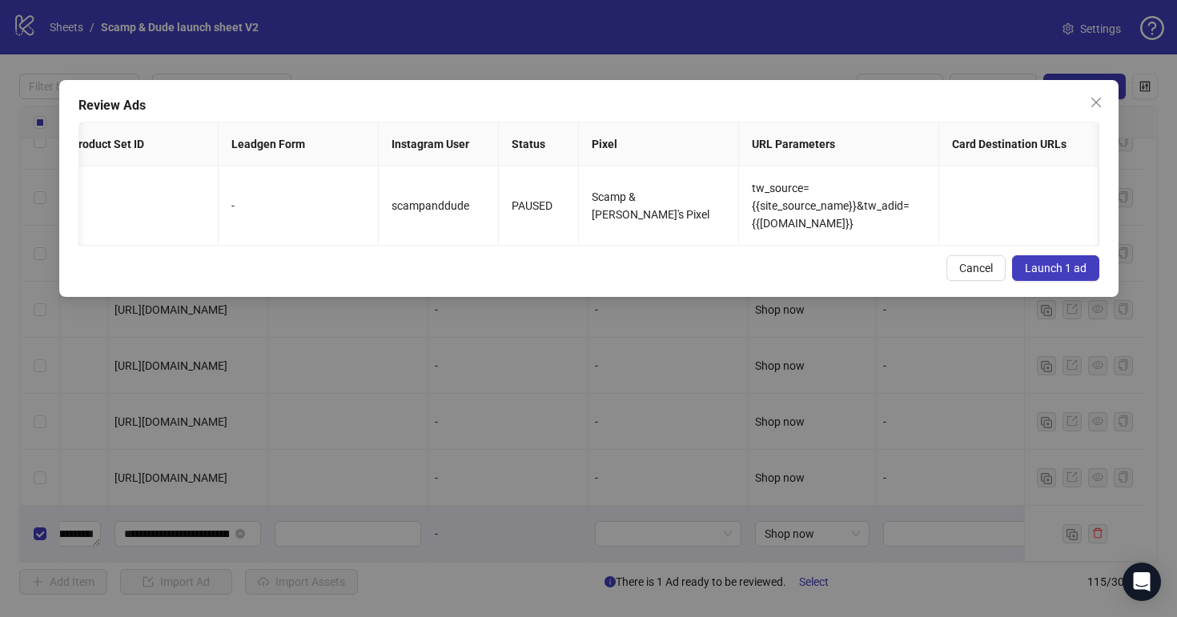
click at [1066, 271] on span "Launch 1 ad" at bounding box center [1056, 268] width 62 height 13
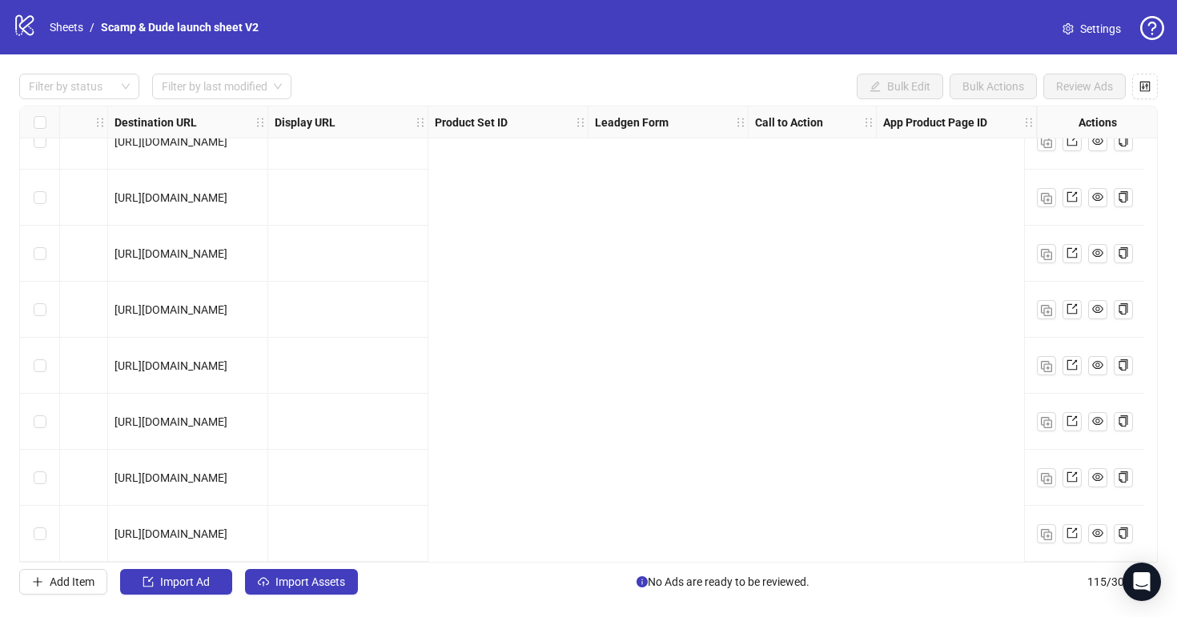
scroll to position [6027, 0]
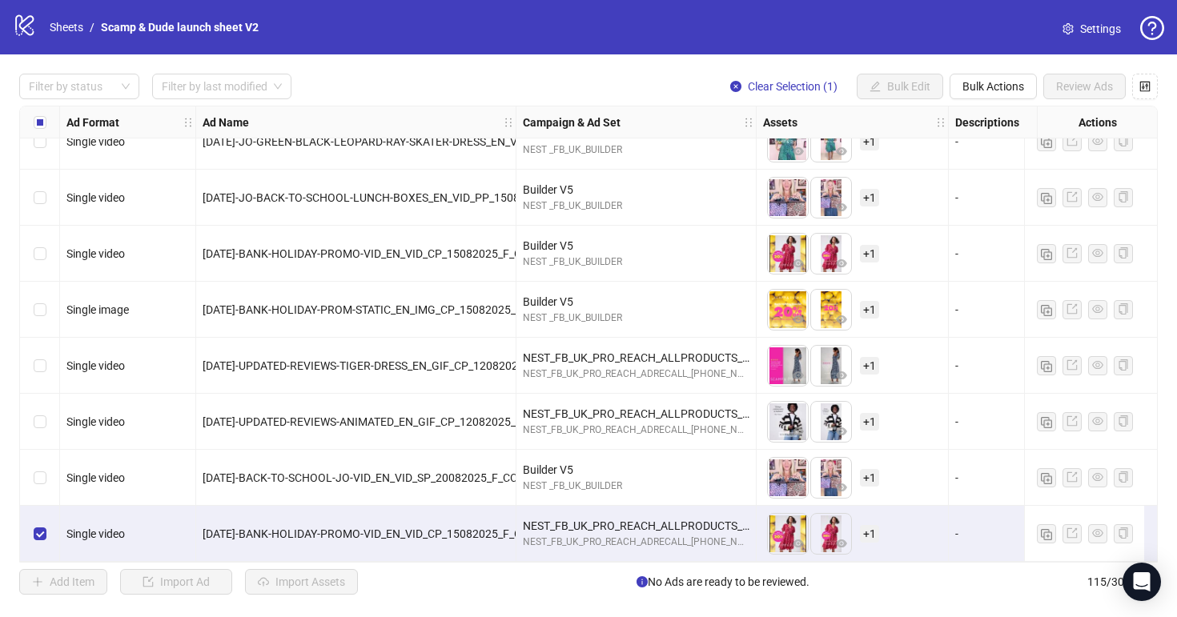
click at [1025, 73] on div "Filter by status Filter by last modified Clear Selection (1) Bulk Edit Bulk Act…" at bounding box center [588, 334] width 1177 height 560
click at [1017, 80] on span "Bulk Actions" at bounding box center [993, 86] width 62 height 13
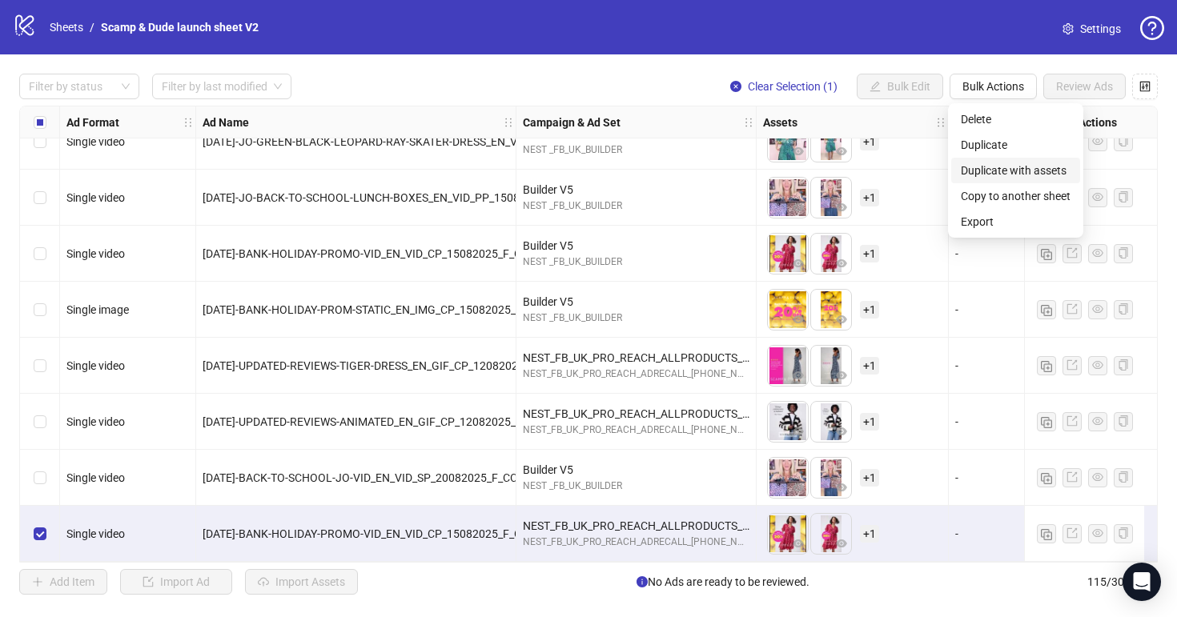
click at [1001, 174] on span "Duplicate with assets" at bounding box center [1016, 171] width 110 height 18
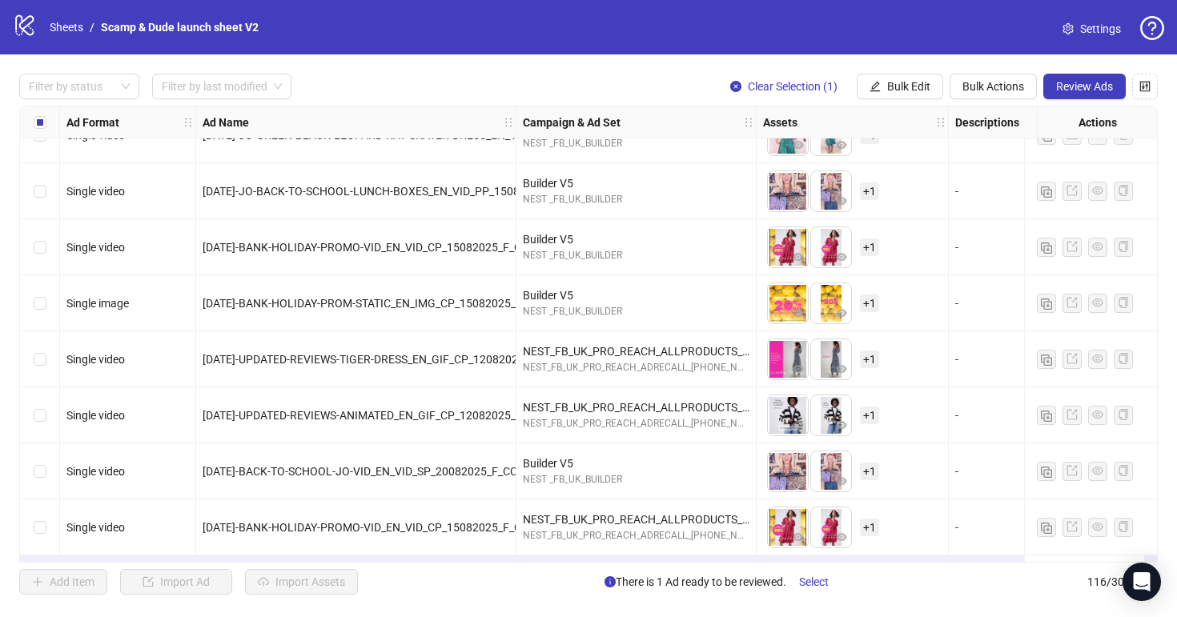
scroll to position [6083, 0]
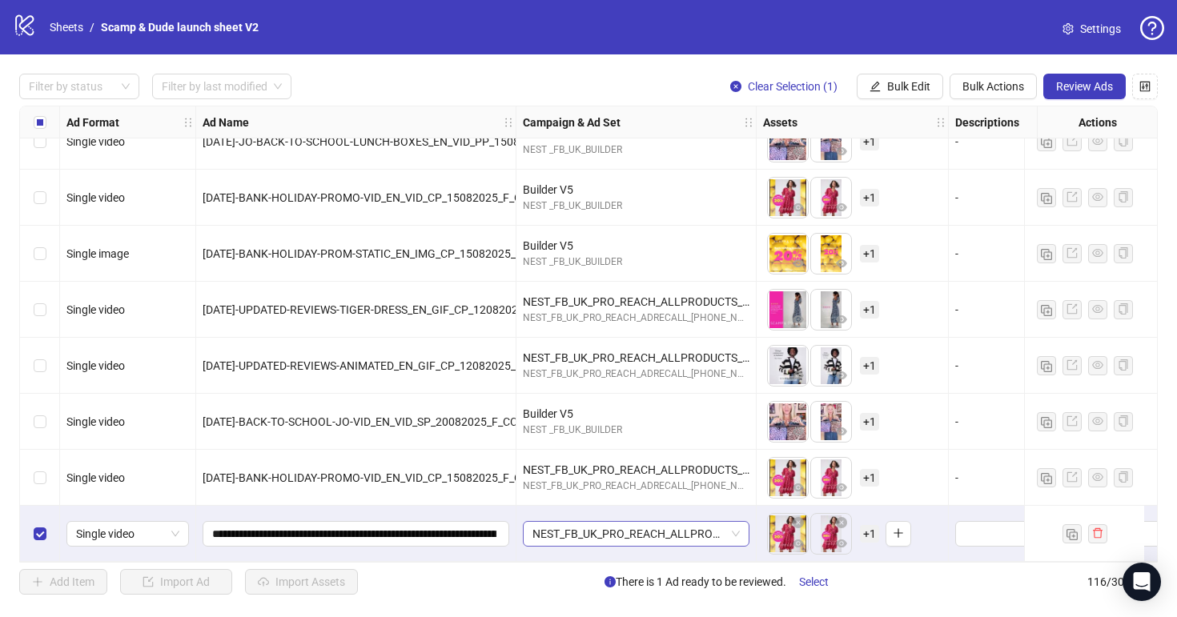
click at [641, 526] on span "NEST_FB_UK_PRO_REACH_ALLPRODUCTS_INT_PARENTS_ALLP_F_30+_02072025" at bounding box center [635, 534] width 207 height 24
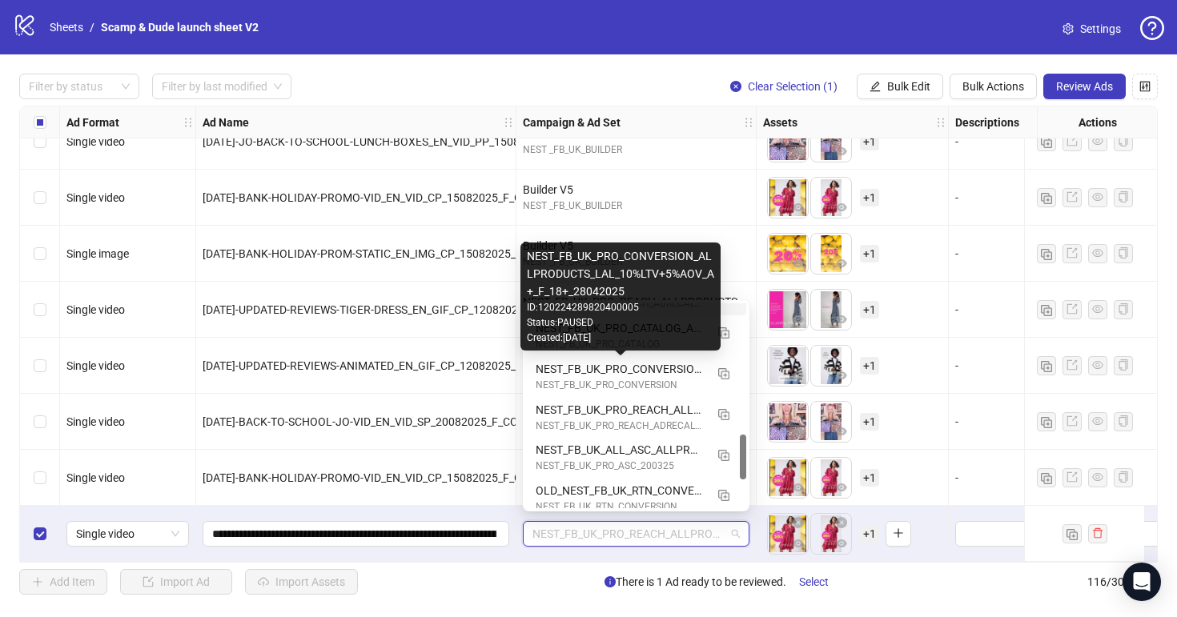
scroll to position [600, 0]
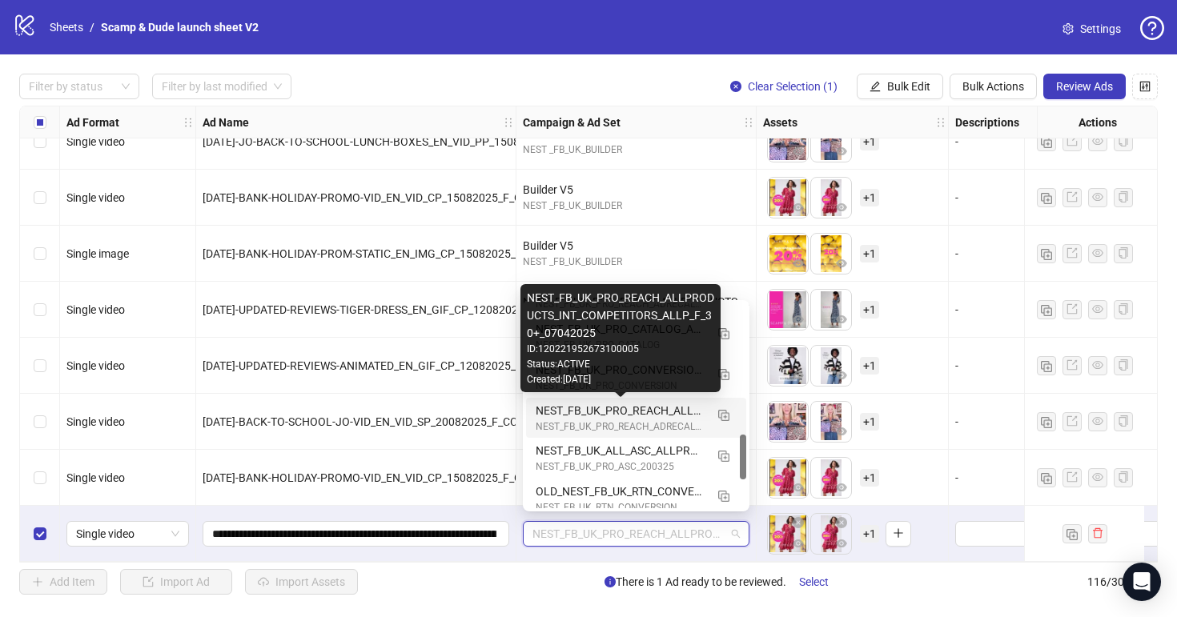
click at [668, 405] on div "NEST_FB_UK_PRO_REACH_ALLPRODUCTS_INT_COMPETITORS_ALLP_F_30+_07042025" at bounding box center [620, 411] width 169 height 18
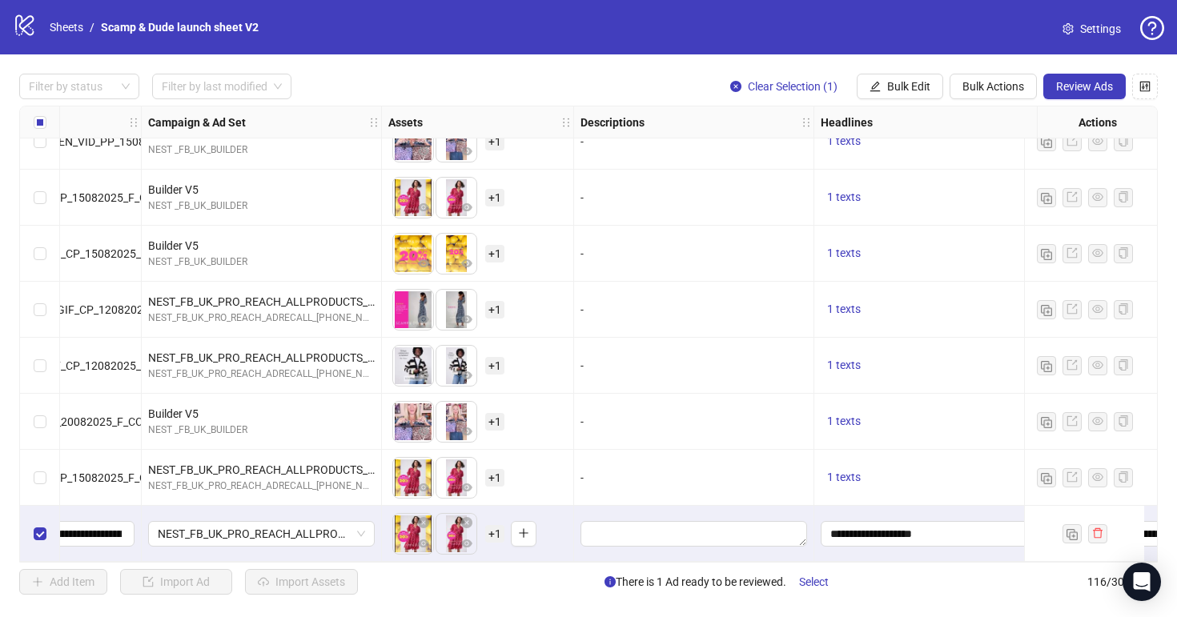
scroll to position [6083, 0]
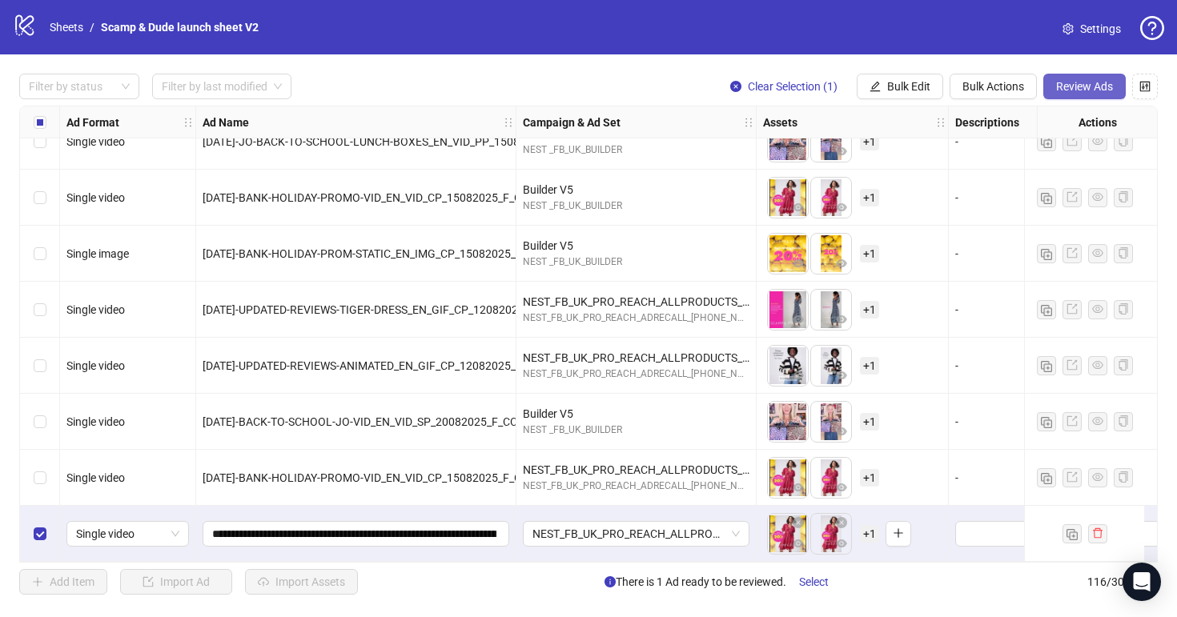
click at [1077, 91] on span "Review Ads" at bounding box center [1084, 86] width 57 height 13
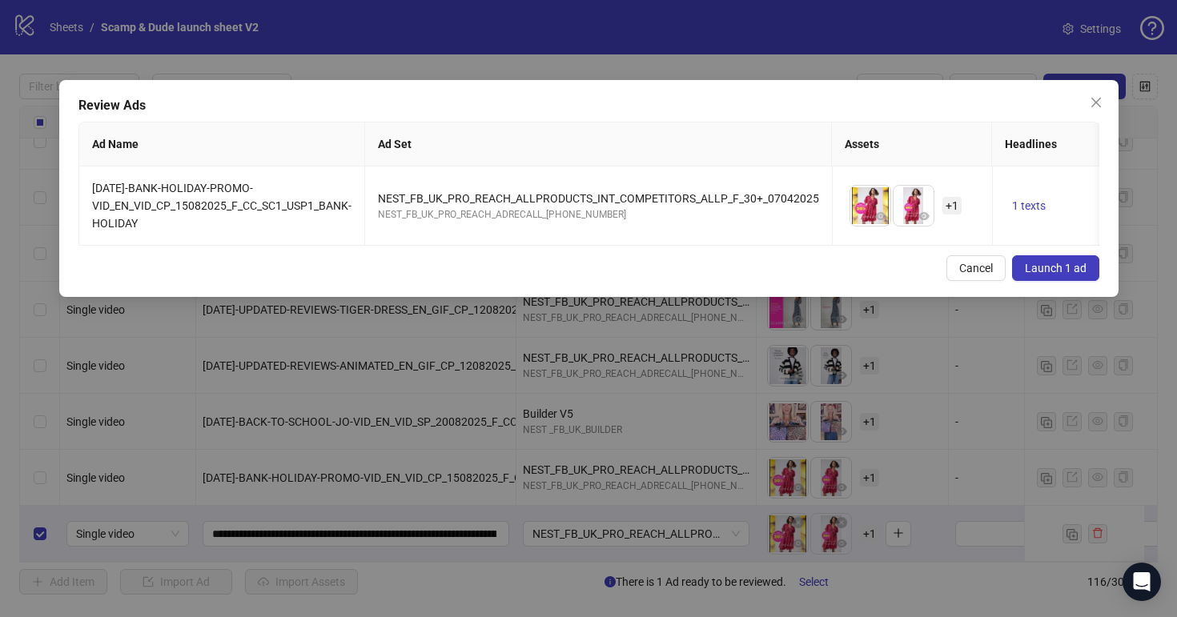
click at [1045, 266] on span "Launch 1 ad" at bounding box center [1056, 268] width 62 height 13
